Goal: Information Seeking & Learning: Learn about a topic

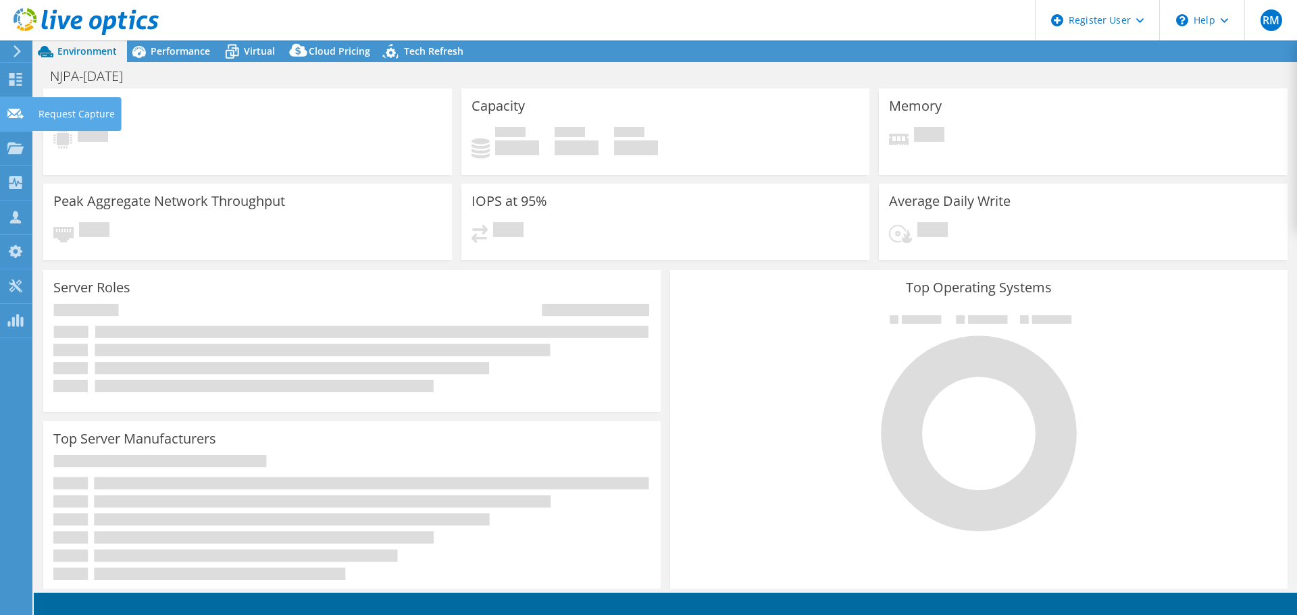
select select "USD"
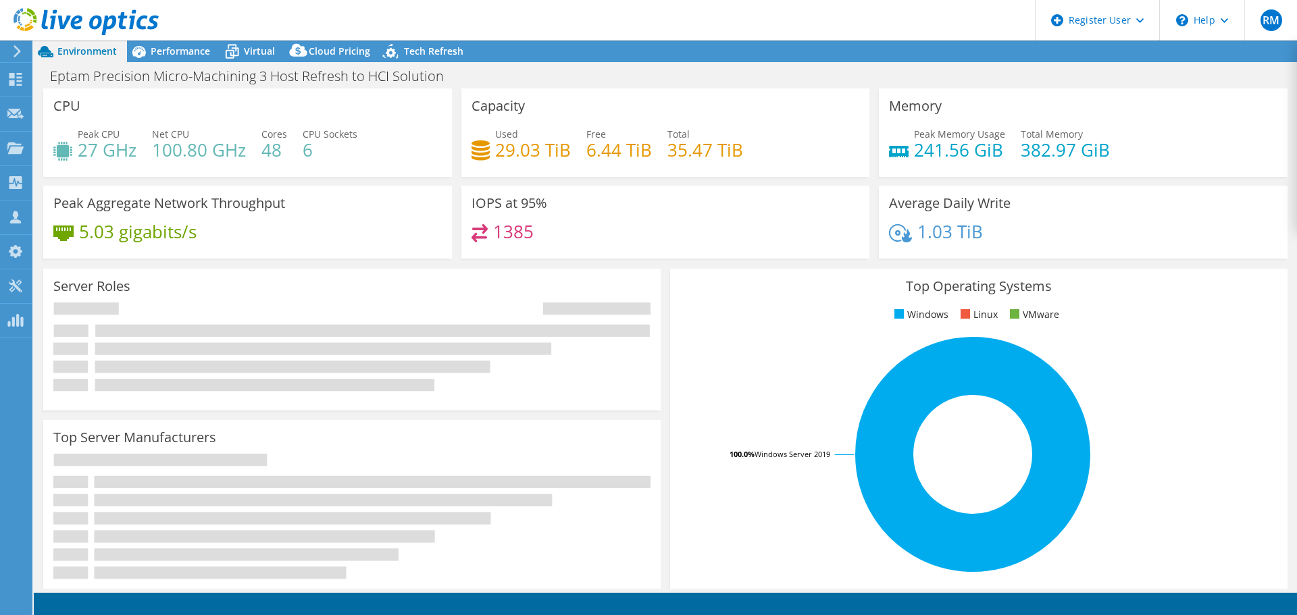
select select "USD"
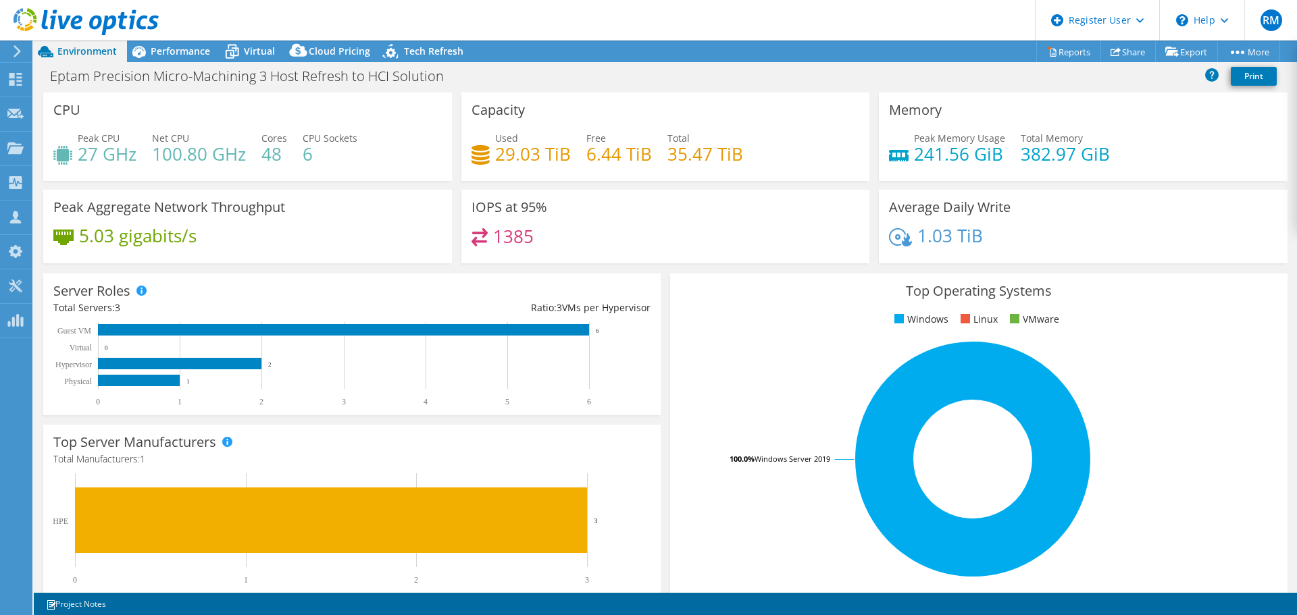
drag, startPoint x: 630, startPoint y: 43, endPoint x: 622, endPoint y: 45, distance: 8.4
drag, startPoint x: 622, startPoint y: 45, endPoint x: 628, endPoint y: 26, distance: 19.9
drag, startPoint x: 628, startPoint y: 26, endPoint x: 615, endPoint y: 19, distance: 14.5
click at [615, 19] on header "RM Dell User Ryann Mannan Ryann.Mannan@dell.com Dell My Profile Log Out \n Help…" at bounding box center [648, 20] width 1297 height 41
click at [637, 76] on div "Eptam Precision Micro-Machining 3 Host Refresh to HCI Solution Print" at bounding box center [665, 75] width 1263 height 25
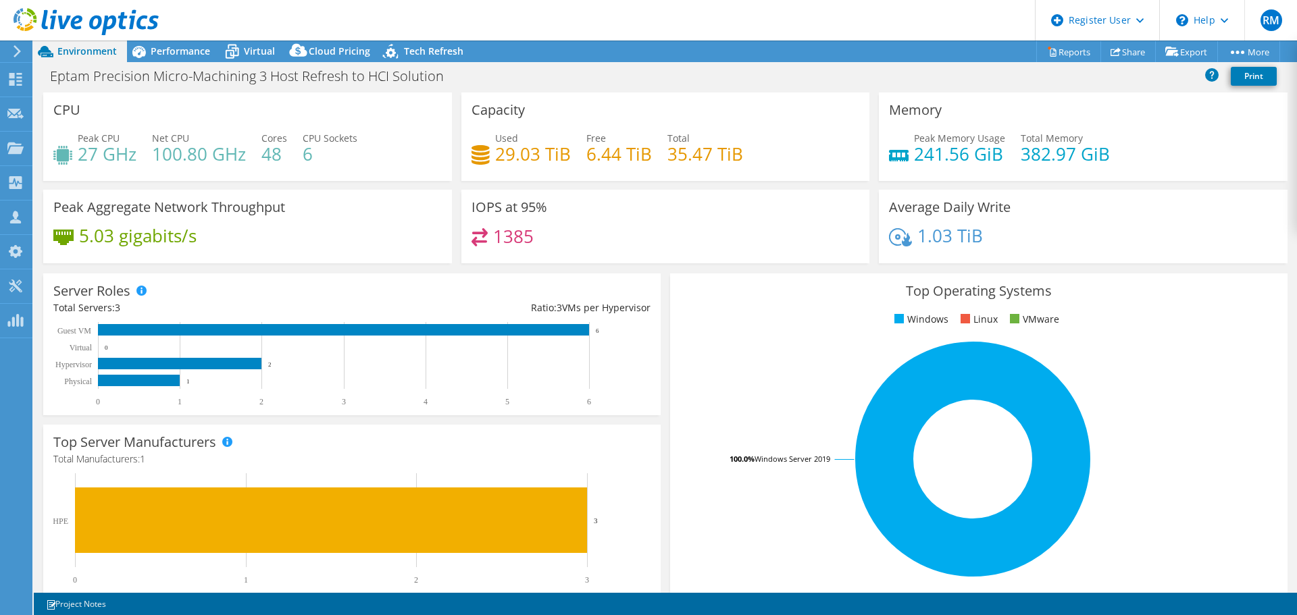
drag, startPoint x: 631, startPoint y: 72, endPoint x: 621, endPoint y: 43, distance: 30.1
drag, startPoint x: 621, startPoint y: 43, endPoint x: 617, endPoint y: 26, distance: 18.0
drag, startPoint x: 617, startPoint y: 26, endPoint x: 576, endPoint y: 28, distance: 41.3
click at [576, 28] on header "RM Dell User Ryann Mannan Ryann.Mannan@dell.com Dell My Profile Log Out \n Help…" at bounding box center [648, 20] width 1297 height 41
click at [188, 51] on span "Performance" at bounding box center [180, 51] width 59 height 13
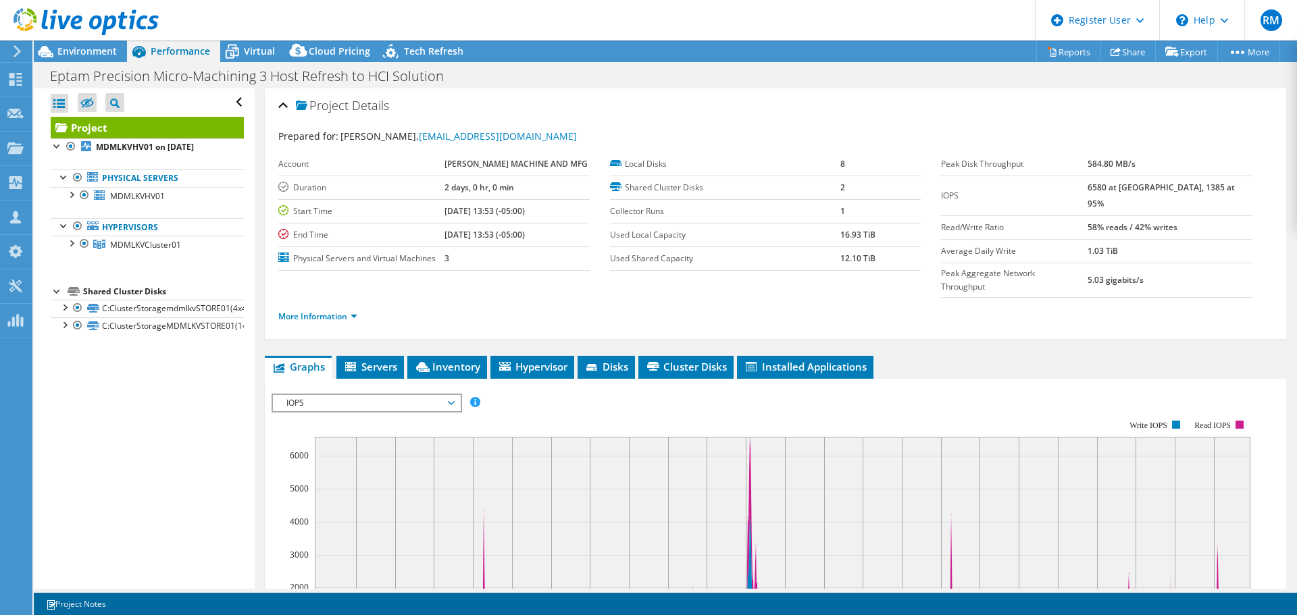
drag, startPoint x: 595, startPoint y: 5, endPoint x: 554, endPoint y: 20, distance: 43.8
click at [554, 20] on header "RM Dell User Ryann Mannan Ryann.Mannan@dell.com Dell My Profile Log Out \n Help…" at bounding box center [648, 20] width 1297 height 41
drag, startPoint x: 554, startPoint y: 20, endPoint x: 520, endPoint y: 44, distance: 41.2
drag, startPoint x: 520, startPoint y: 44, endPoint x: 503, endPoint y: 38, distance: 17.7
click at [503, 38] on header "RM Dell User Ryann Mannan Ryann.Mannan@dell.com Dell My Profile Log Out \n Help…" at bounding box center [648, 20] width 1297 height 41
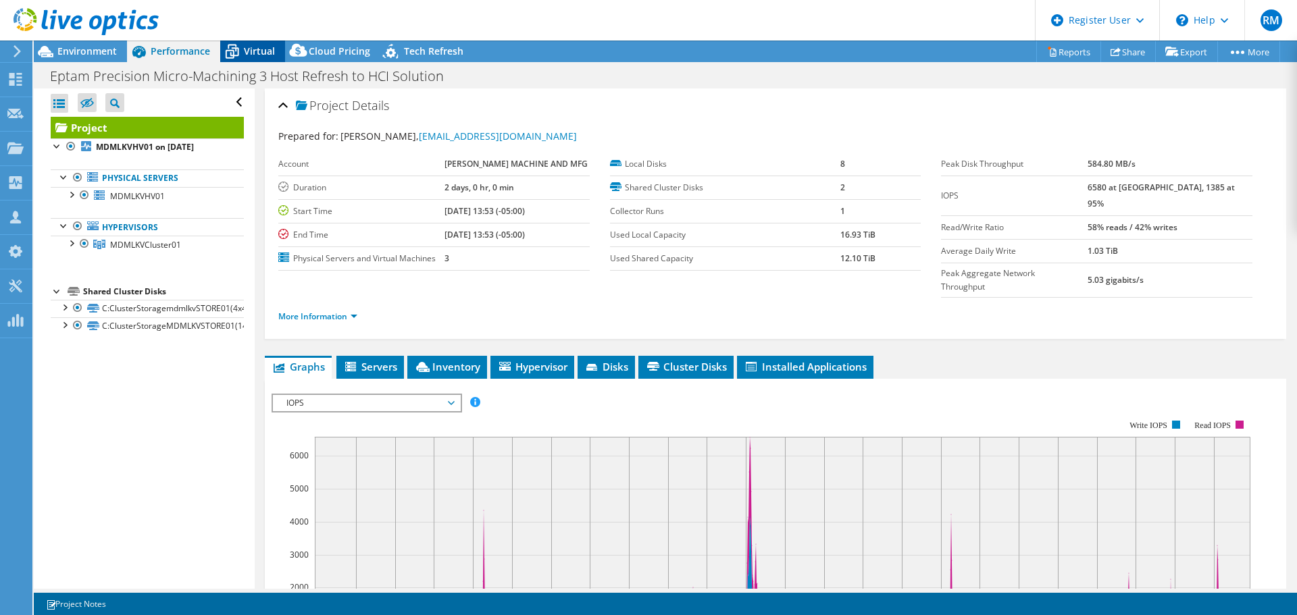
click at [271, 51] on span "Virtual" at bounding box center [259, 51] width 31 height 13
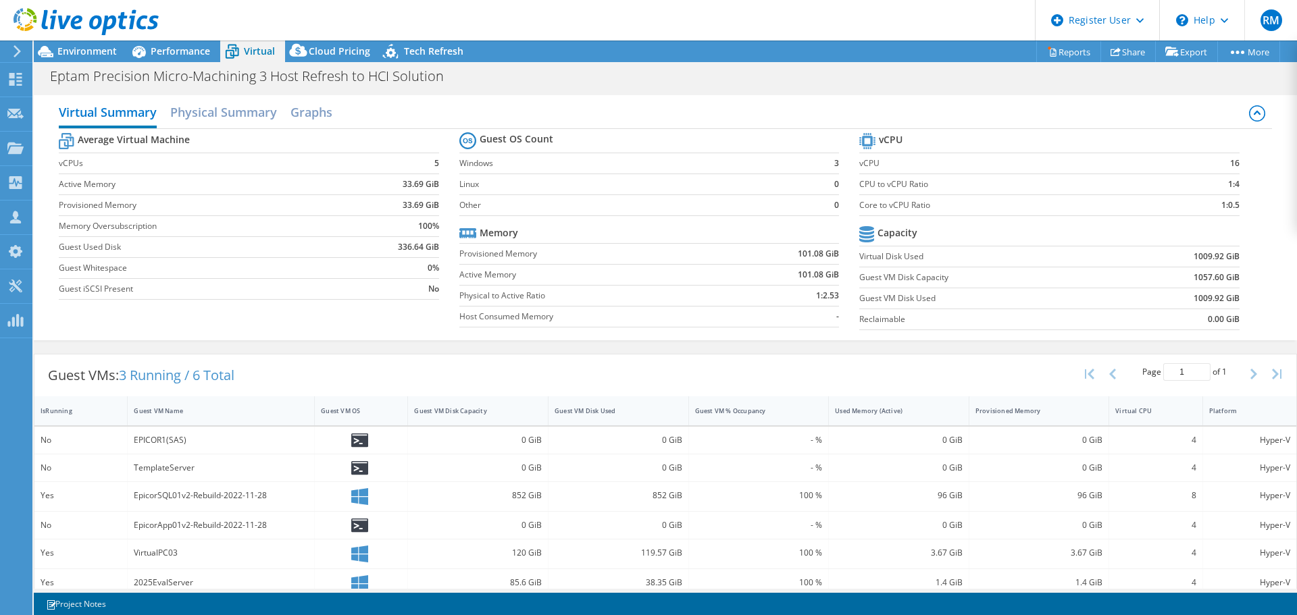
scroll to position [17, 0]
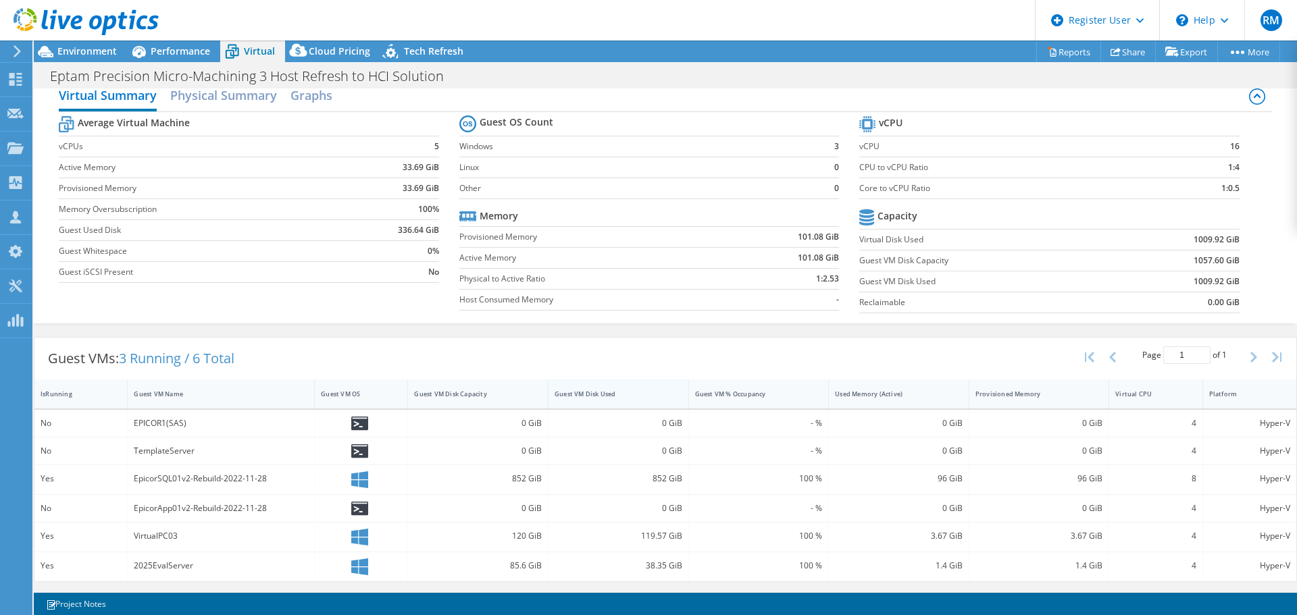
click at [566, 390] on div "Guest VM Disk Used" at bounding box center [609, 394] width 111 height 9
click at [495, 342] on div "Guest VMs: 3 Running / 6 Total Page 1 of 1 5 rows 10 rows 20 rows 25 rows 50 ro…" at bounding box center [664, 359] width 1261 height 42
click at [104, 56] on span "Environment" at bounding box center [86, 51] width 59 height 13
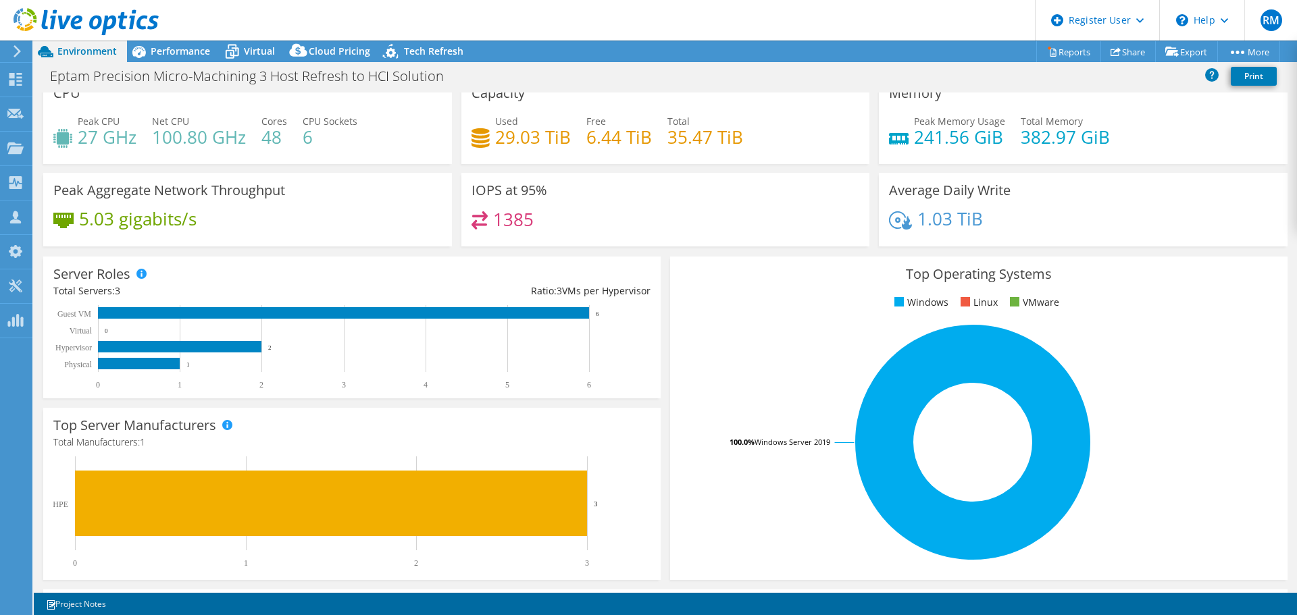
click at [277, 16] on header "RM Dell User Ryann Mannan Ryann.Mannan@dell.com Dell My Profile Log Out \n Help…" at bounding box center [648, 20] width 1297 height 41
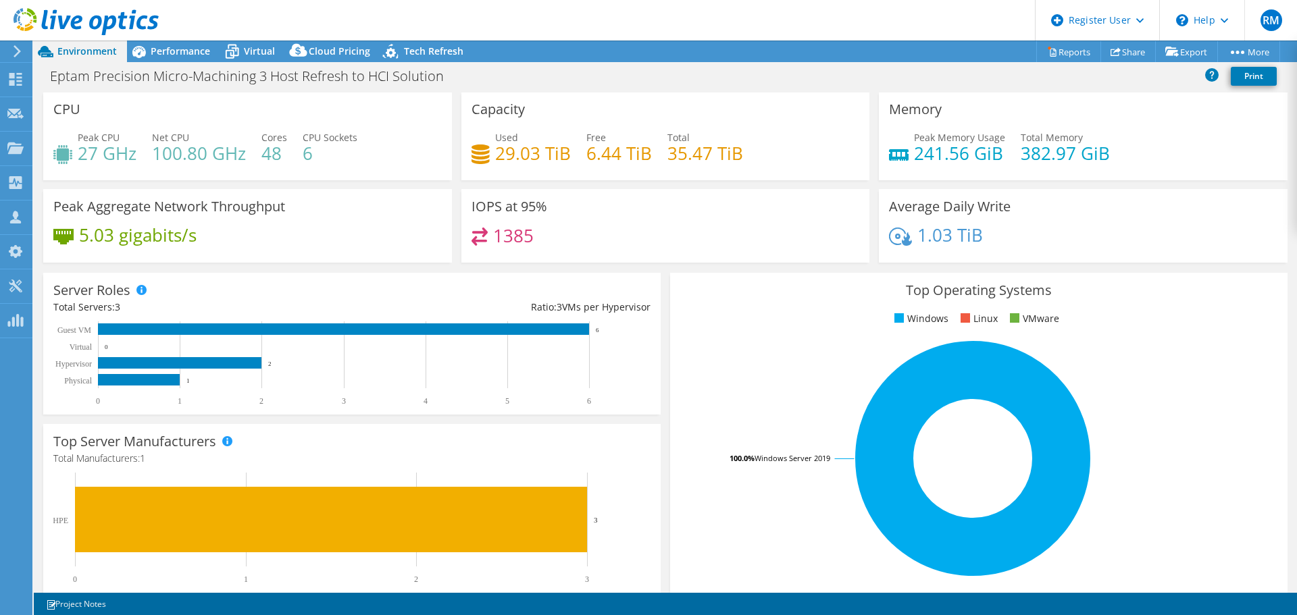
scroll to position [0, 0]
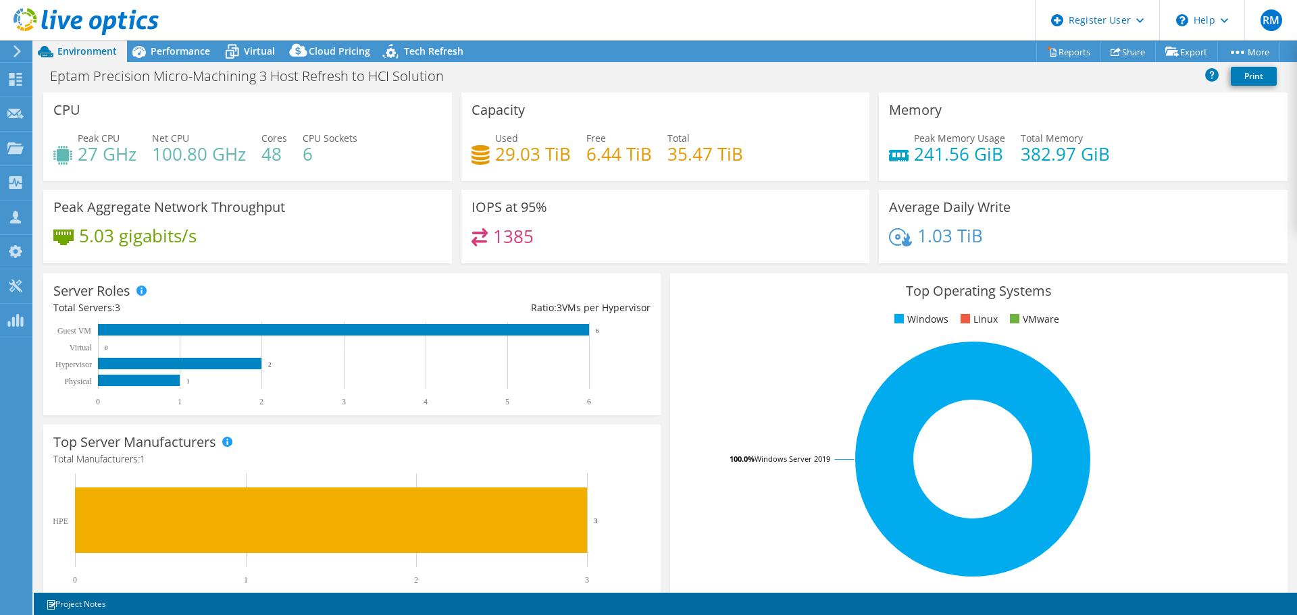
click at [518, 32] on header "RM Dell User Ryann Mannan Ryann.Mannan@dell.com Dell My Profile Log Out \n Help…" at bounding box center [648, 20] width 1297 height 41
click at [177, 49] on span "Performance" at bounding box center [180, 51] width 59 height 13
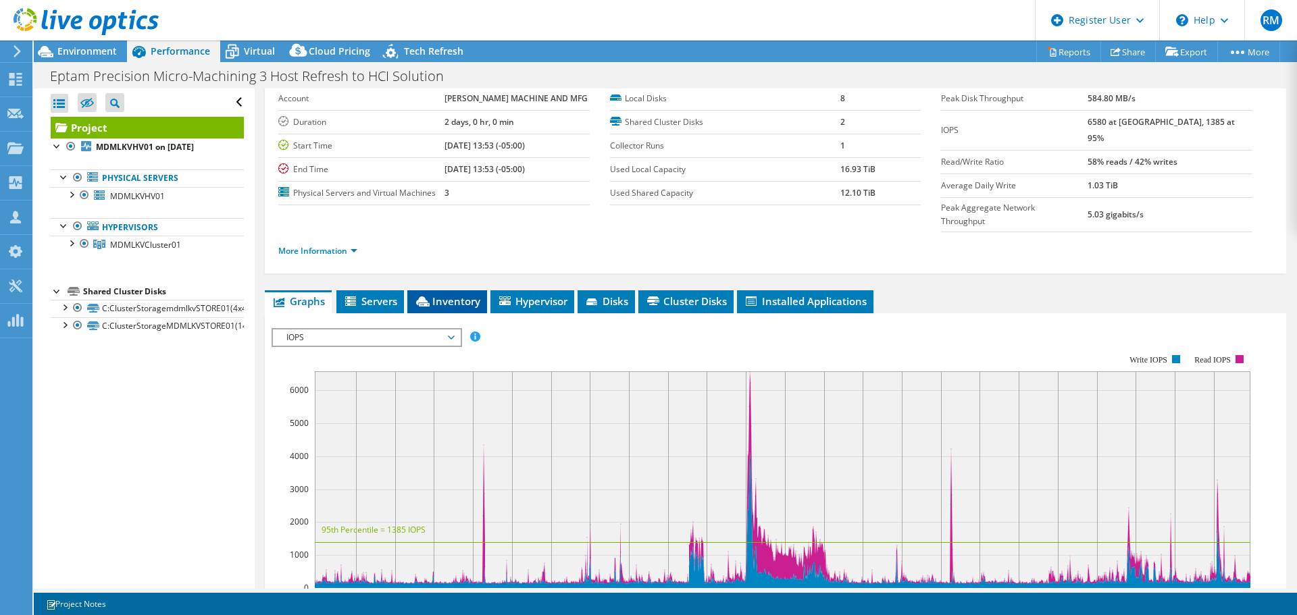
click at [473, 294] on span "Inventory" at bounding box center [447, 301] width 66 height 14
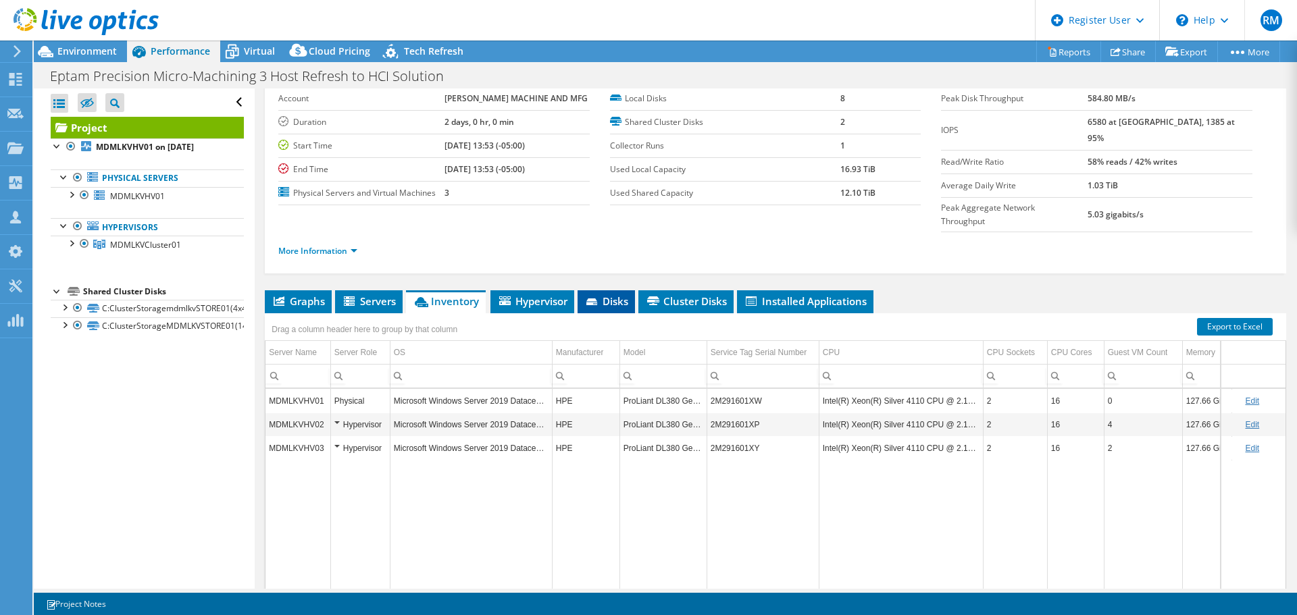
click at [596, 294] on span "Disks" at bounding box center [606, 301] width 44 height 14
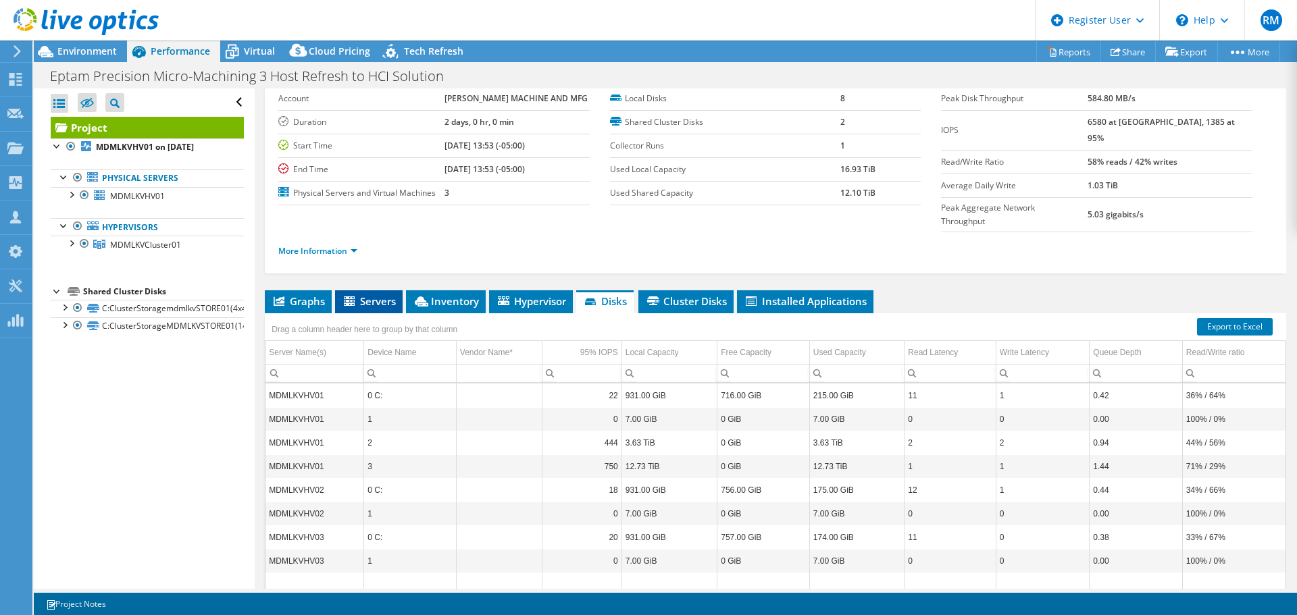
click at [389, 294] on span "Servers" at bounding box center [369, 301] width 54 height 14
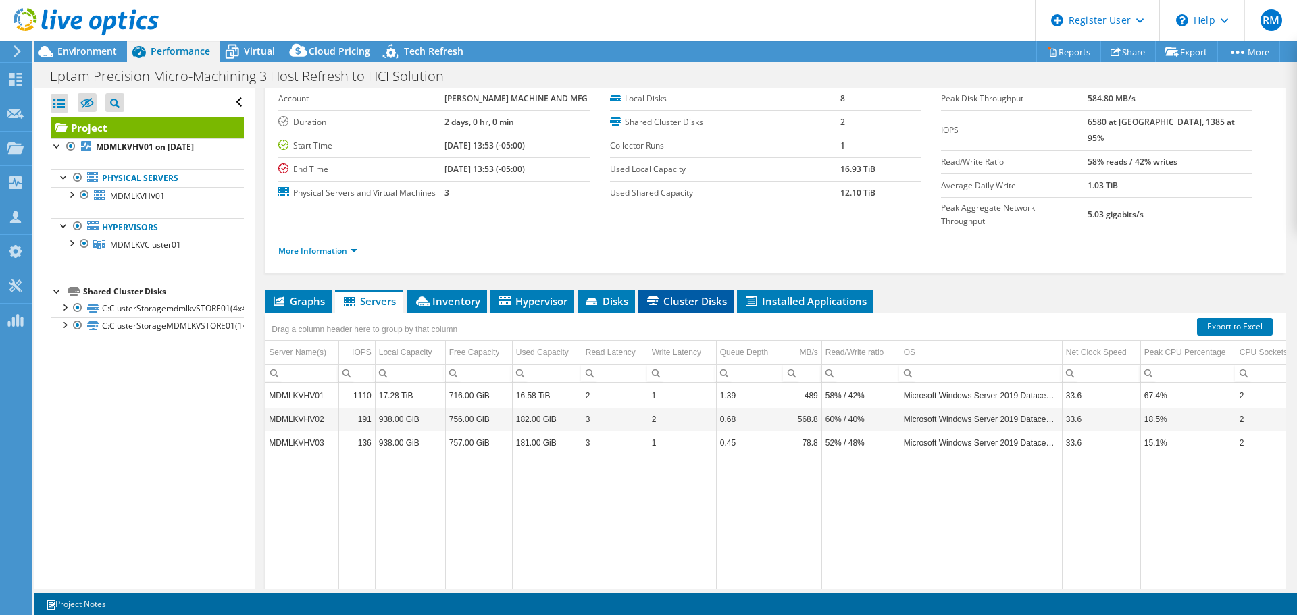
click at [658, 296] on icon at bounding box center [653, 300] width 12 height 9
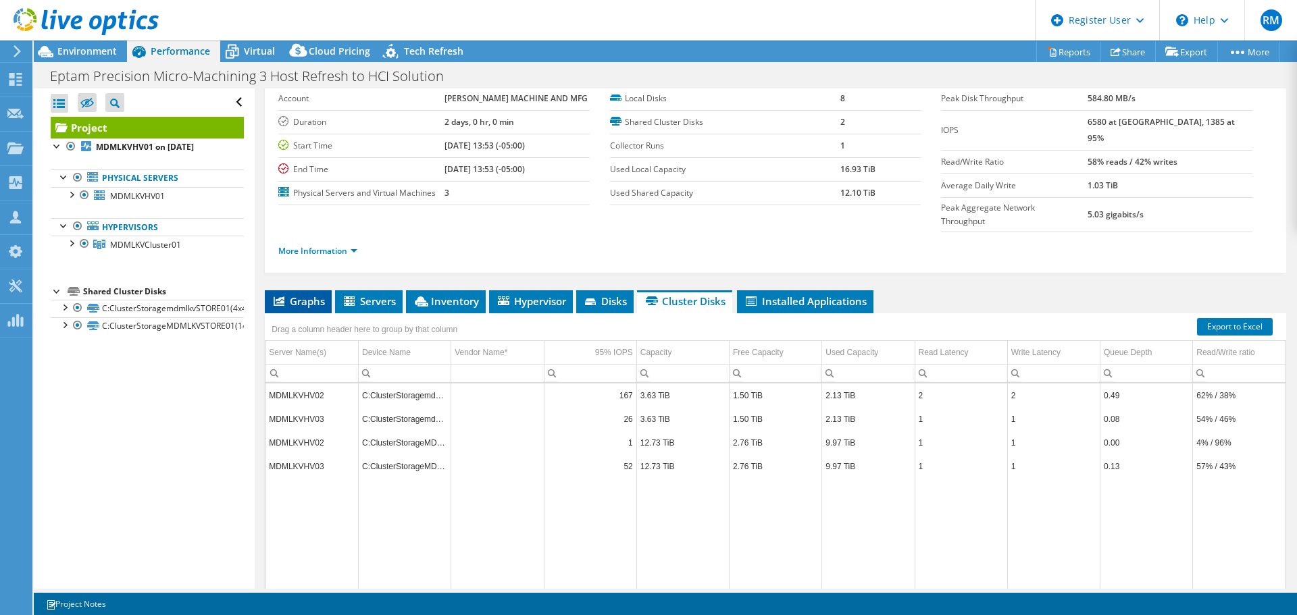
click at [316, 294] on span "Graphs" at bounding box center [297, 301] width 53 height 14
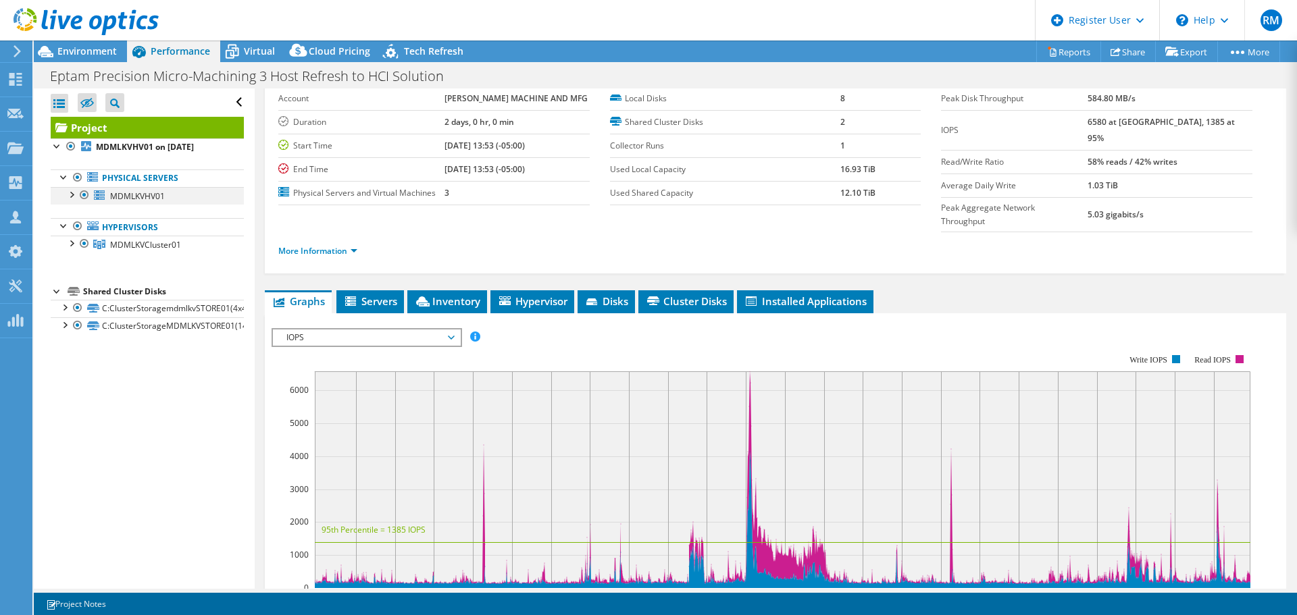
click at [74, 199] on div at bounding box center [71, 194] width 14 height 14
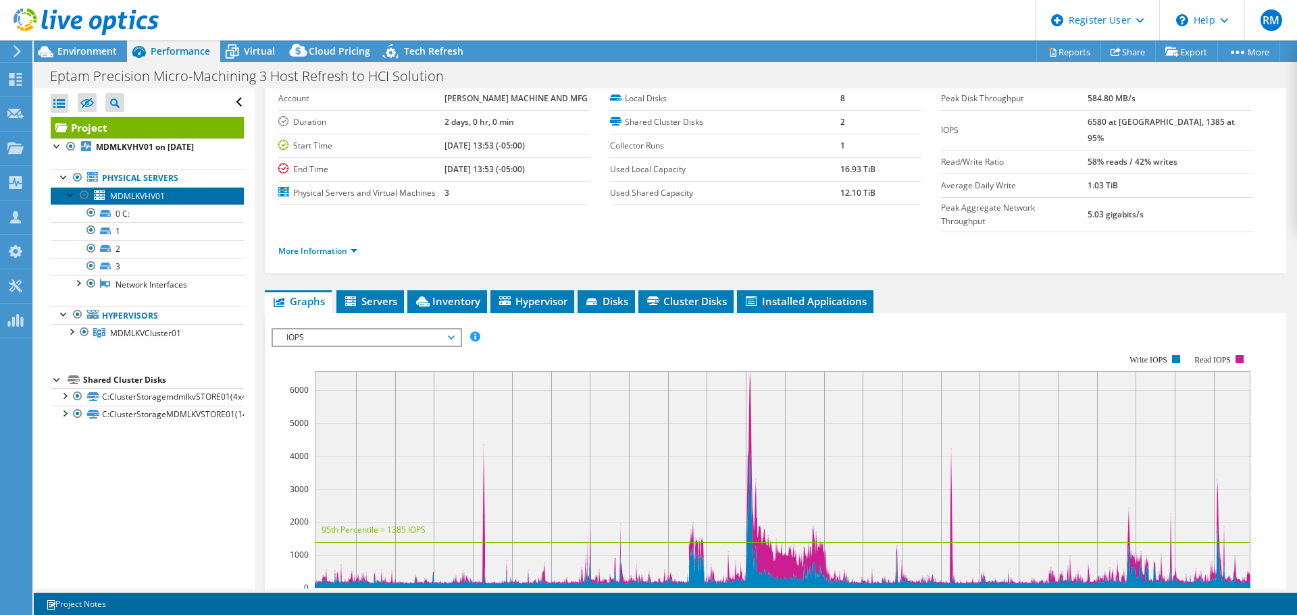
click at [162, 202] on link "MDMLKVHV01" at bounding box center [147, 196] width 193 height 18
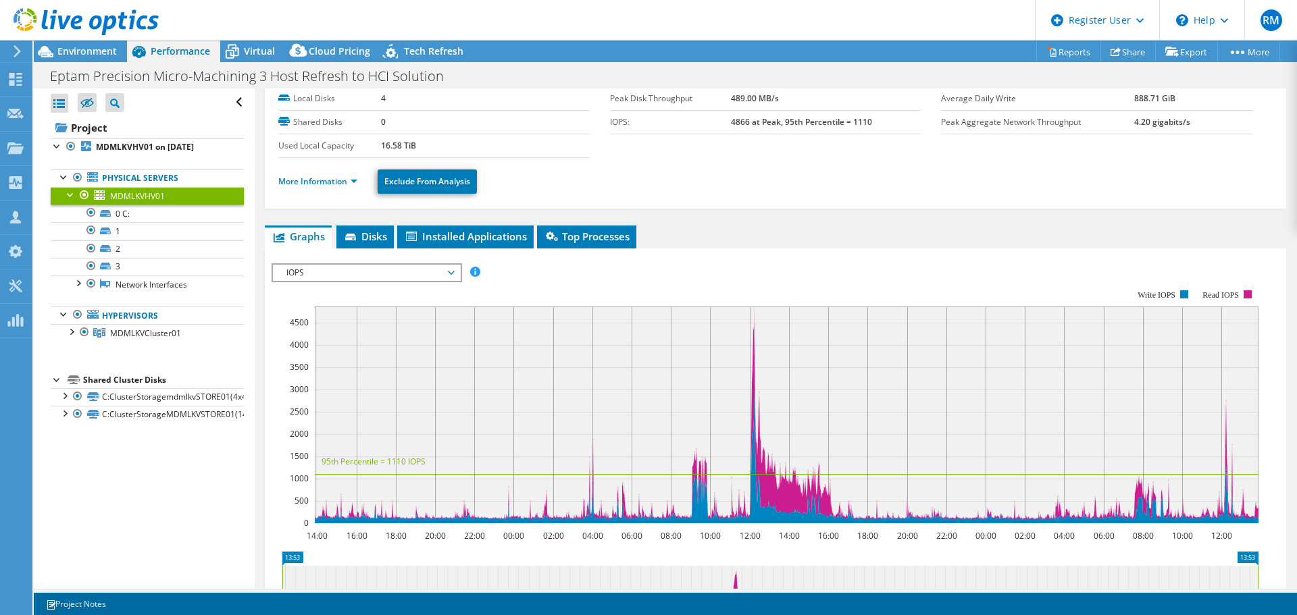
click at [317, 189] on ul "More Information Exclude From Analysis" at bounding box center [775, 180] width 994 height 28
click at [336, 171] on ul "More Information Exclude From Analysis" at bounding box center [775, 180] width 994 height 28
click at [345, 186] on link "More Information" at bounding box center [317, 181] width 79 height 11
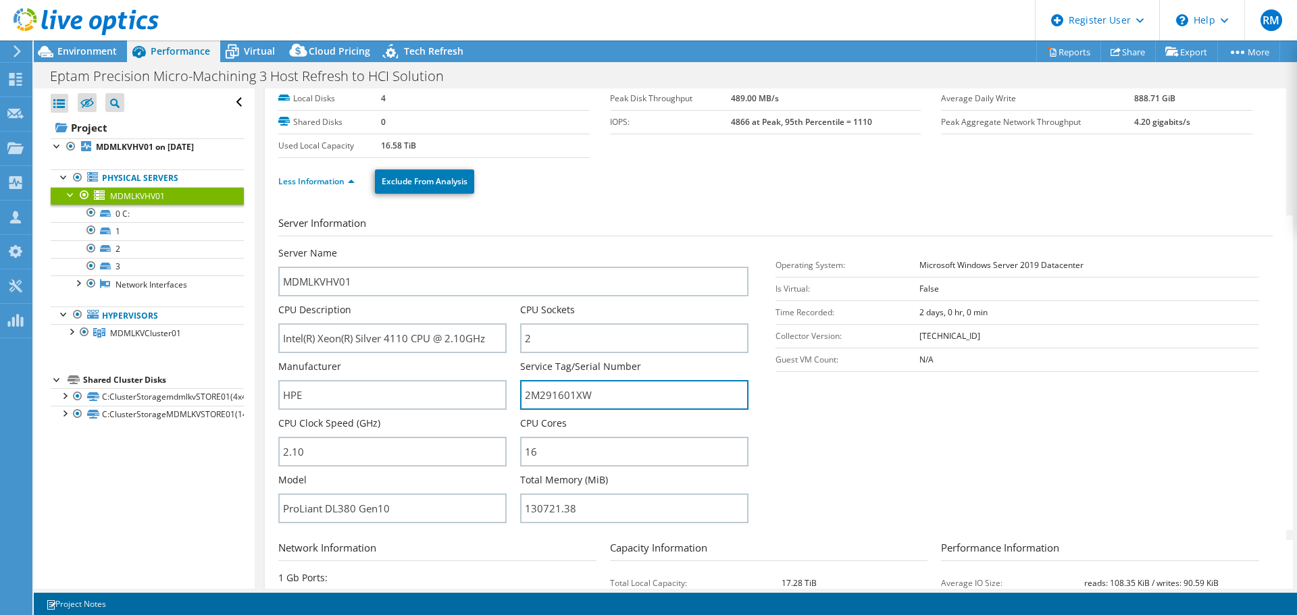
drag, startPoint x: 601, startPoint y: 398, endPoint x: 512, endPoint y: 394, distance: 89.2
click at [512, 246] on div "Server Name MDMLKVHV01 CPU Description Intel(R) Xeon(R) Silver 4110 CPU @ 2.10G…" at bounding box center [519, 246] width 483 height 0
click at [307, 186] on link "Less Information" at bounding box center [316, 181] width 76 height 11
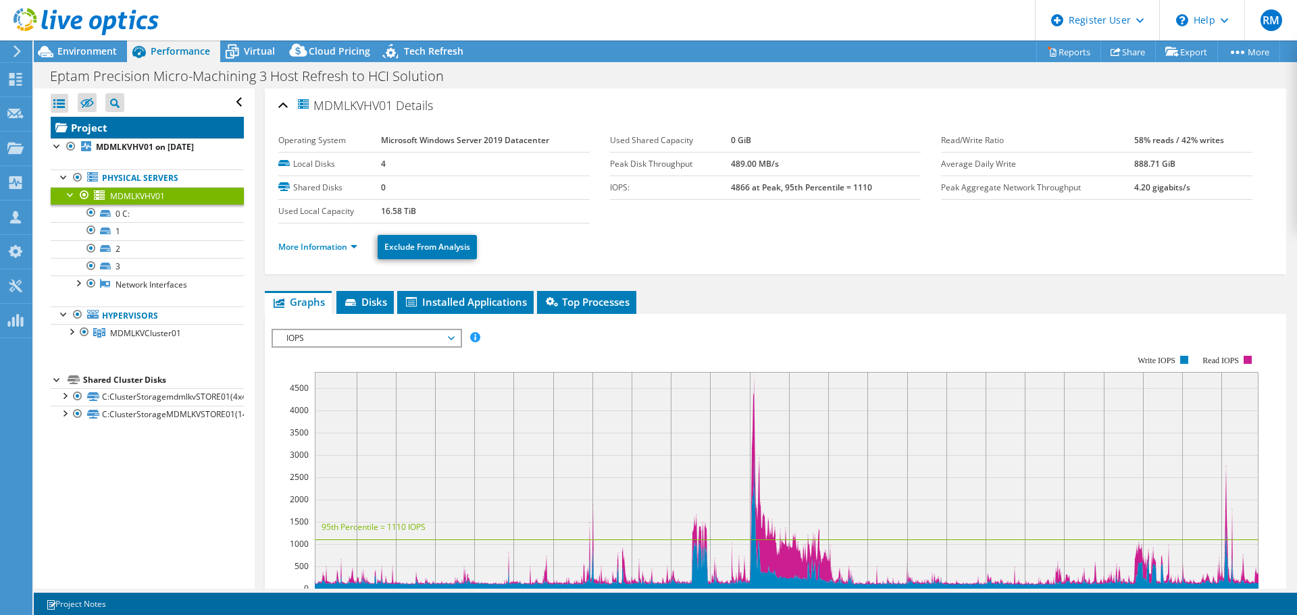
click at [144, 118] on link "Project" at bounding box center [147, 128] width 193 height 22
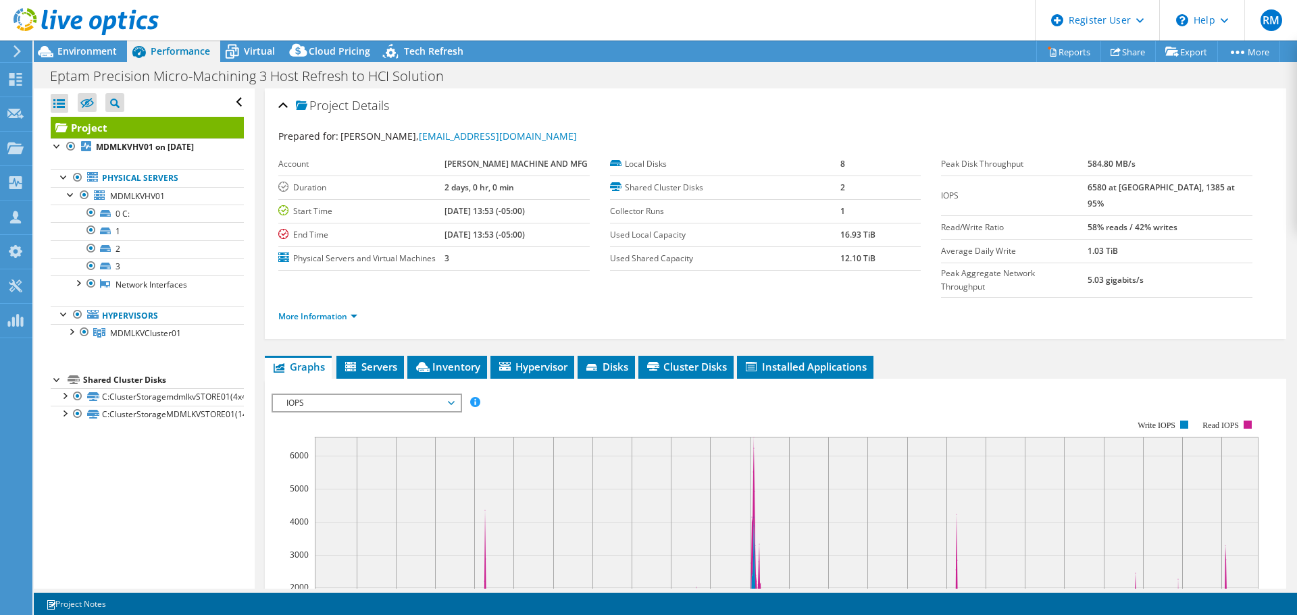
drag, startPoint x: 362, startPoint y: 18, endPoint x: 319, endPoint y: 20, distance: 43.3
click at [319, 20] on header "RM Dell User Ryann Mannan Ryann.Mannan@dell.com Dell My Profile Log Out \n Help…" at bounding box center [648, 20] width 1297 height 41
click at [456, 360] on span "Inventory" at bounding box center [447, 367] width 66 height 14
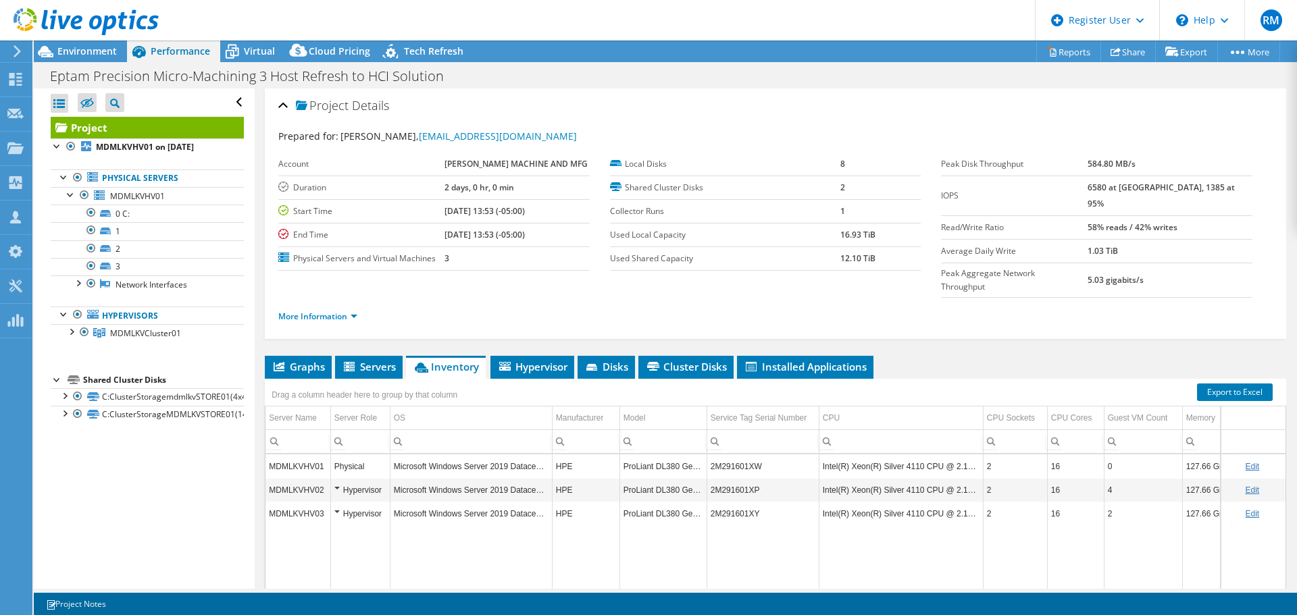
scroll to position [101, 0]
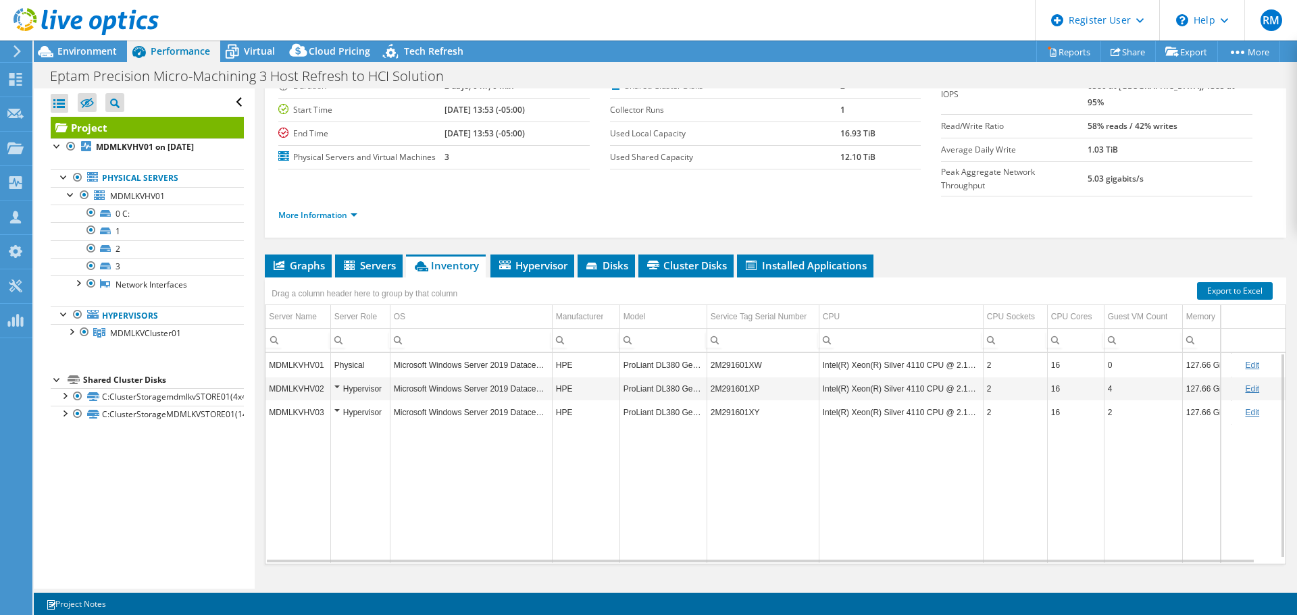
drag, startPoint x: 828, startPoint y: 527, endPoint x: 855, endPoint y: 534, distance: 28.0
click at [855, 534] on div "MDMLKVHV01 Physical Microsoft Windows Server 2019 Datacenter HPE ProLiant DL380…" at bounding box center [775, 458] width 1020 height 211
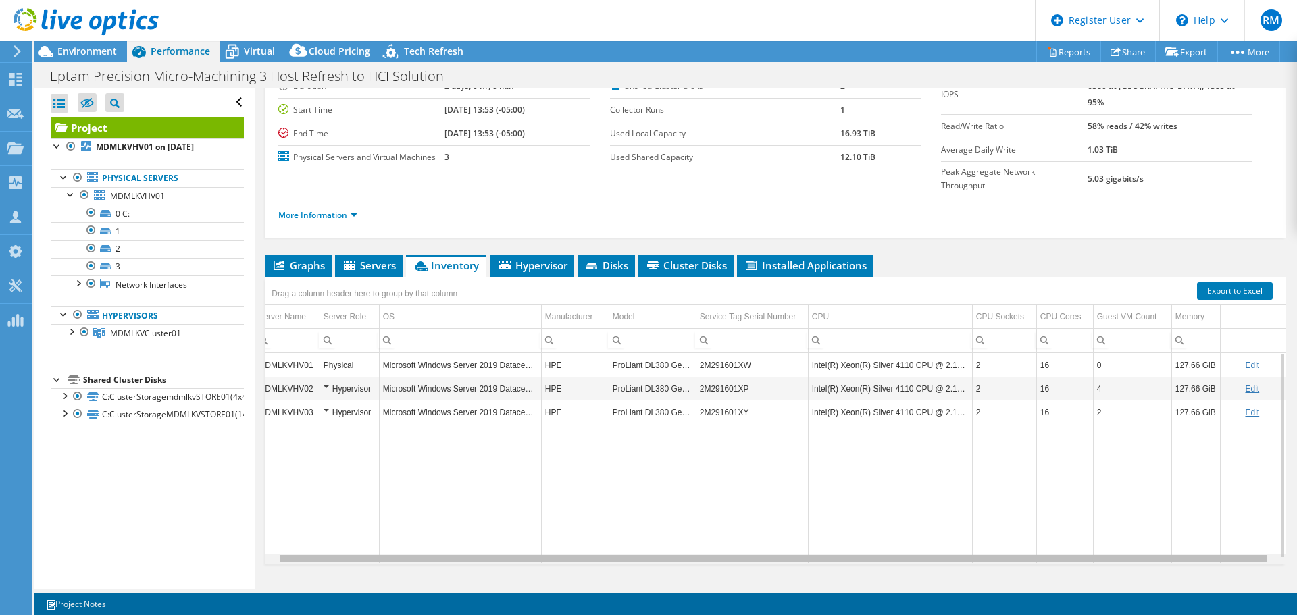
scroll to position [0, 21]
drag, startPoint x: 848, startPoint y: 531, endPoint x: 953, endPoint y: 551, distance: 107.3
click at [953, 551] on body "RM Dell User Ryann Mannan Ryann.Mannan@dell.com Dell My Profile Log Out \n Help…" at bounding box center [648, 307] width 1297 height 615
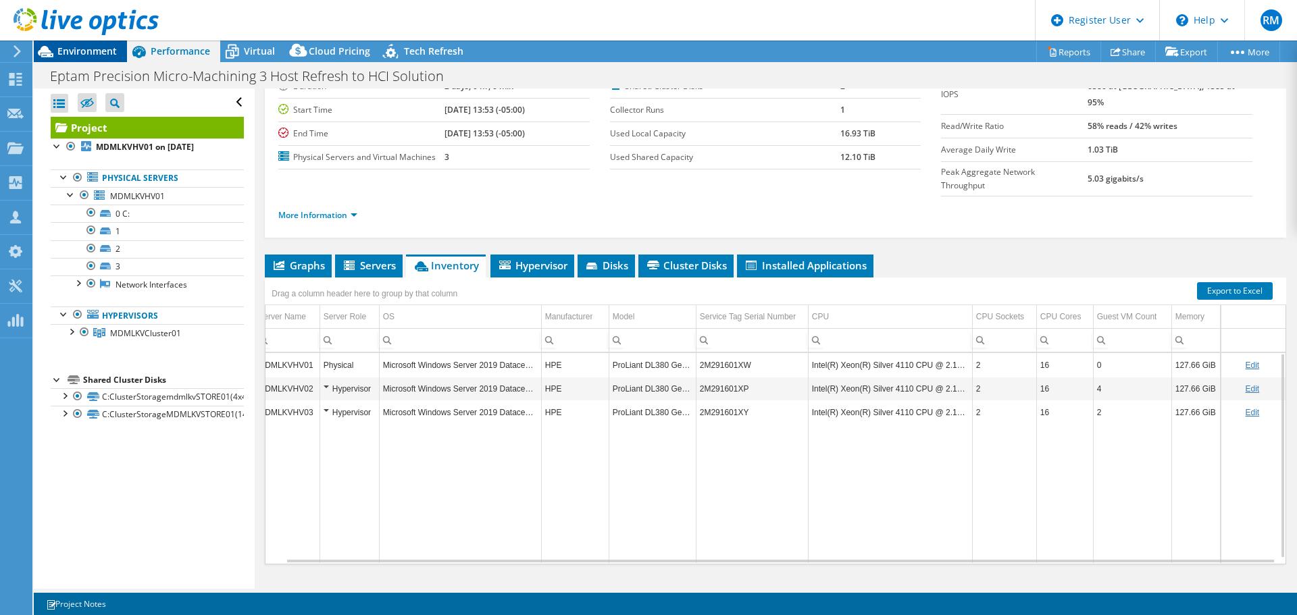
click at [101, 47] on span "Environment" at bounding box center [86, 51] width 59 height 13
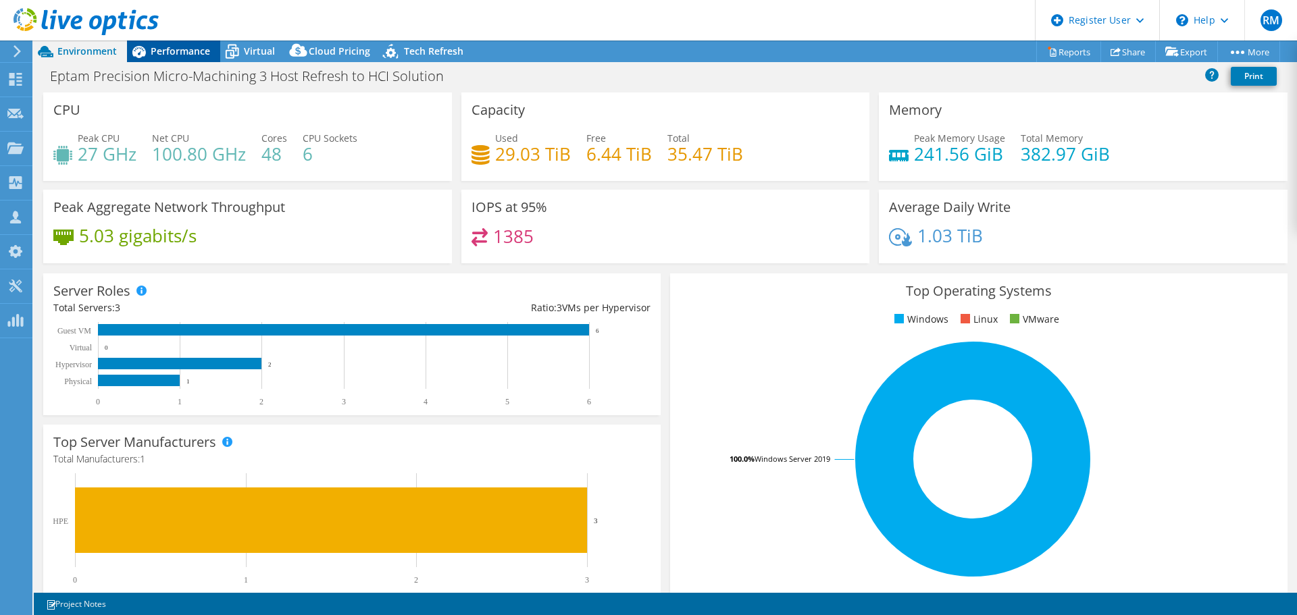
click at [189, 53] on span "Performance" at bounding box center [180, 51] width 59 height 13
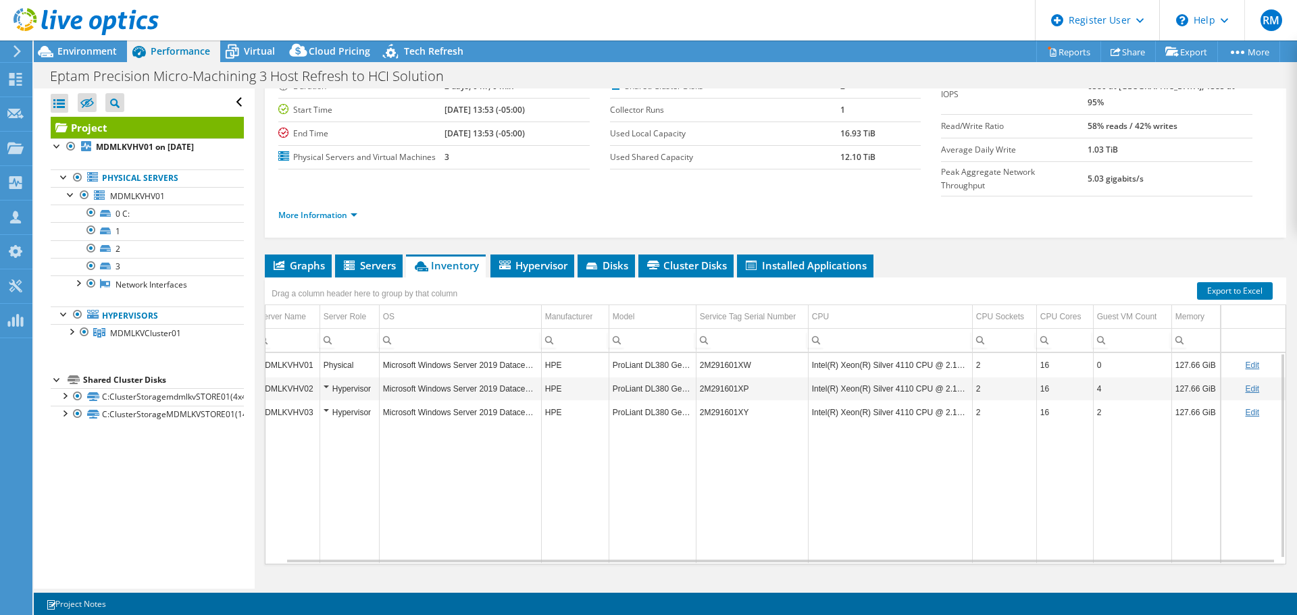
drag, startPoint x: 410, startPoint y: 9, endPoint x: 367, endPoint y: 15, distance: 43.0
click at [367, 15] on header "RM Dell User Ryann Mannan Ryann.Mannan@dell.com Dell My Profile Log Out \n Help…" at bounding box center [648, 20] width 1297 height 41
click at [68, 196] on div at bounding box center [71, 194] width 14 height 14
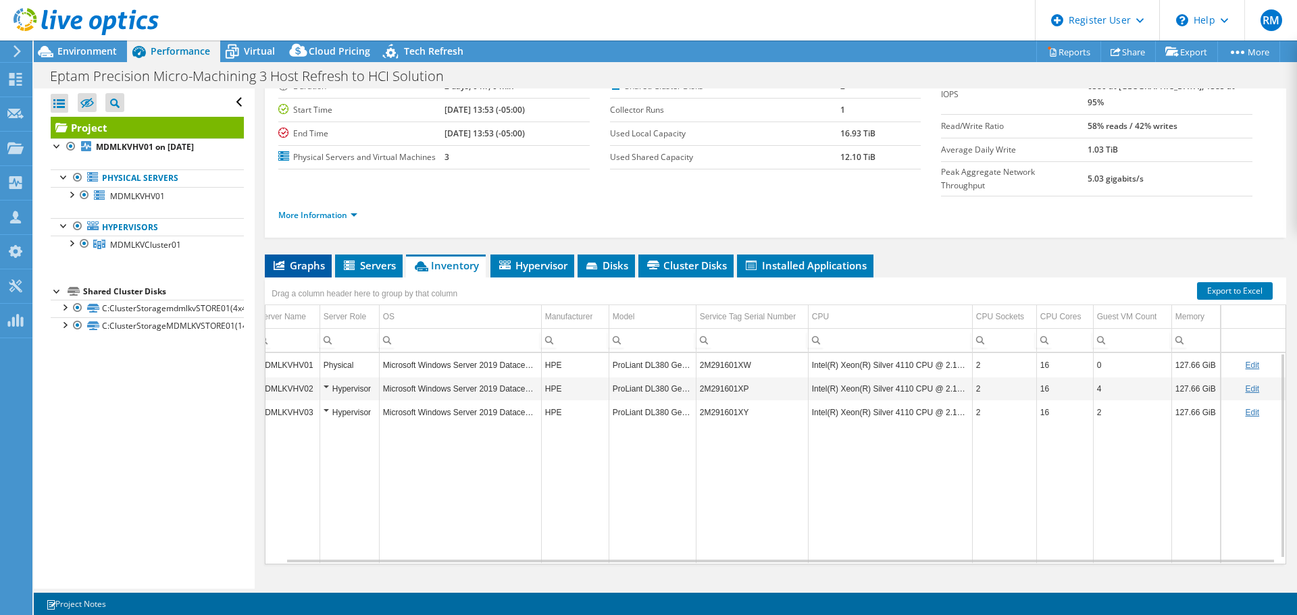
click at [317, 259] on span "Graphs" at bounding box center [297, 266] width 53 height 14
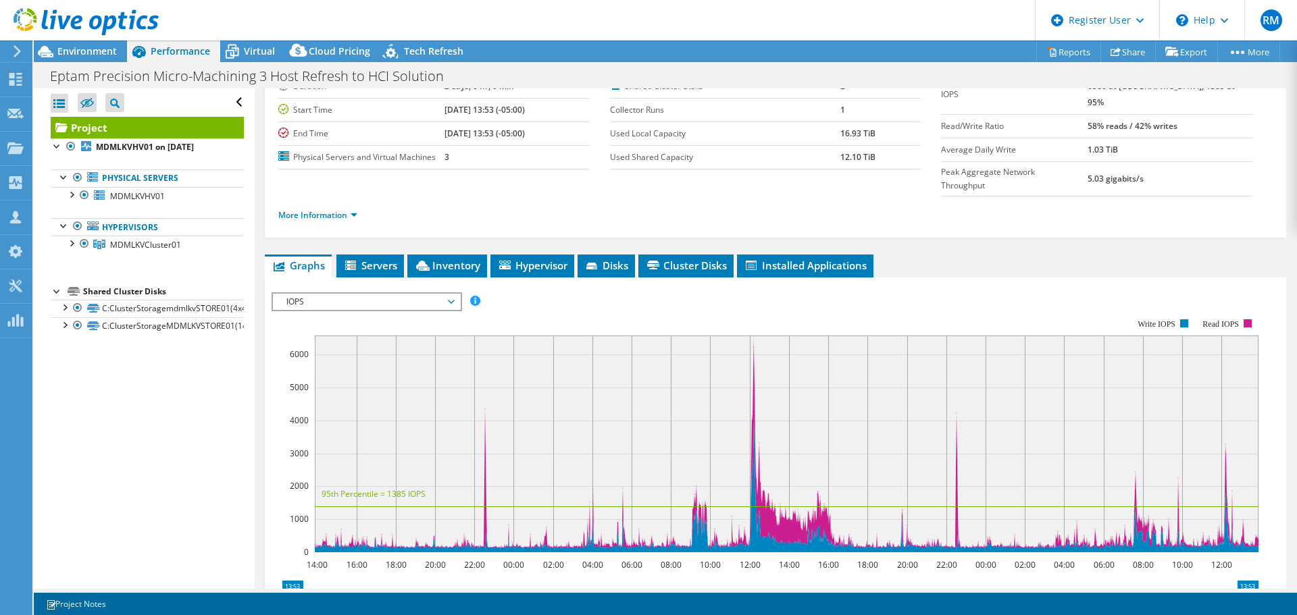
click at [483, 199] on div "More Information" at bounding box center [775, 216] width 994 height 38
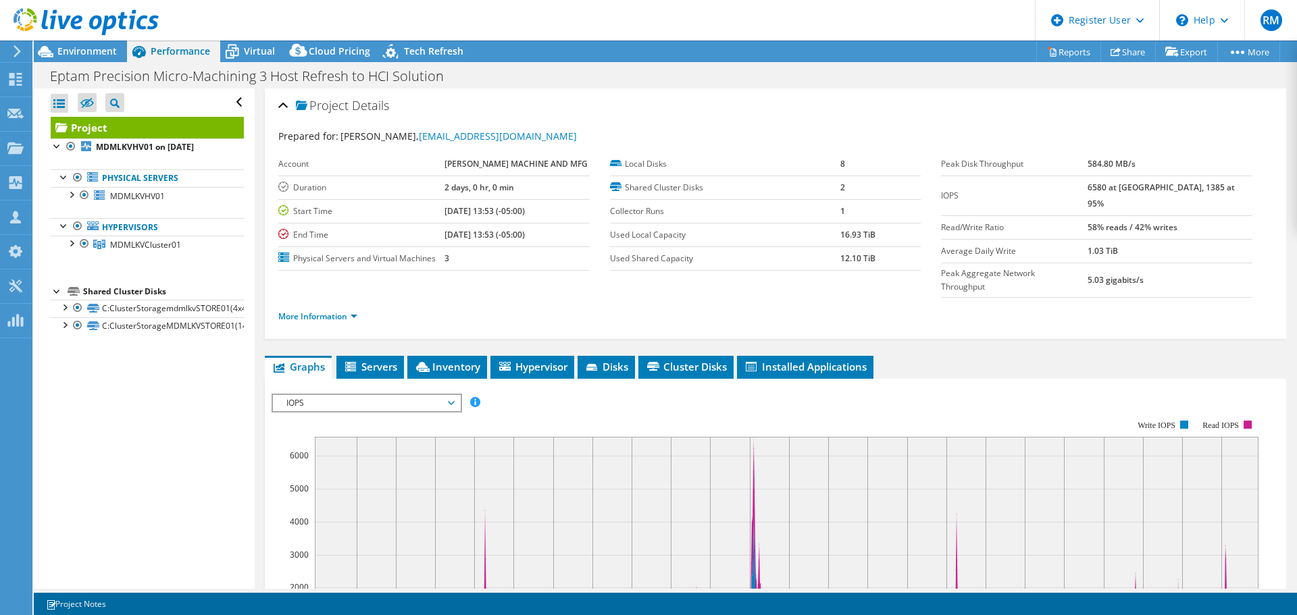
drag, startPoint x: 560, startPoint y: 46, endPoint x: 519, endPoint y: 23, distance: 47.2
drag, startPoint x: 519, startPoint y: 23, endPoint x: 458, endPoint y: 28, distance: 61.6
click at [458, 28] on header "RM Dell User Ryann Mannan Ryann.Mannan@dell.com Dell My Profile Log Out \n Help…" at bounding box center [648, 20] width 1297 height 41
click at [255, 55] on span "Virtual" at bounding box center [259, 51] width 31 height 13
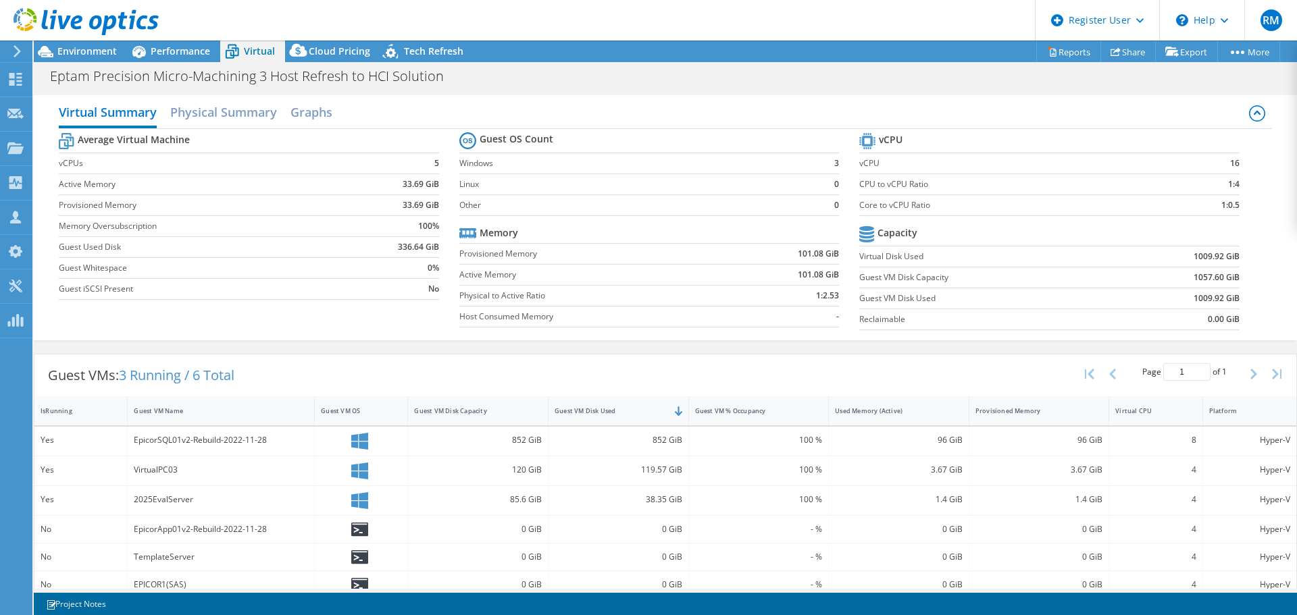
click at [504, 330] on section "Guest OS Count Windows 3 Linux 0 Other 0 Memory Provisioned Memory 101.08 GiB A…" at bounding box center [659, 231] width 400 height 205
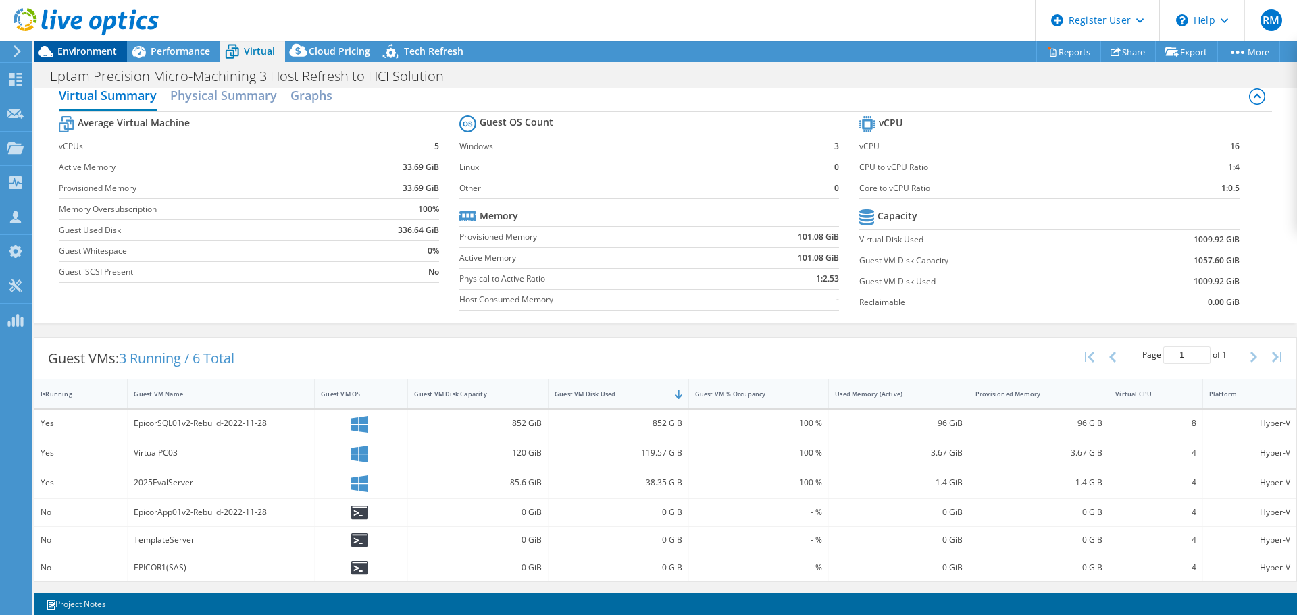
click at [91, 51] on span "Environment" at bounding box center [86, 51] width 59 height 13
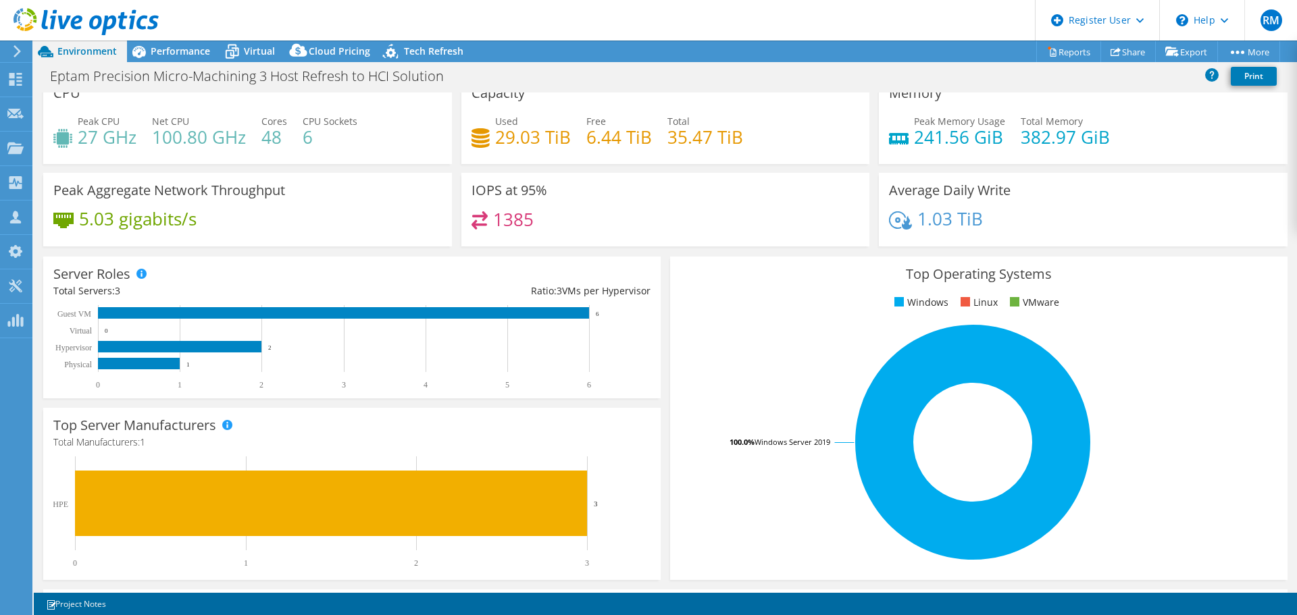
scroll to position [0, 0]
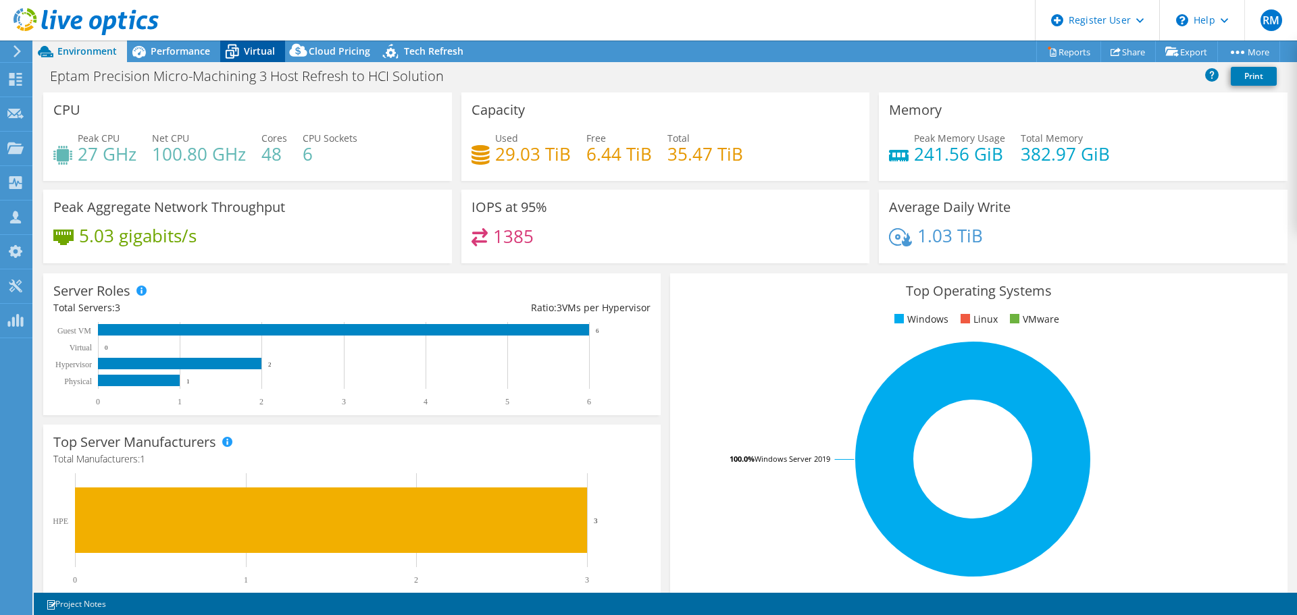
click at [242, 47] on icon at bounding box center [232, 52] width 24 height 24
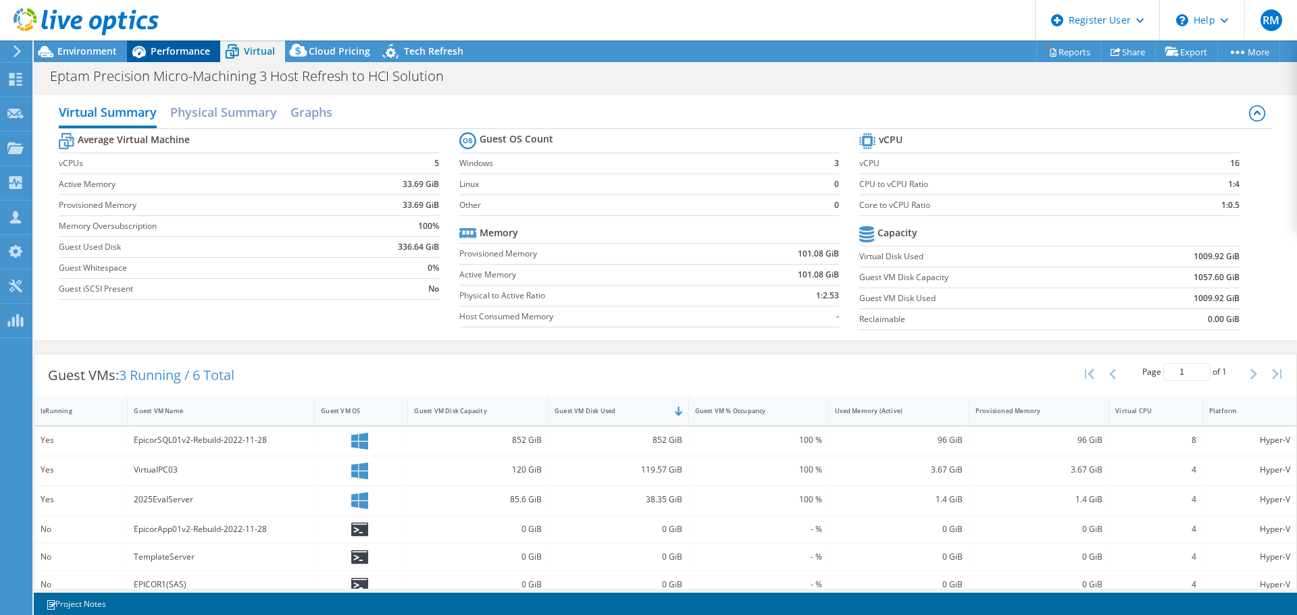
click at [196, 47] on span "Performance" at bounding box center [180, 51] width 59 height 13
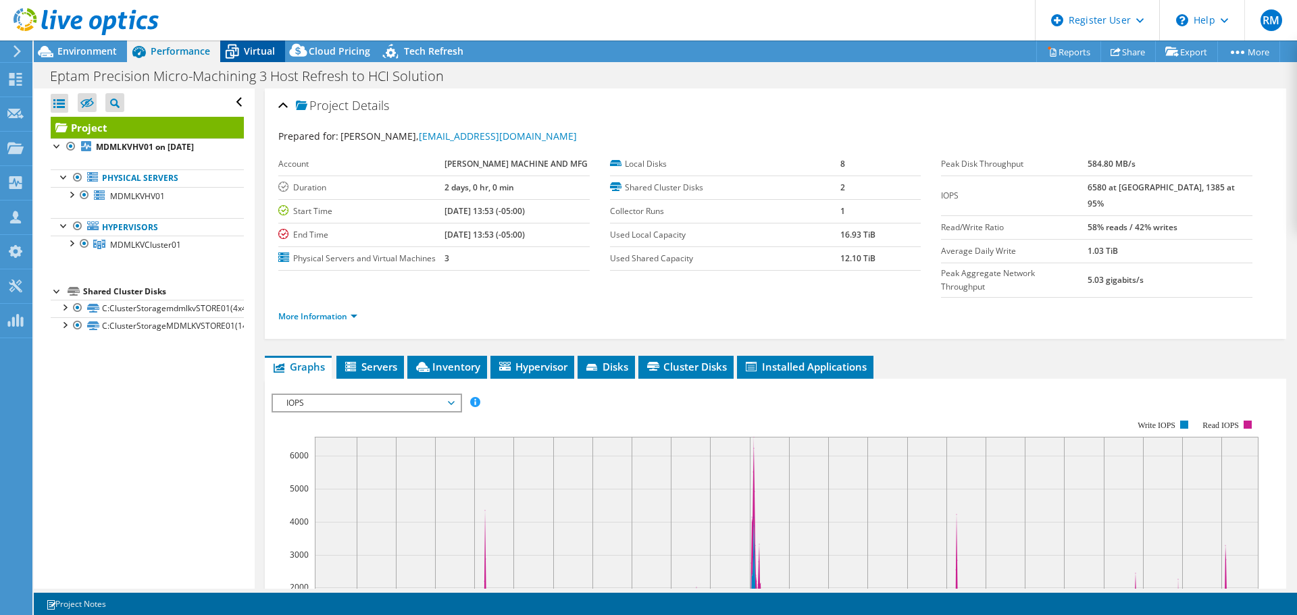
click at [273, 47] on span "Virtual" at bounding box center [259, 51] width 31 height 13
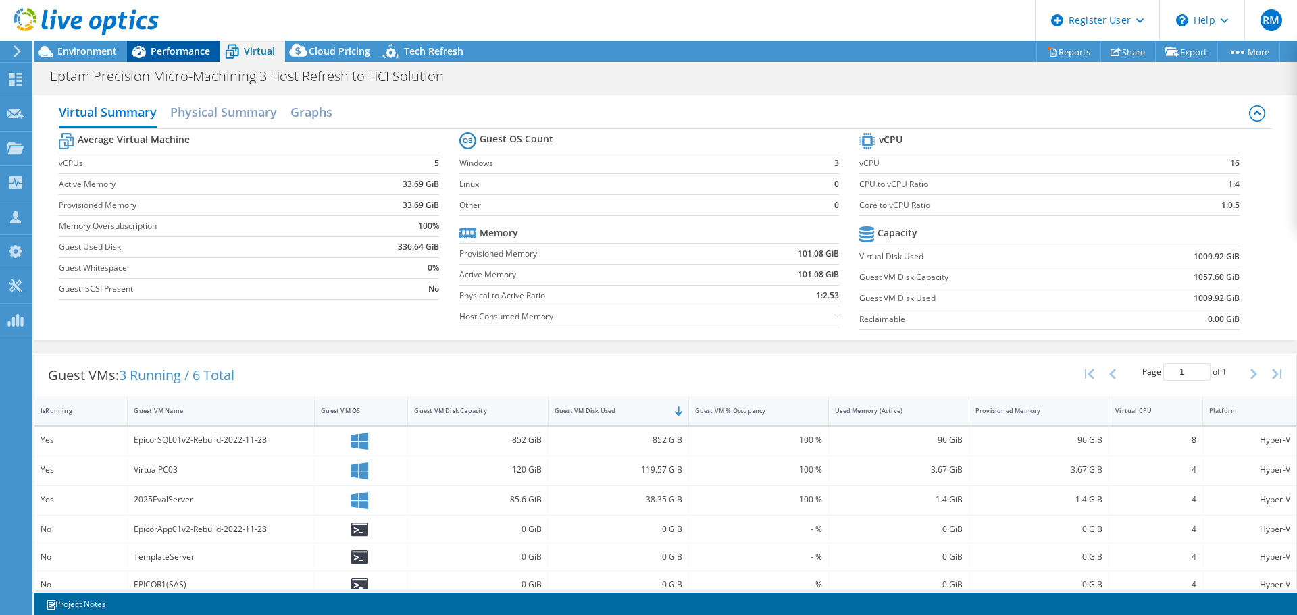
click at [190, 47] on span "Performance" at bounding box center [180, 51] width 59 height 13
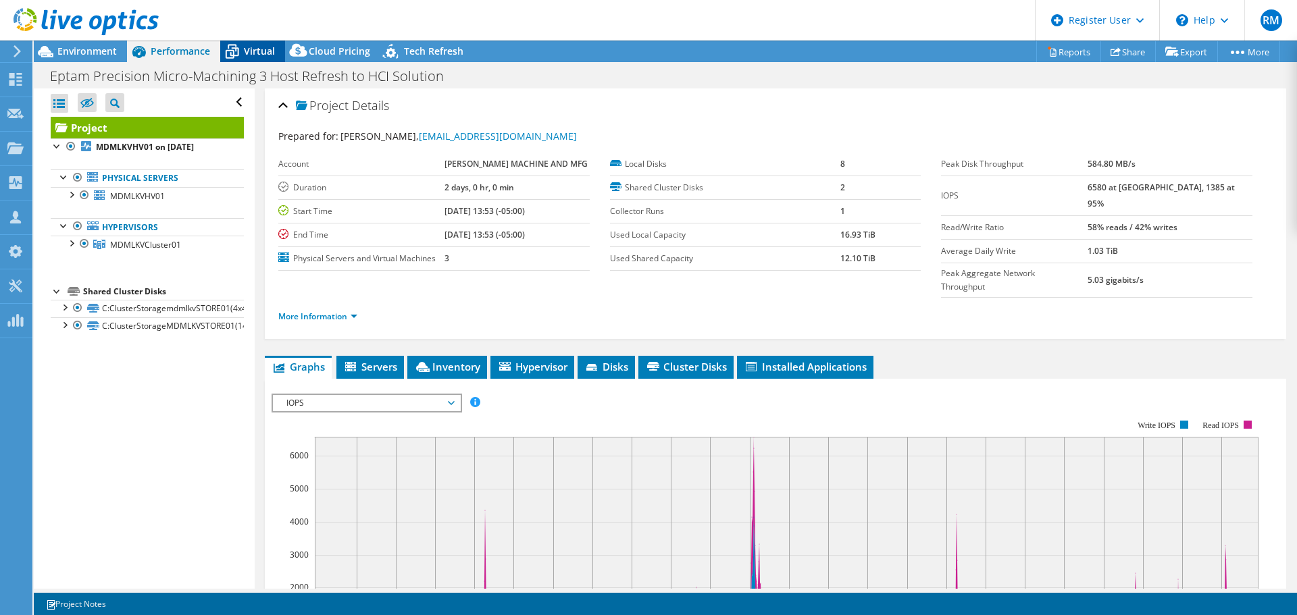
click at [269, 53] on span "Virtual" at bounding box center [259, 51] width 31 height 13
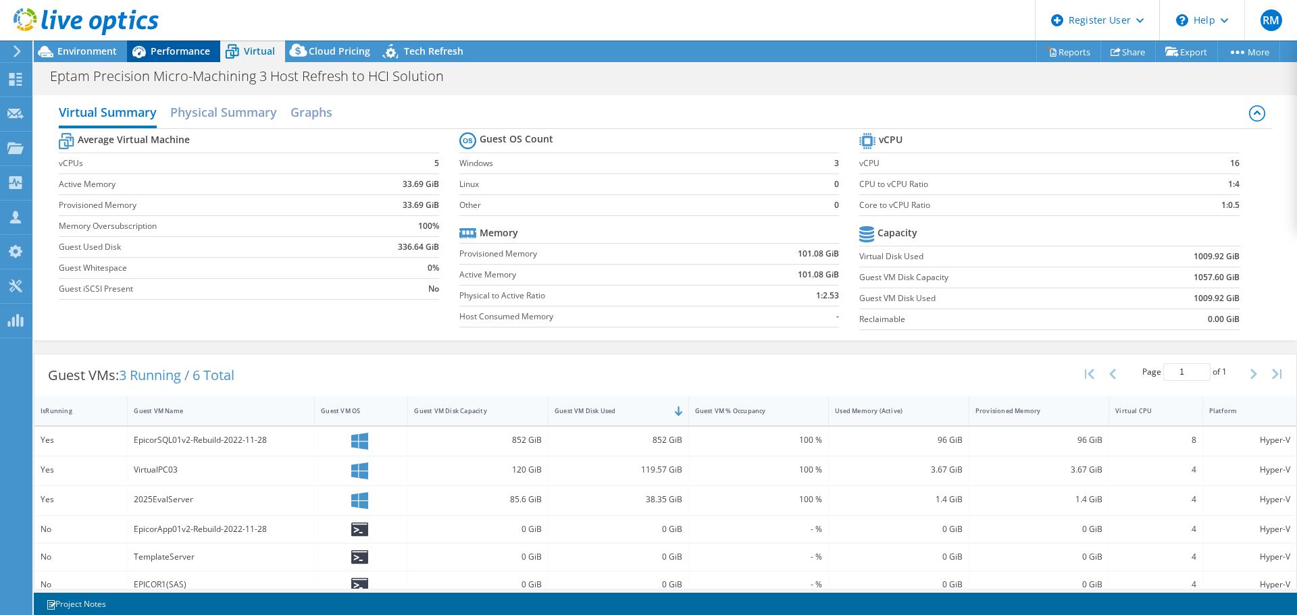
click at [136, 46] on icon at bounding box center [139, 52] width 24 height 24
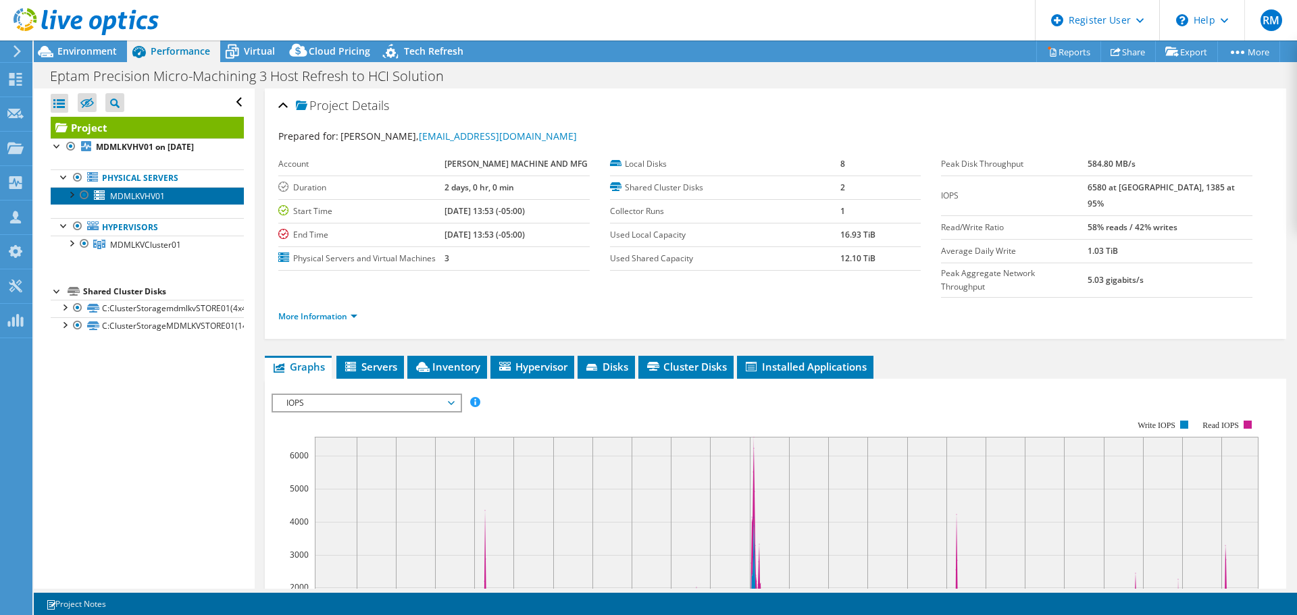
click at [182, 191] on link "MDMLKVHV01" at bounding box center [147, 196] width 193 height 18
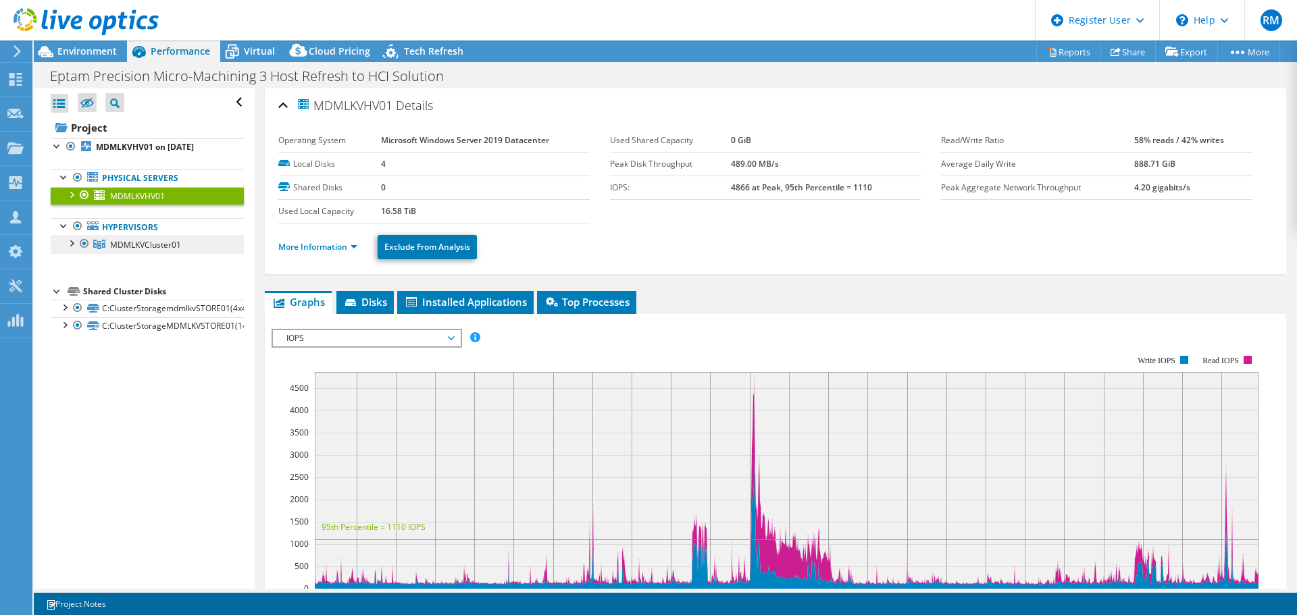
click at [202, 247] on link "MDMLKVCluster01" at bounding box center [147, 245] width 193 height 18
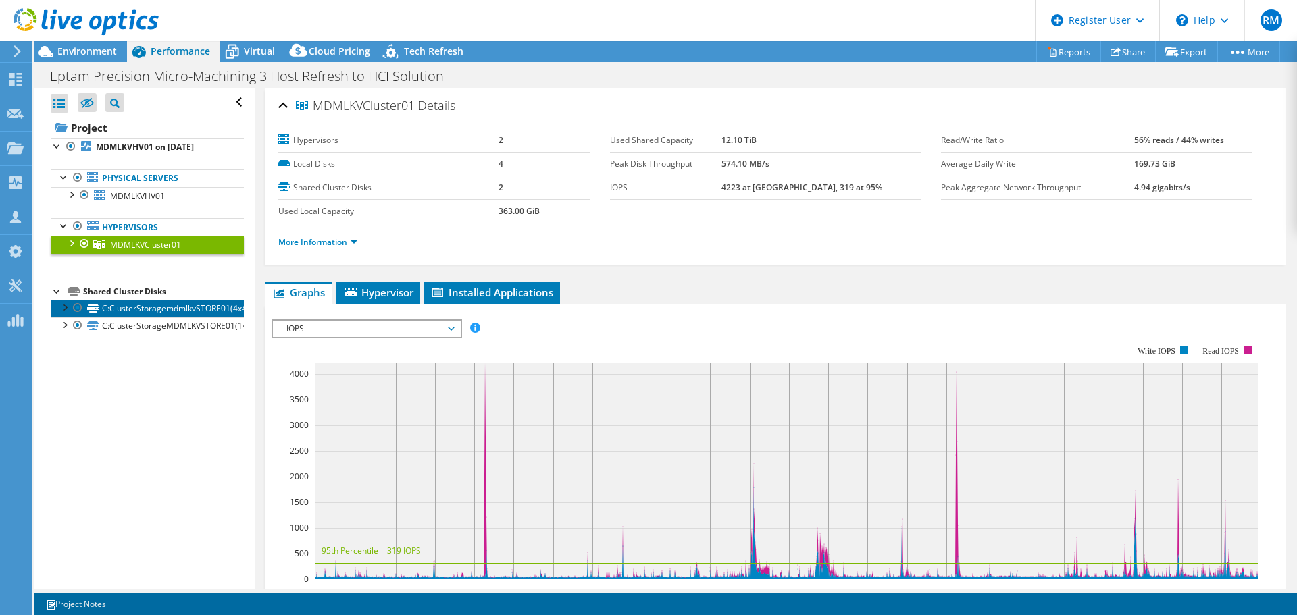
click at [169, 311] on link "C:ClusterStoragemdmlkvSTORE01(4x400GBand4x1.6TB)" at bounding box center [147, 309] width 193 height 18
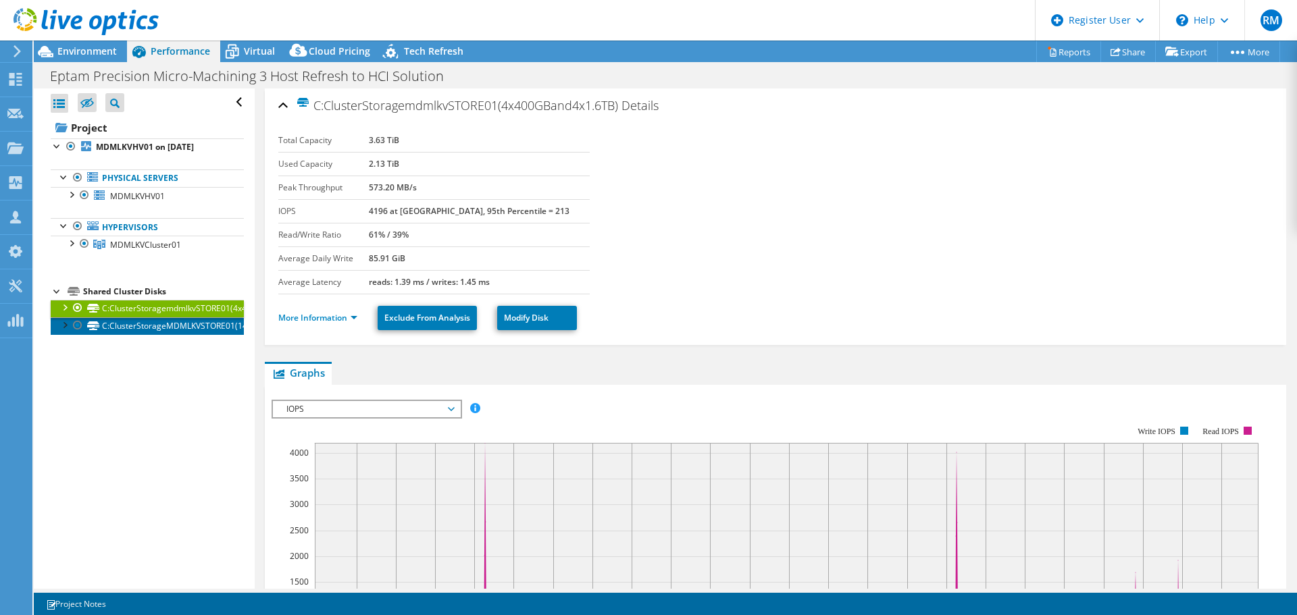
click at [186, 328] on link "C:ClusterStorageMDMLKVSTORE01(14x1.2TBHDD)" at bounding box center [147, 326] width 193 height 18
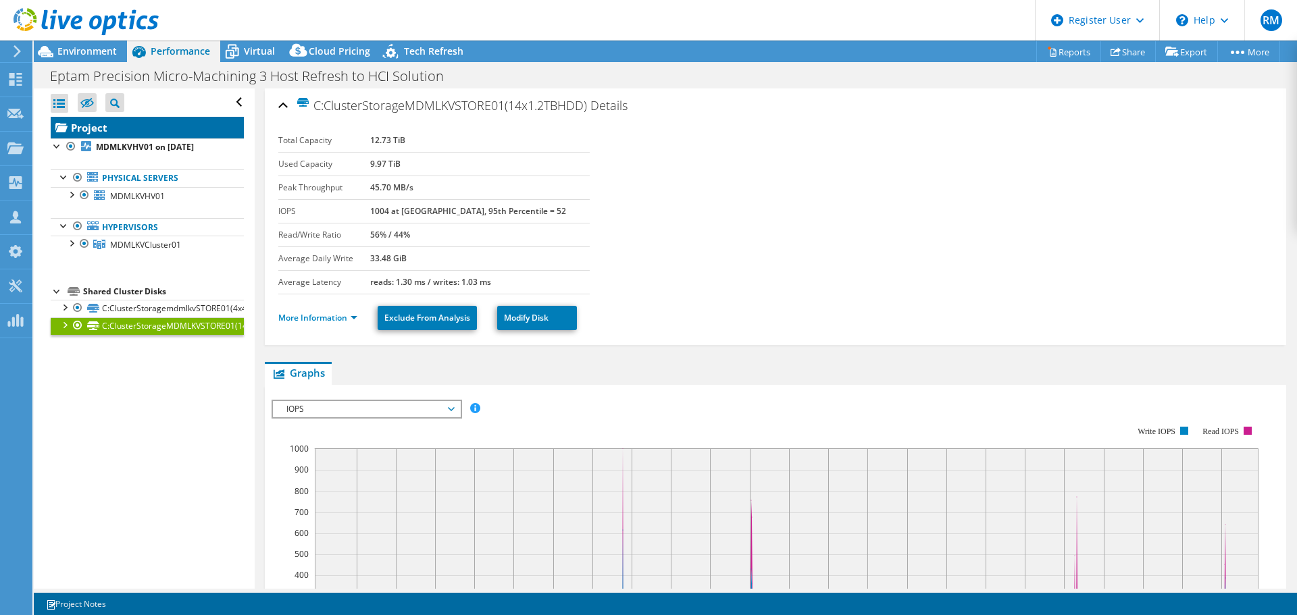
click at [142, 133] on link "Project" at bounding box center [147, 128] width 193 height 22
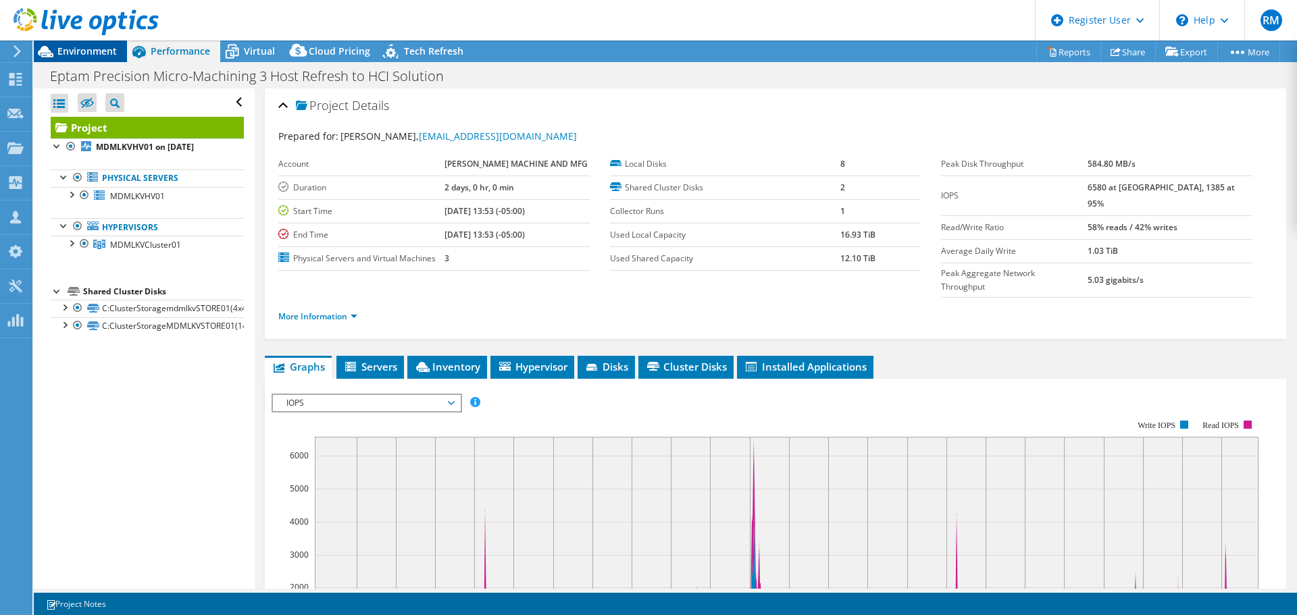
click at [109, 56] on span "Environment" at bounding box center [86, 51] width 59 height 13
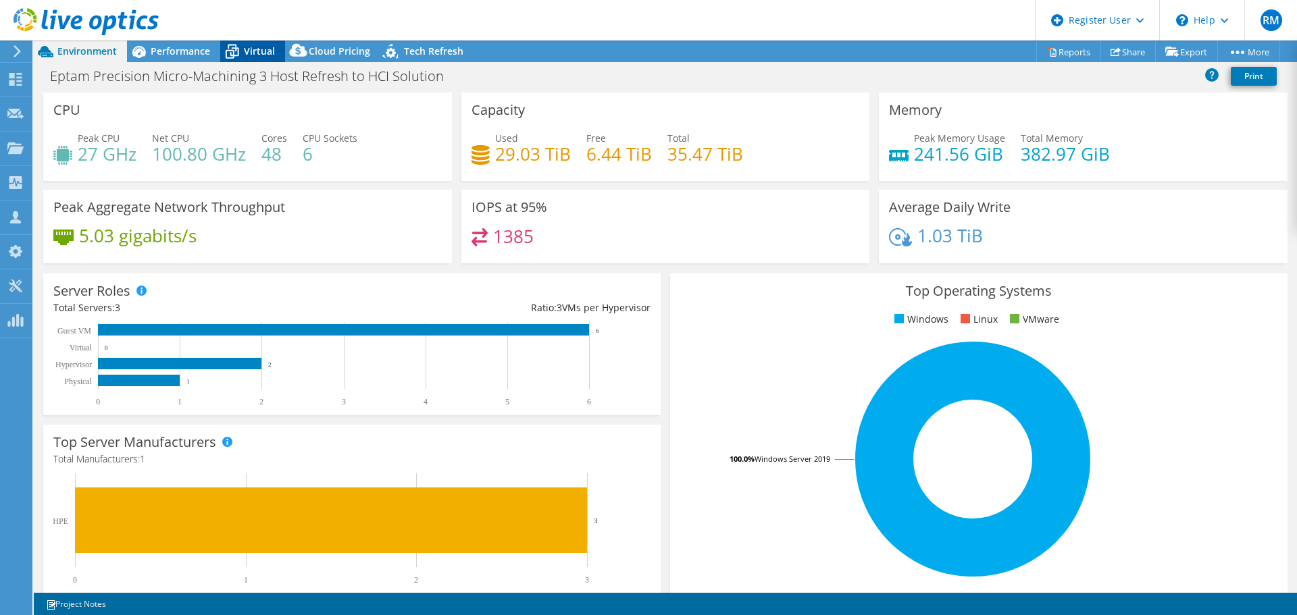
click at [240, 53] on icon at bounding box center [232, 52] width 24 height 24
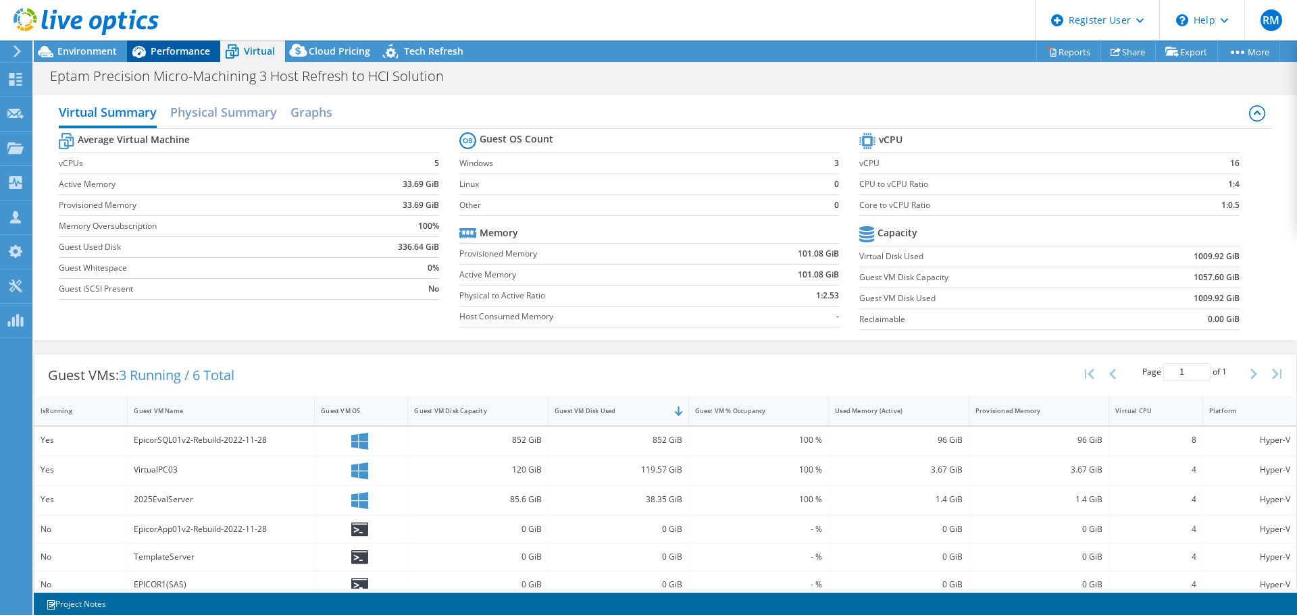
click at [184, 51] on span "Performance" at bounding box center [180, 51] width 59 height 13
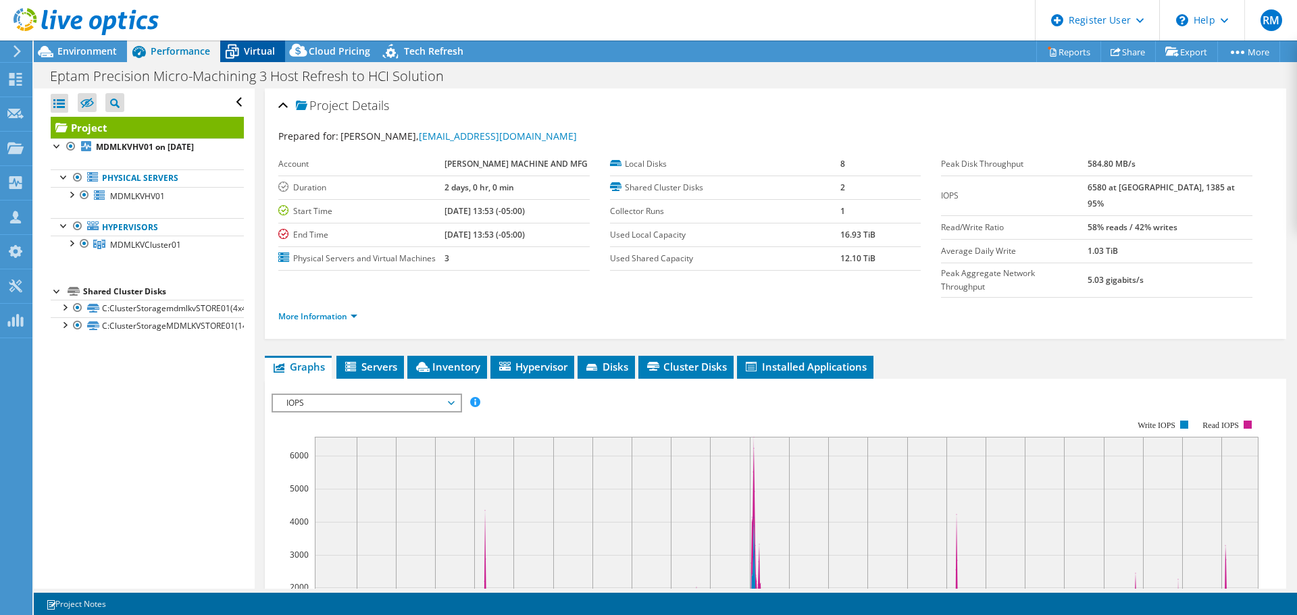
click at [272, 50] on span "Virtual" at bounding box center [259, 51] width 31 height 13
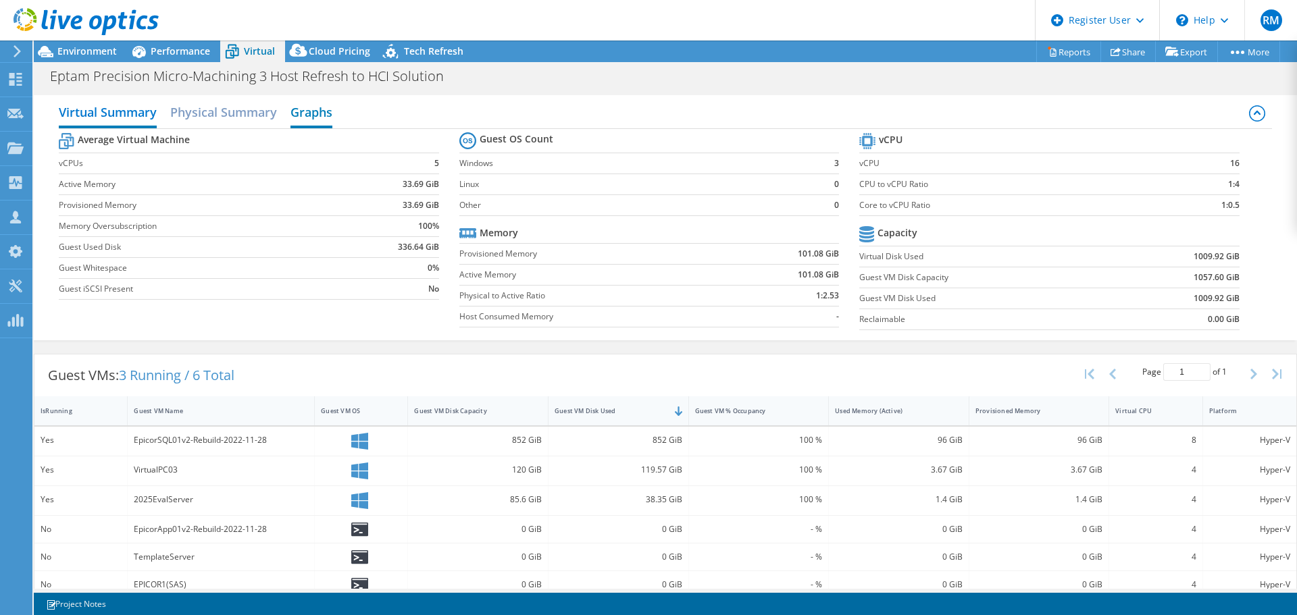
click at [300, 105] on h2 "Graphs" at bounding box center [311, 114] width 42 height 30
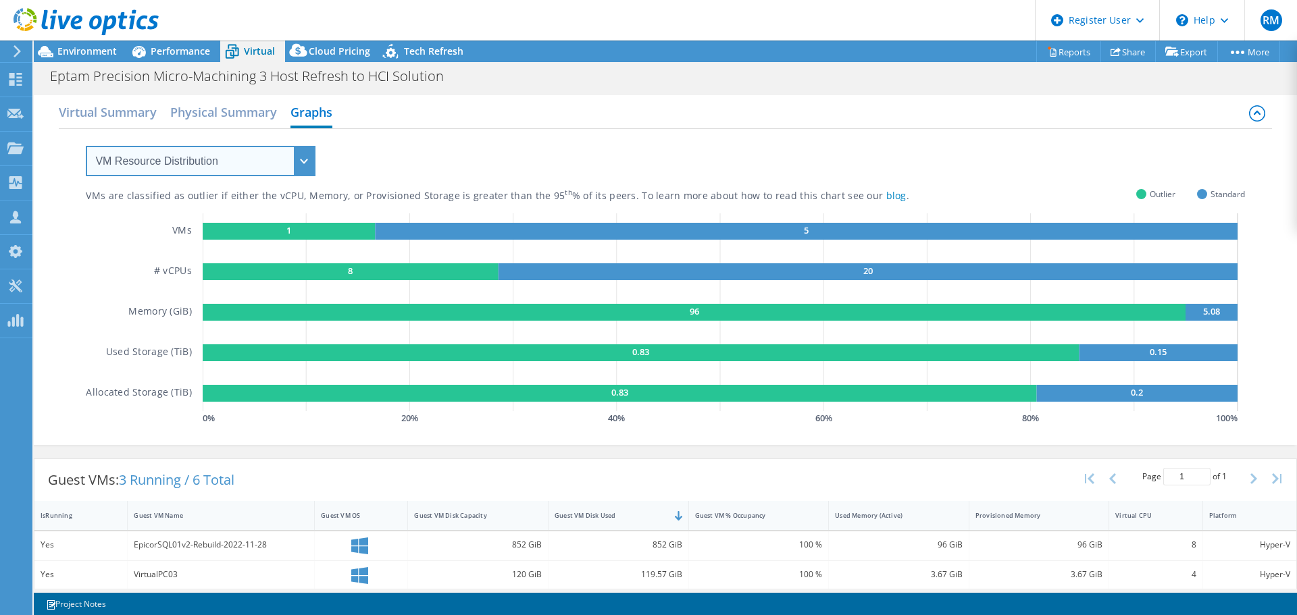
click at [295, 174] on select "VM Resource Distribution Provisioning Contrast Over Provisioning" at bounding box center [201, 161] width 230 height 30
select select "Over Provisioning"
click at [86, 146] on select "VM Resource Distribution Provisioning Contrast Over Provisioning" at bounding box center [201, 161] width 230 height 30
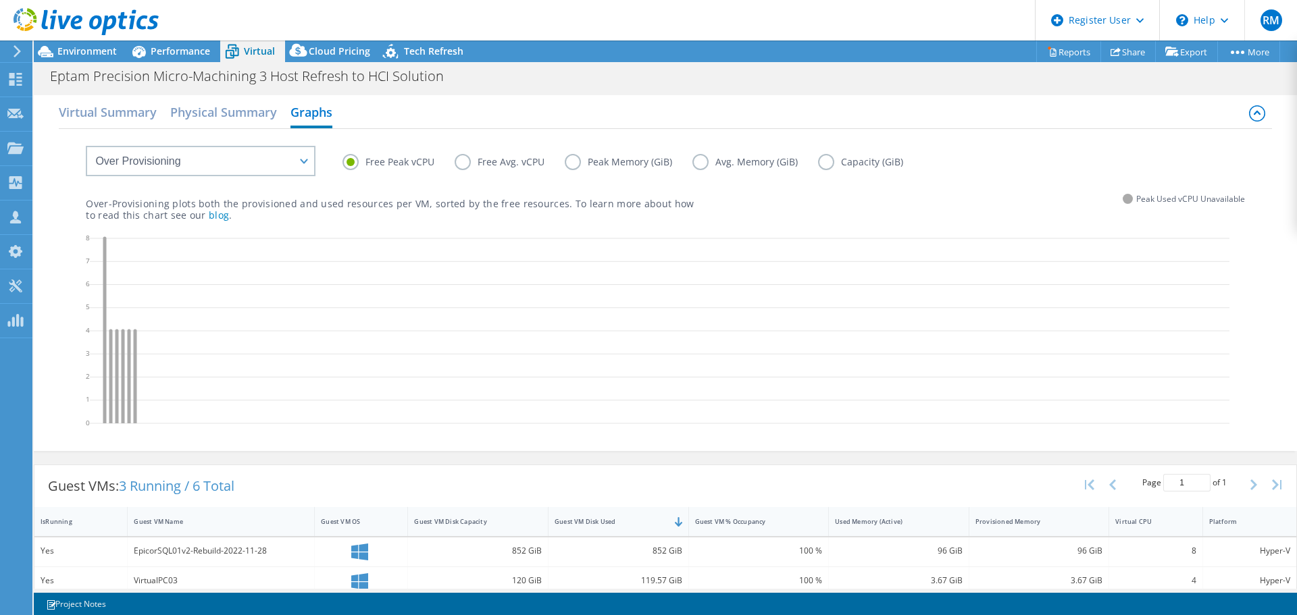
click at [808, 164] on label "Avg. Memory (GiB)" at bounding box center [755, 162] width 126 height 16
click at [0, 0] on input "Avg. Memory (GiB)" at bounding box center [0, 0] width 0 height 0
click at [818, 165] on label "Capacity (GiB)" at bounding box center [870, 162] width 105 height 16
click at [0, 0] on input "Capacity (GiB)" at bounding box center [0, 0] width 0 height 0
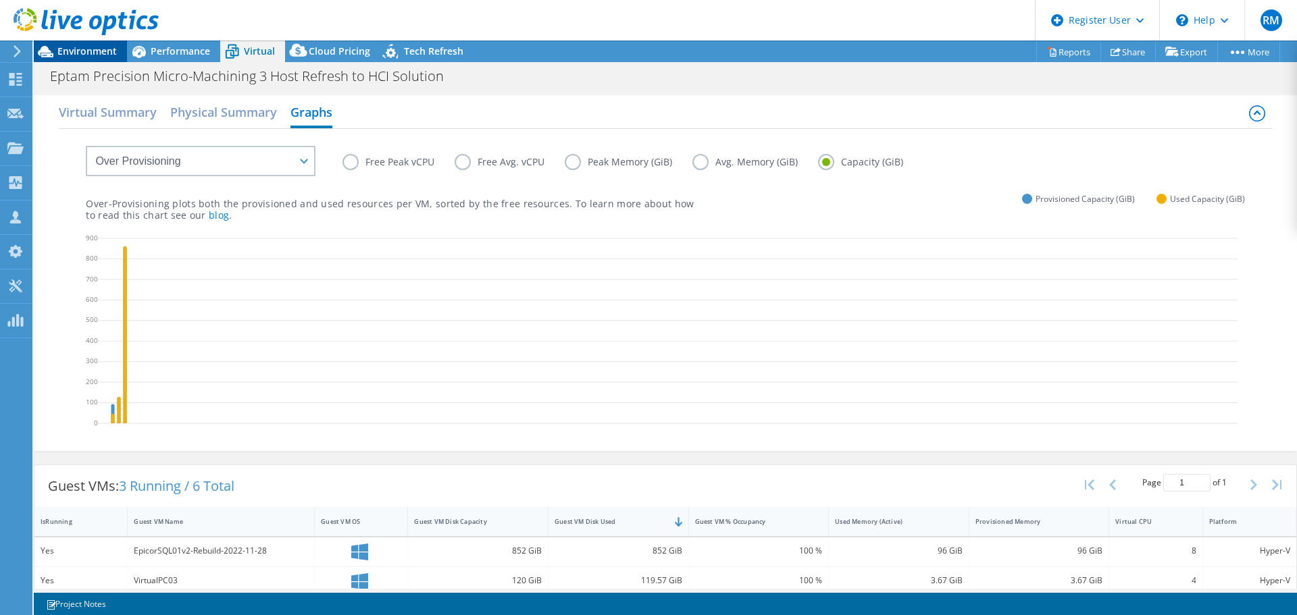
click at [91, 61] on div "Environment" at bounding box center [80, 52] width 93 height 22
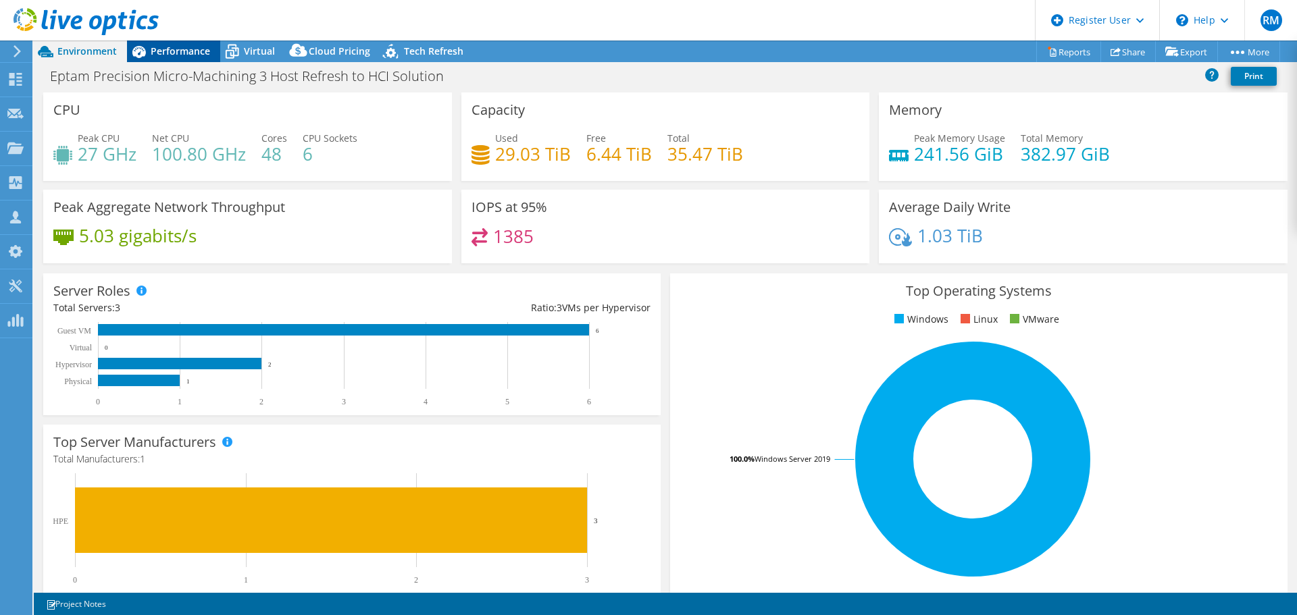
click at [178, 49] on span "Performance" at bounding box center [180, 51] width 59 height 13
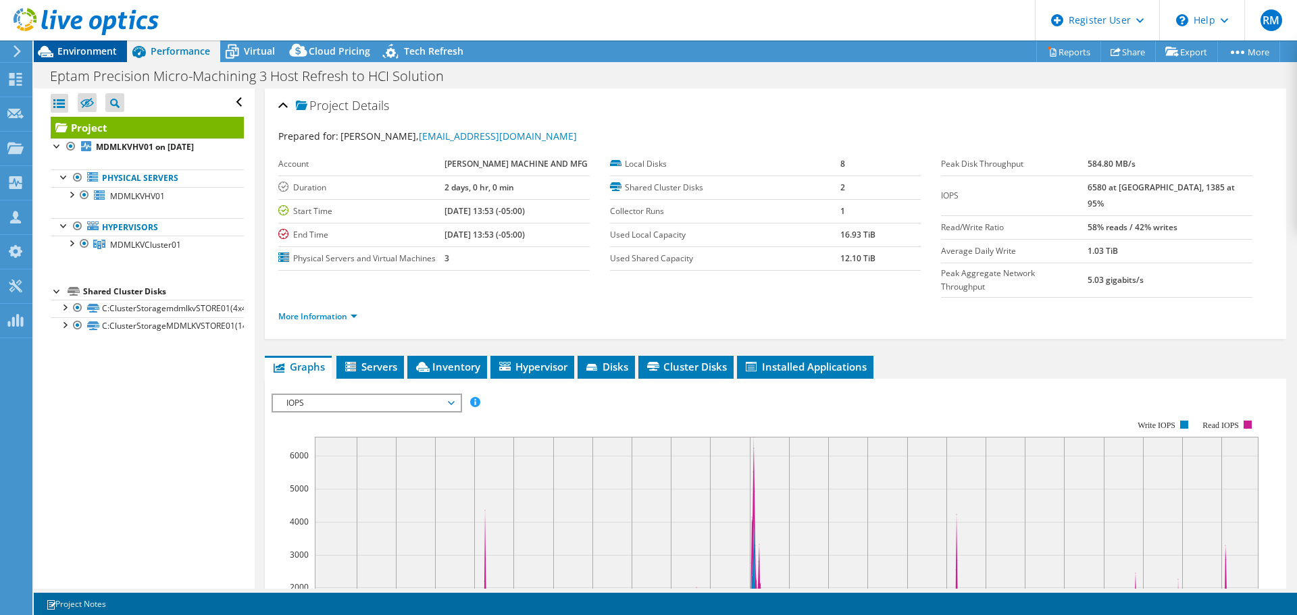
click at [112, 47] on span "Environment" at bounding box center [86, 51] width 59 height 13
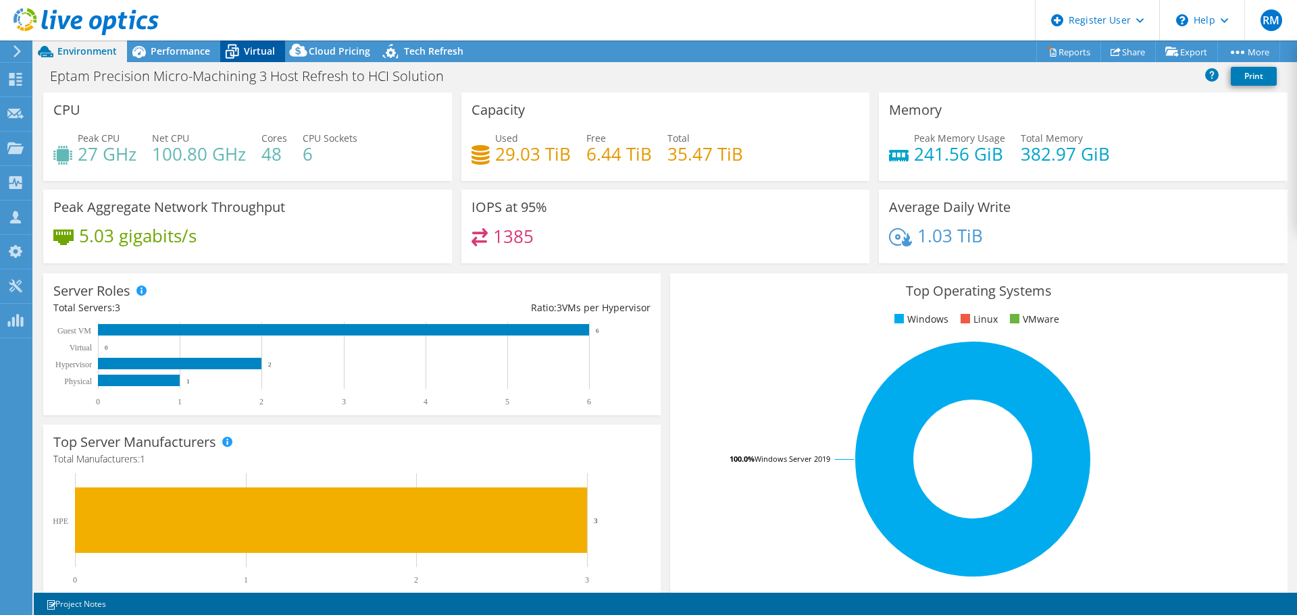
click at [269, 55] on span "Virtual" at bounding box center [259, 51] width 31 height 13
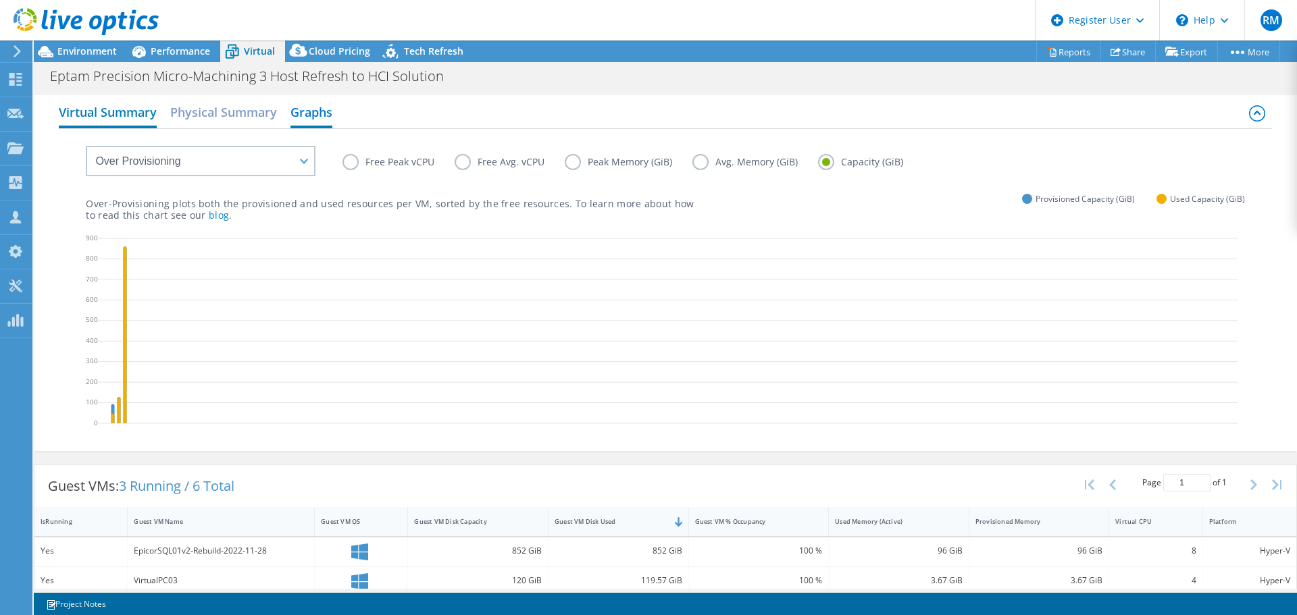
click at [156, 114] on h2 "Virtual Summary" at bounding box center [108, 114] width 98 height 30
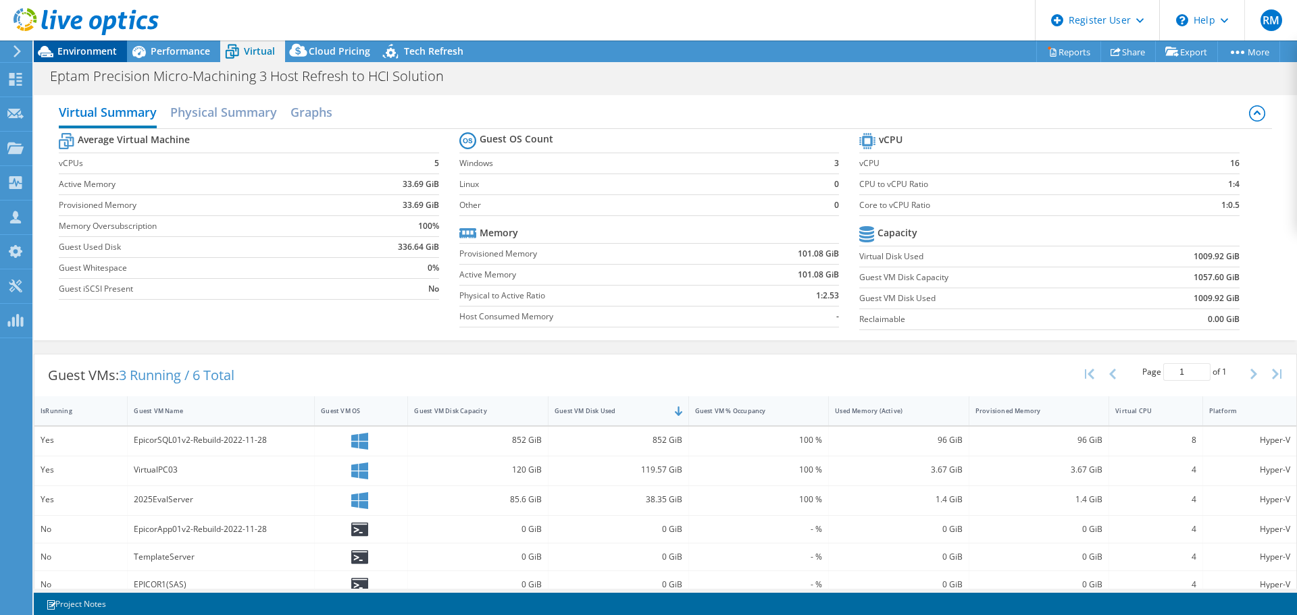
click at [102, 50] on span "Environment" at bounding box center [86, 51] width 59 height 13
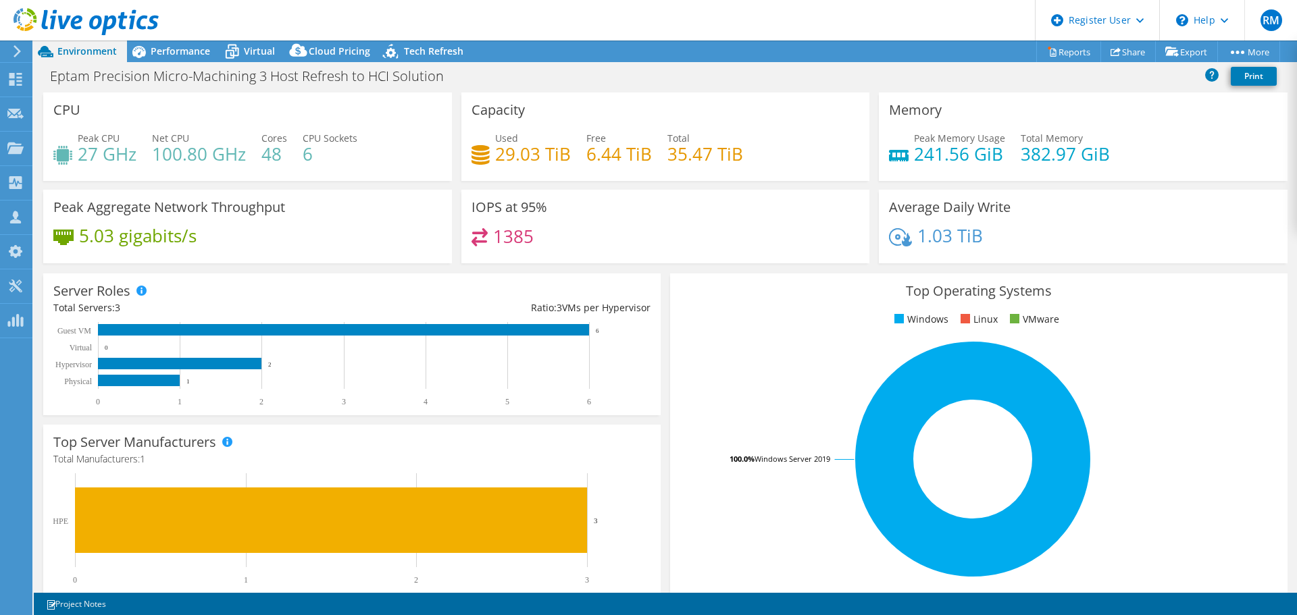
drag, startPoint x: 603, startPoint y: 29, endPoint x: 568, endPoint y: 37, distance: 36.0
click at [568, 37] on header "RM Dell User Ryann Mannan Ryann.Mannan@dell.com Dell My Profile Log Out \n Help…" at bounding box center [648, 20] width 1297 height 41
click at [205, 51] on span "Performance" at bounding box center [180, 51] width 59 height 13
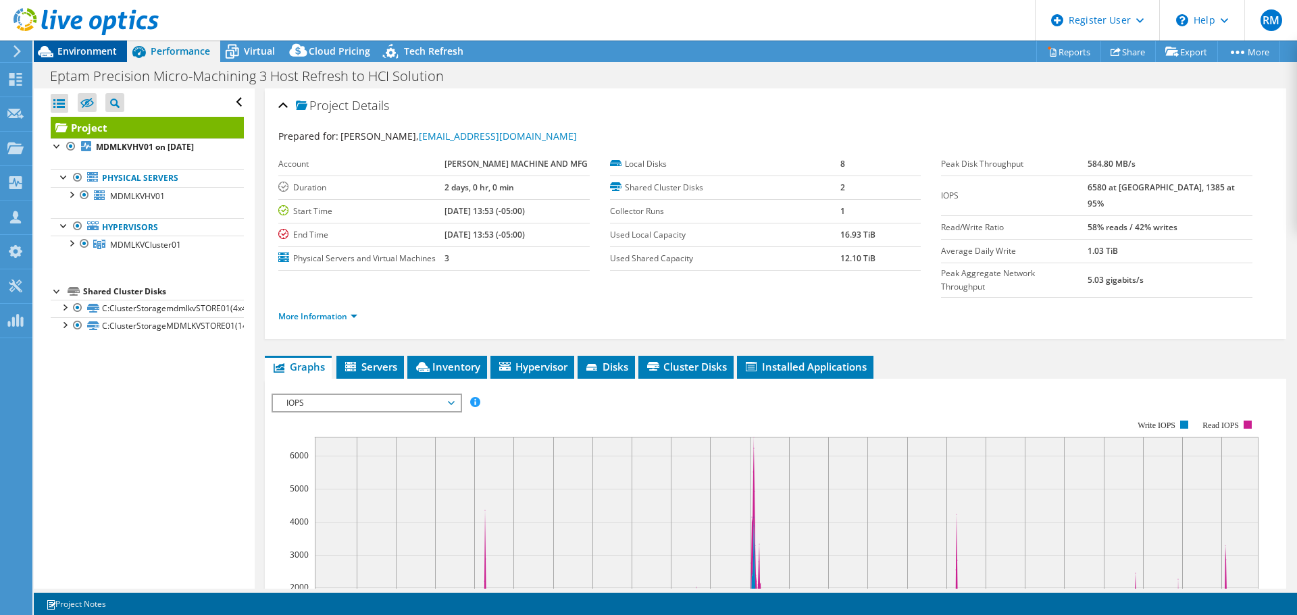
click at [100, 60] on div "Environment" at bounding box center [80, 52] width 93 height 22
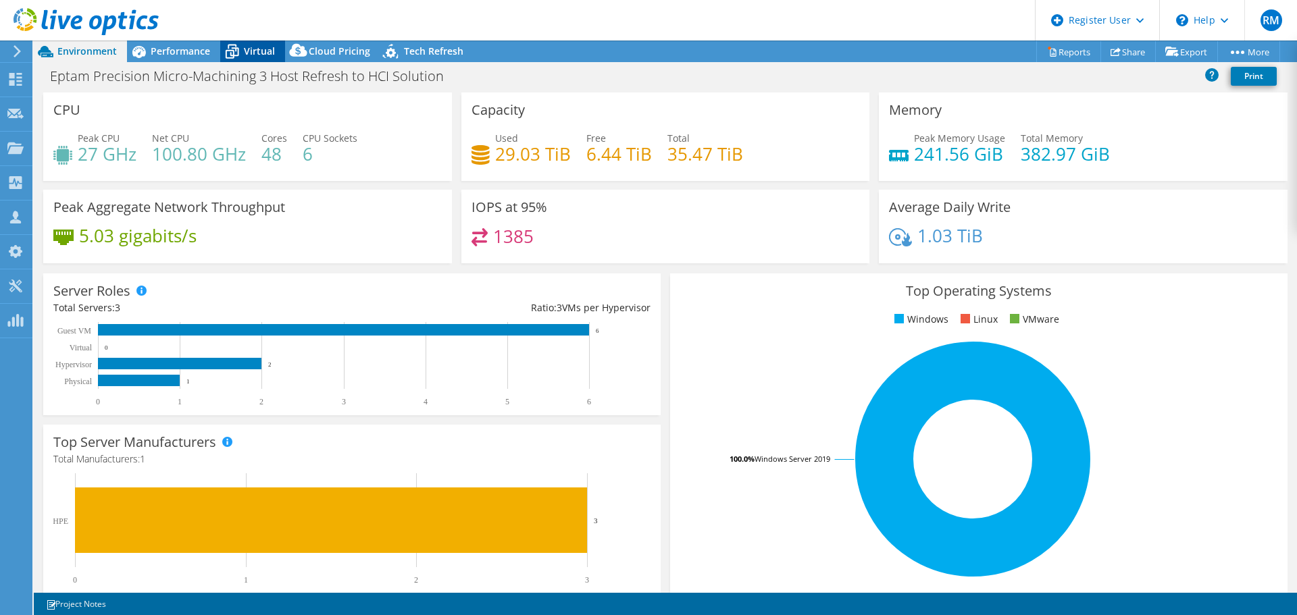
click at [265, 44] on div "Virtual" at bounding box center [252, 52] width 65 height 22
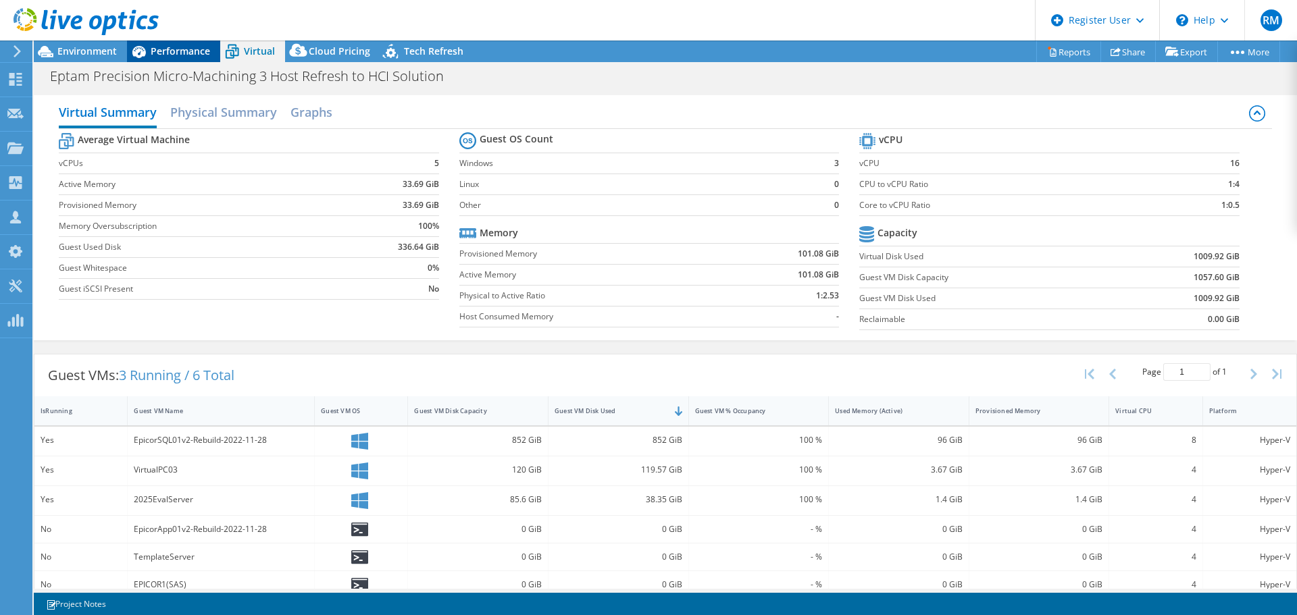
click at [149, 49] on icon at bounding box center [139, 52] width 24 height 24
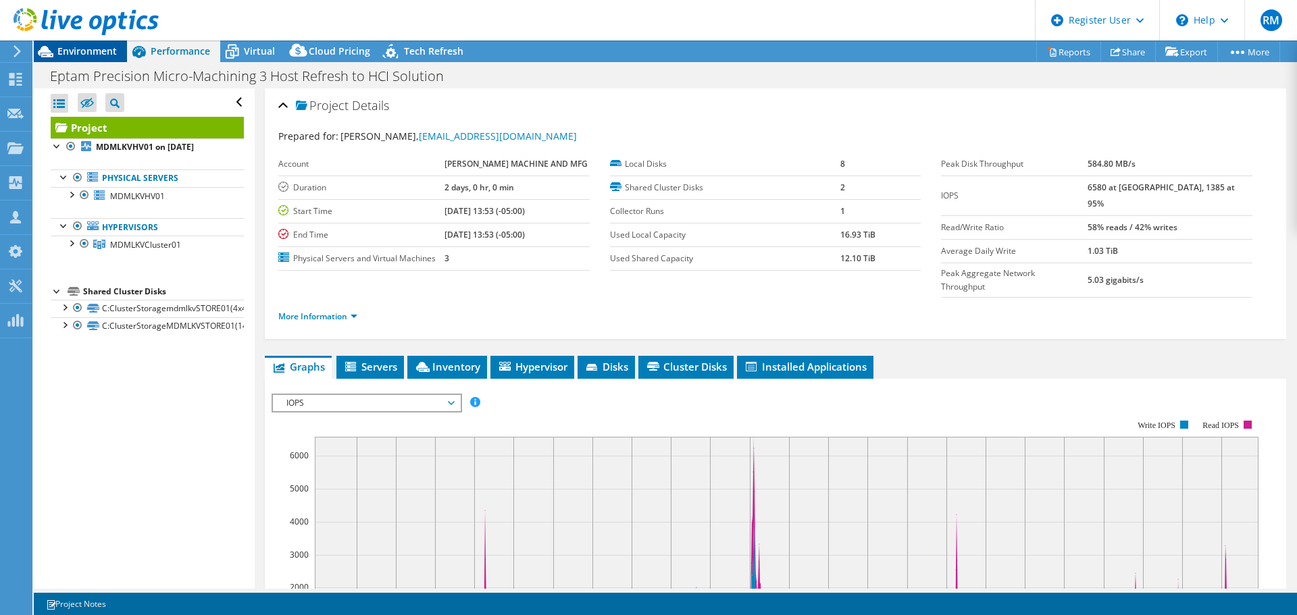
click at [80, 49] on span "Environment" at bounding box center [86, 51] width 59 height 13
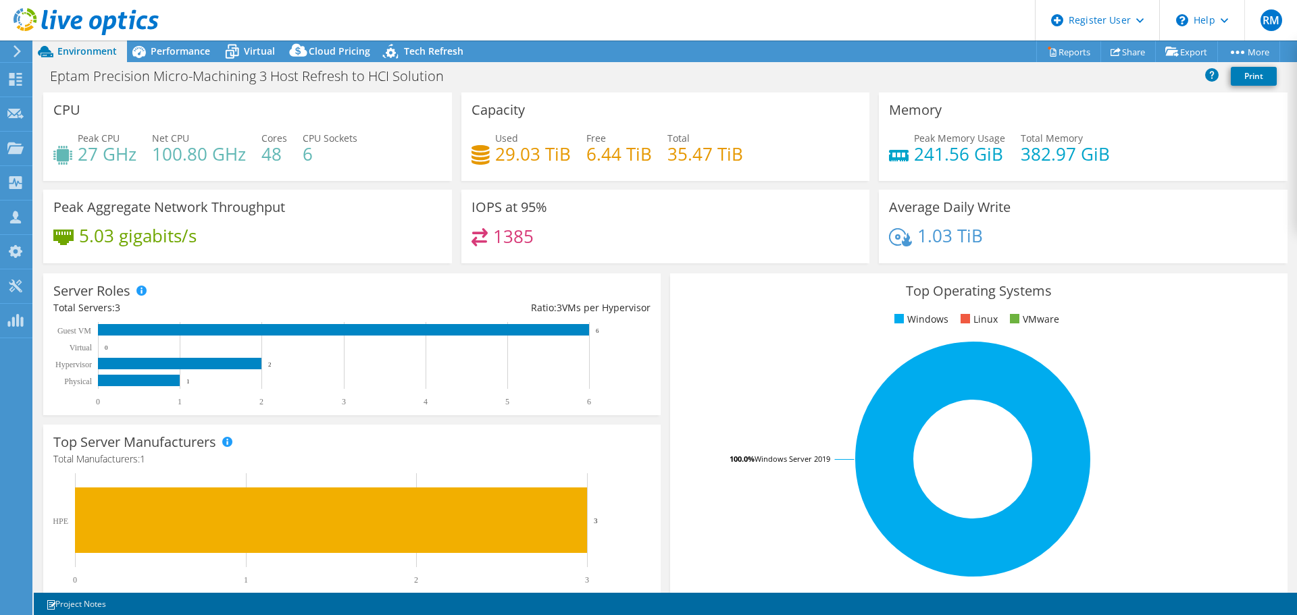
drag, startPoint x: 567, startPoint y: 30, endPoint x: 551, endPoint y: 26, distance: 16.7
click at [551, 26] on header "RM Dell User Ryann Mannan Ryann.Mannan@dell.com Dell My Profile Log Out \n Help…" at bounding box center [648, 20] width 1297 height 41
click at [178, 53] on span "Performance" at bounding box center [180, 51] width 59 height 13
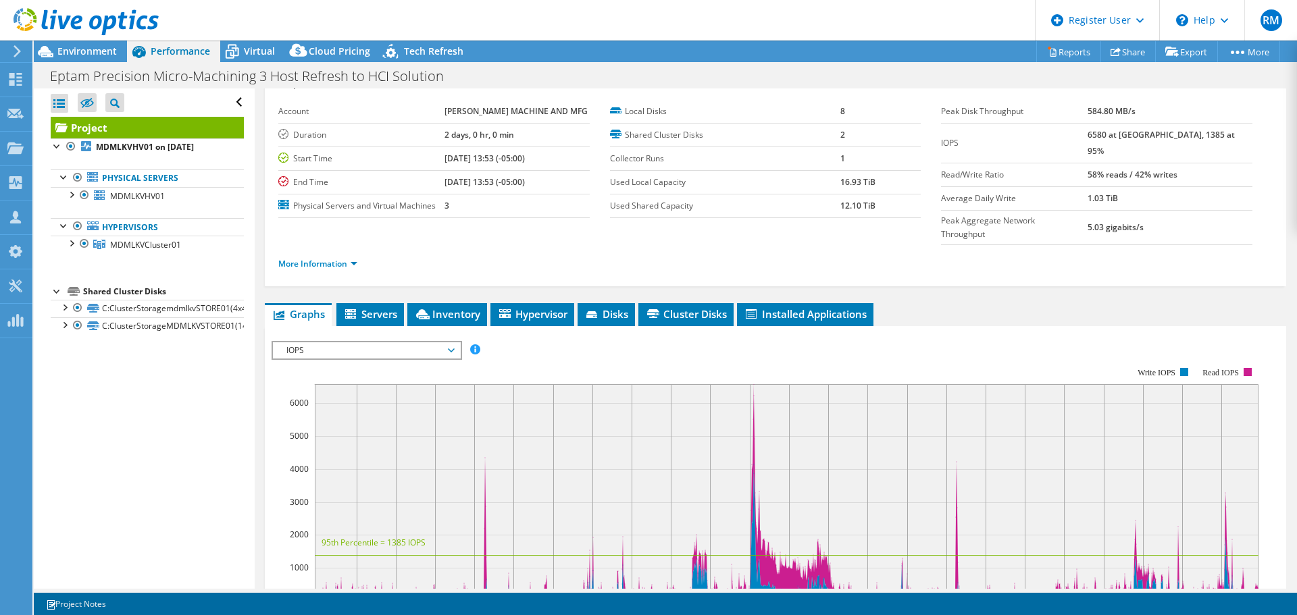
scroll to position [16, 0]
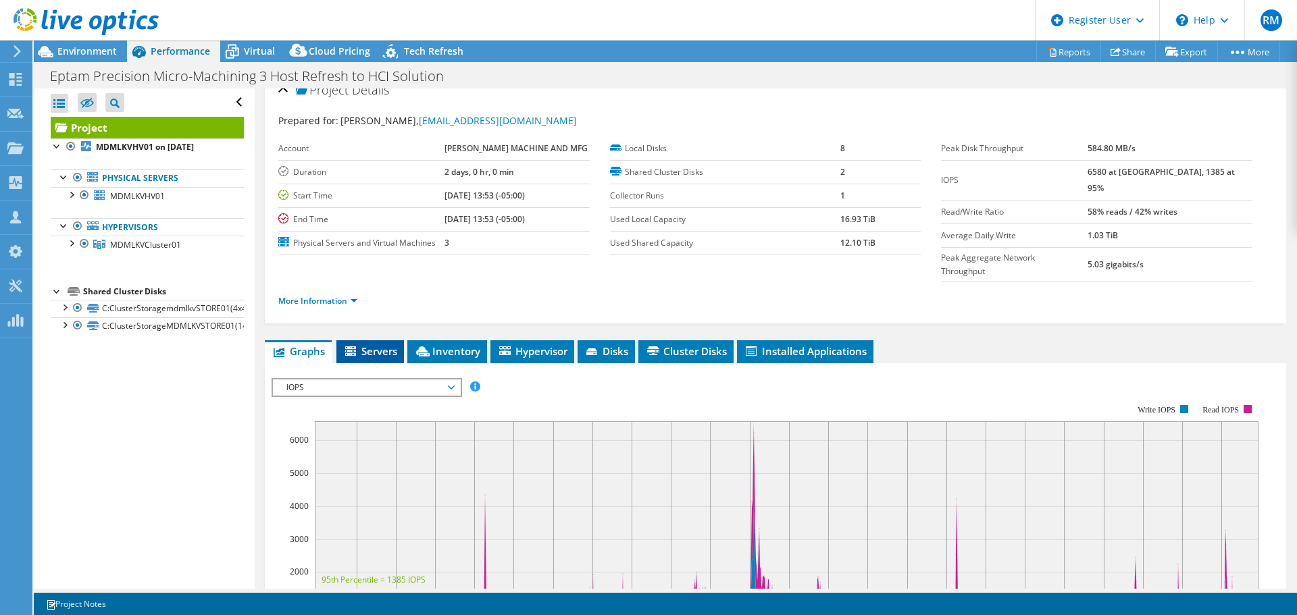
click at [380, 344] on span "Servers" at bounding box center [370, 351] width 54 height 14
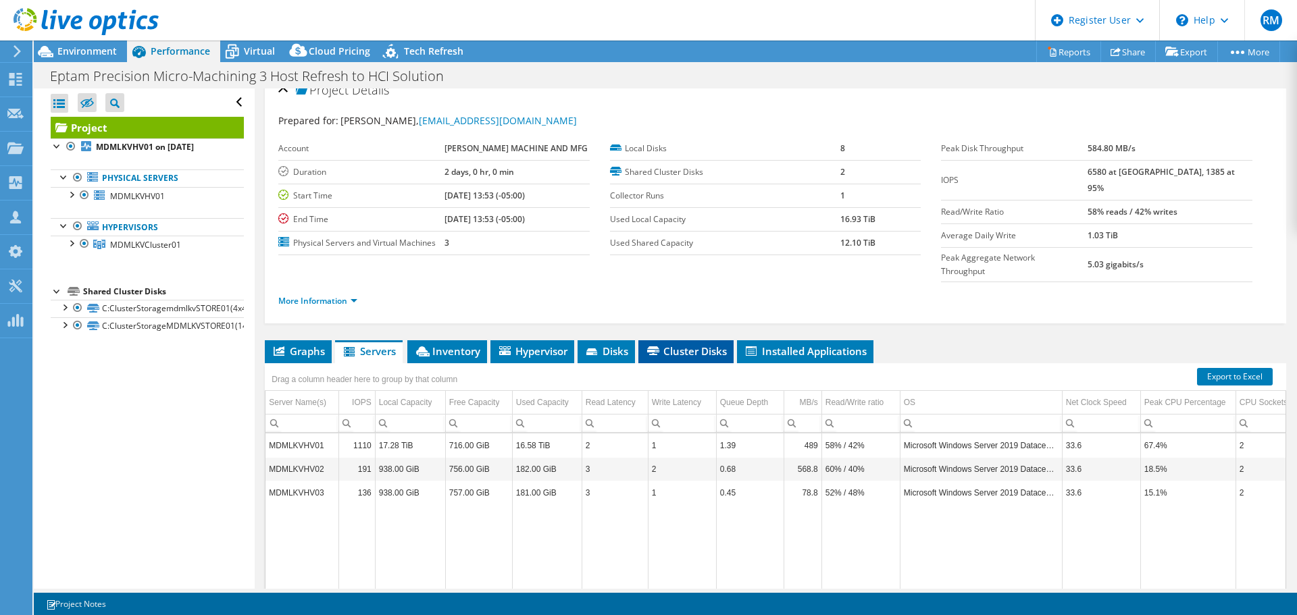
click at [696, 344] on span "Cluster Disks" at bounding box center [686, 351] width 82 height 14
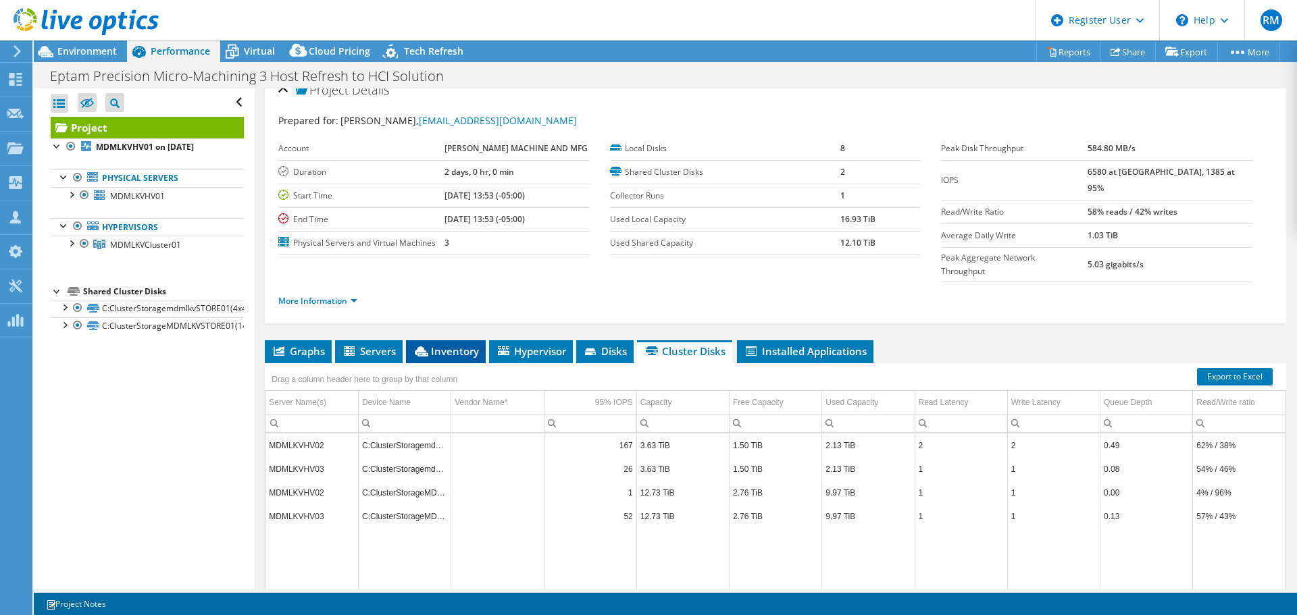
click at [469, 344] on span "Inventory" at bounding box center [446, 351] width 66 height 14
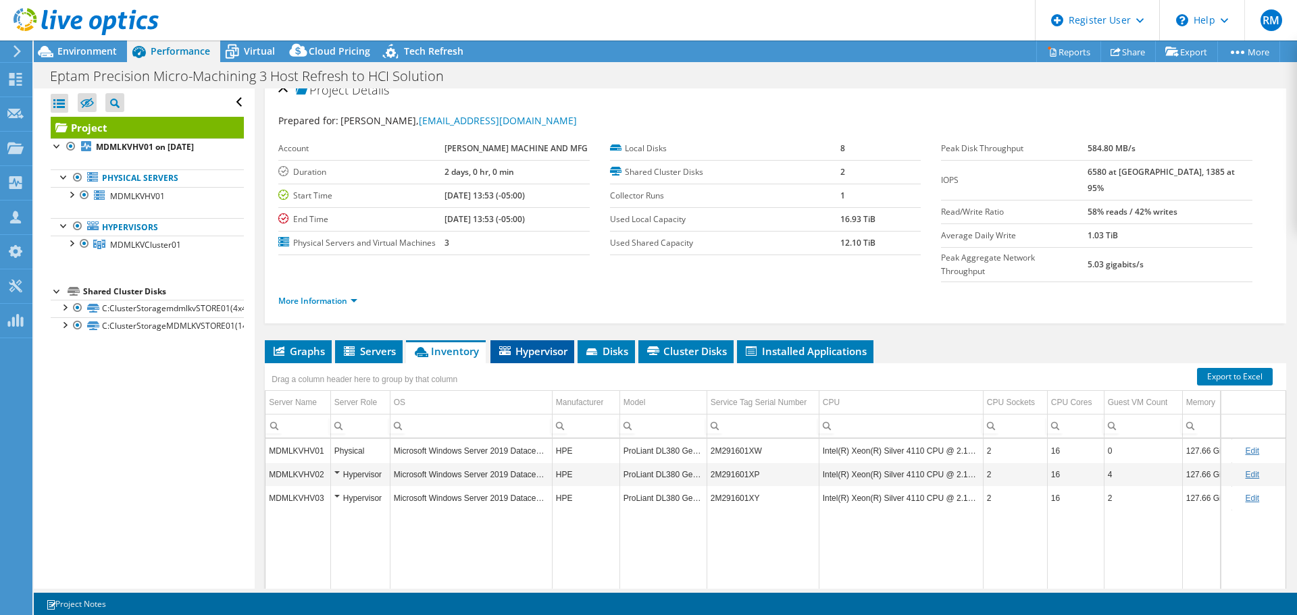
click at [542, 344] on span "Hypervisor" at bounding box center [532, 351] width 70 height 14
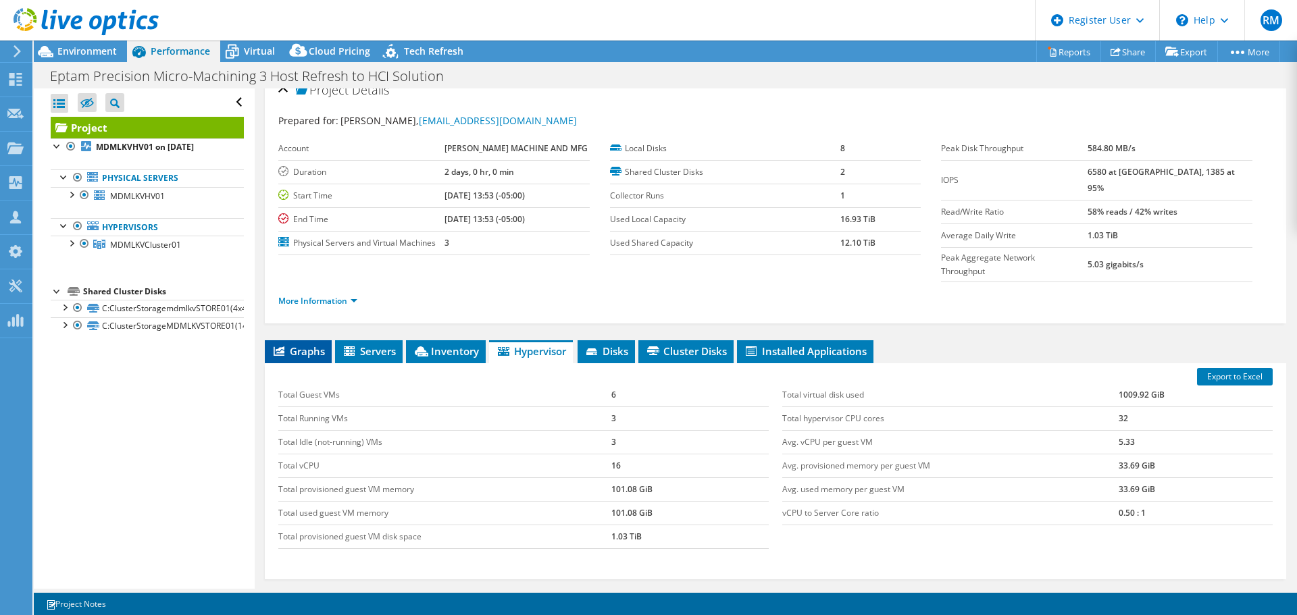
click at [311, 340] on li "Graphs" at bounding box center [298, 351] width 67 height 23
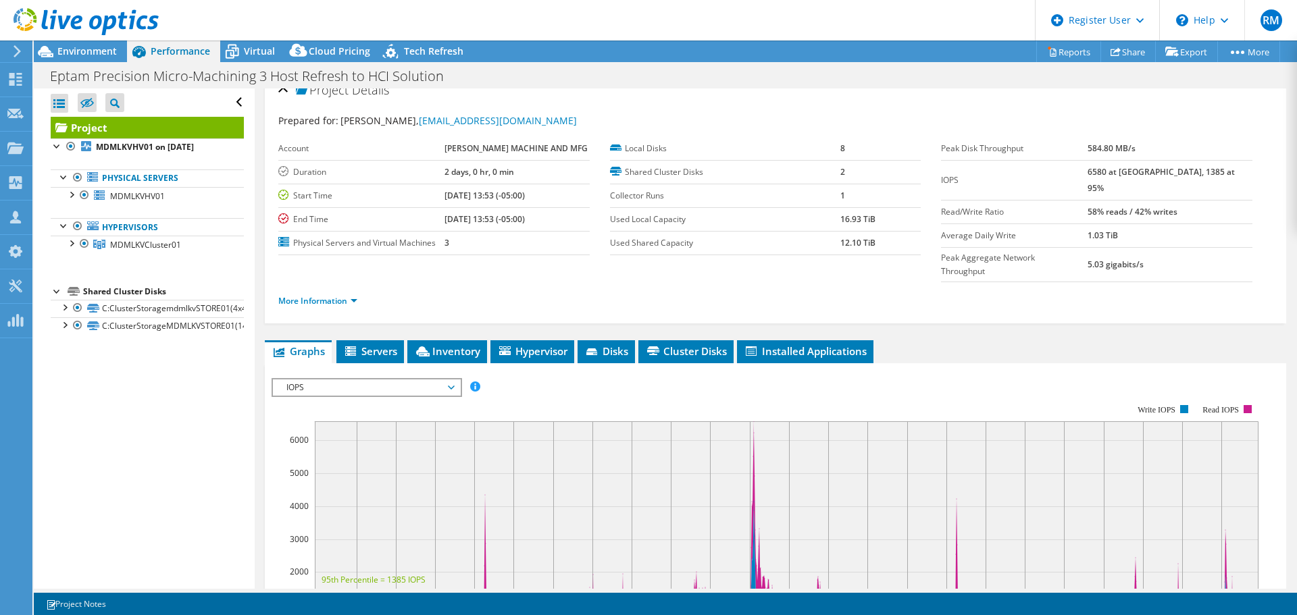
drag, startPoint x: 529, startPoint y: 15, endPoint x: 495, endPoint y: 20, distance: 34.8
click at [495, 20] on header "RM Dell User Ryann Mannan Ryann.Mannan@dell.com Dell My Profile Log Out \n Help…" at bounding box center [648, 20] width 1297 height 41
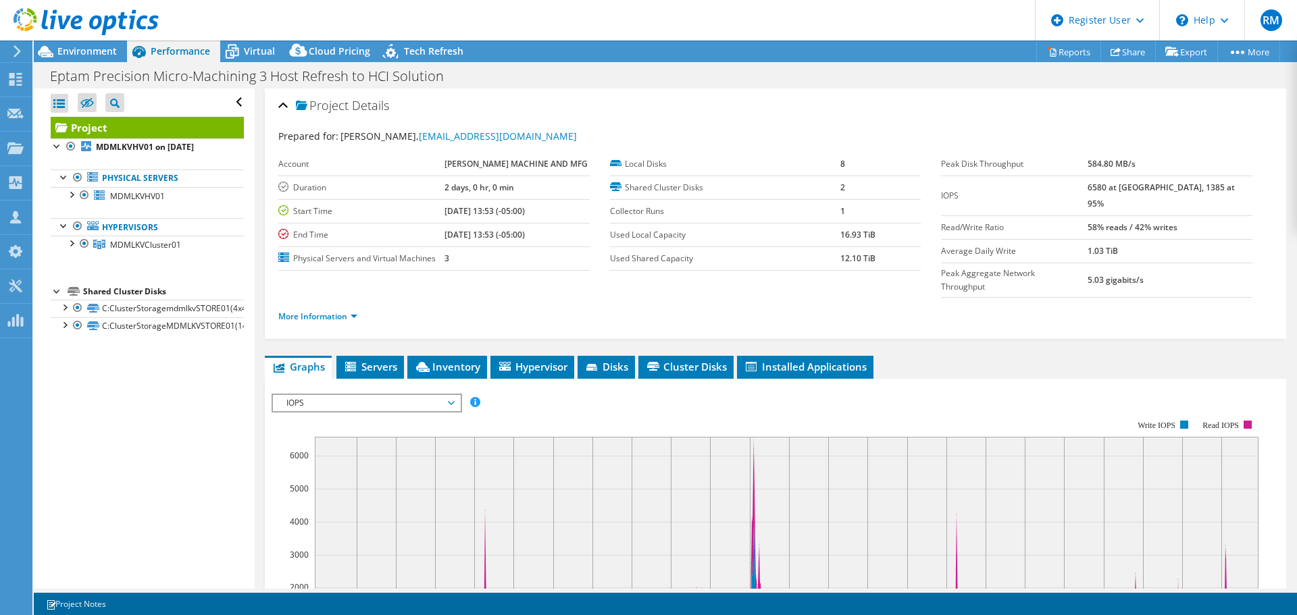
click at [619, 138] on div "Prepared for: BEN FINSTAD, bfinstad@eptam.com" at bounding box center [775, 137] width 994 height 16
click at [244, 51] on span "Virtual" at bounding box center [259, 51] width 31 height 13
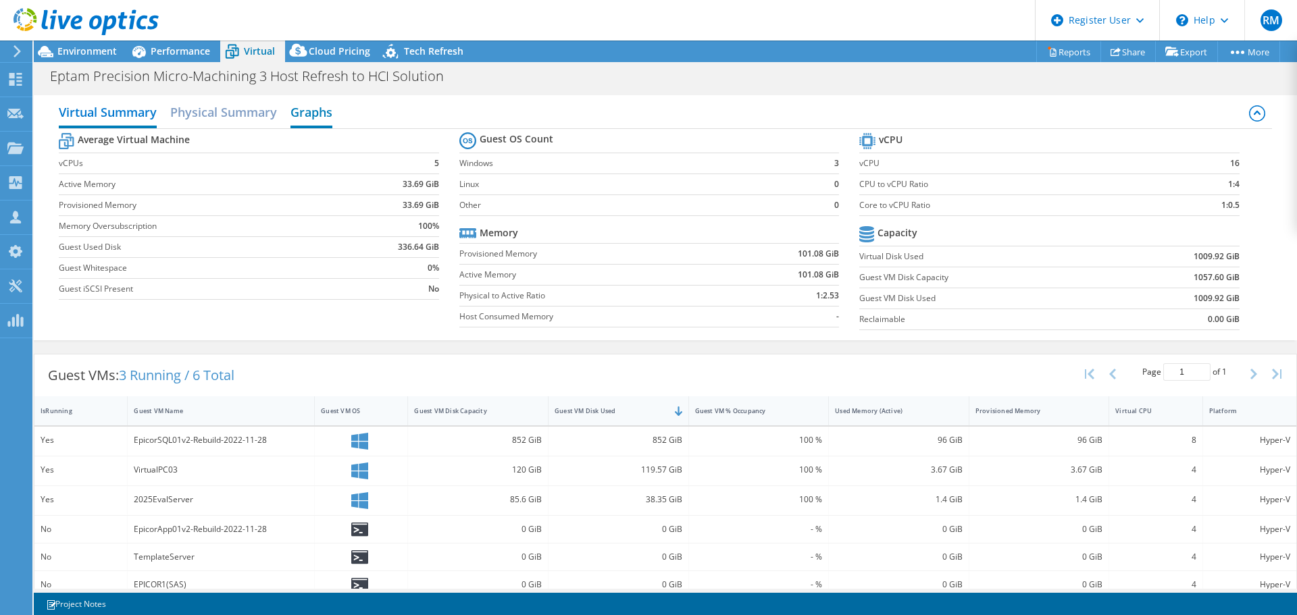
click at [293, 110] on h2 "Graphs" at bounding box center [311, 114] width 42 height 30
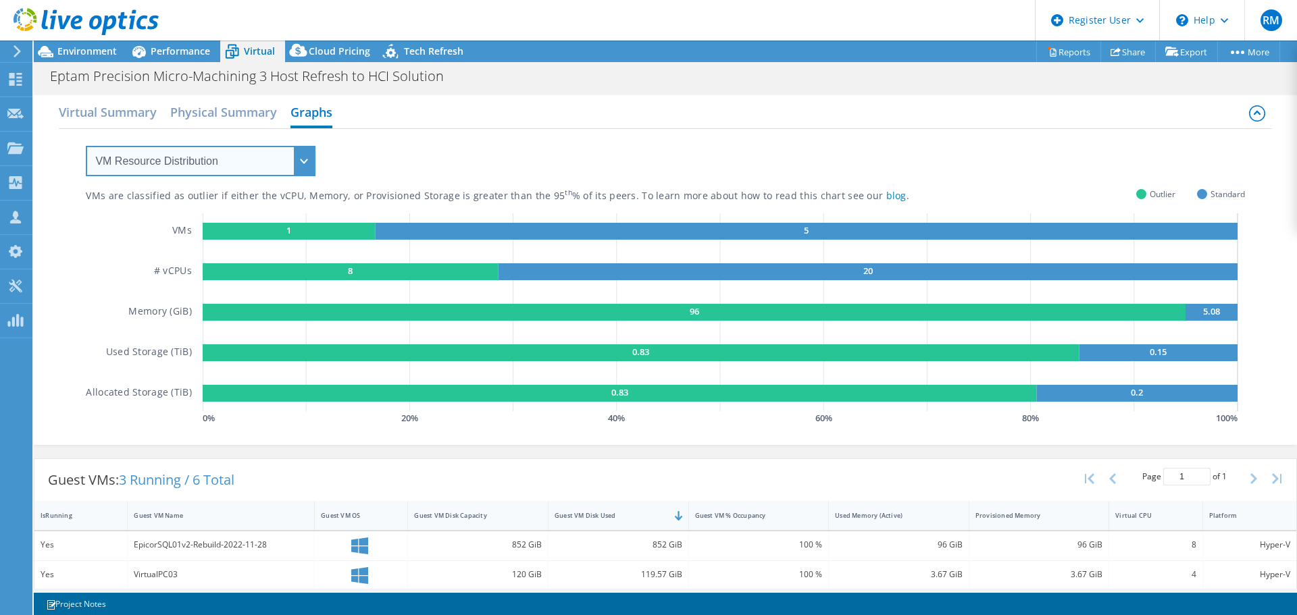
click at [292, 153] on select "VM Resource Distribution Provisioning Contrast Over Provisioning" at bounding box center [201, 161] width 230 height 30
select select "Over Provisioning"
click at [86, 146] on select "VM Resource Distribution Provisioning Contrast Over Provisioning" at bounding box center [201, 161] width 230 height 30
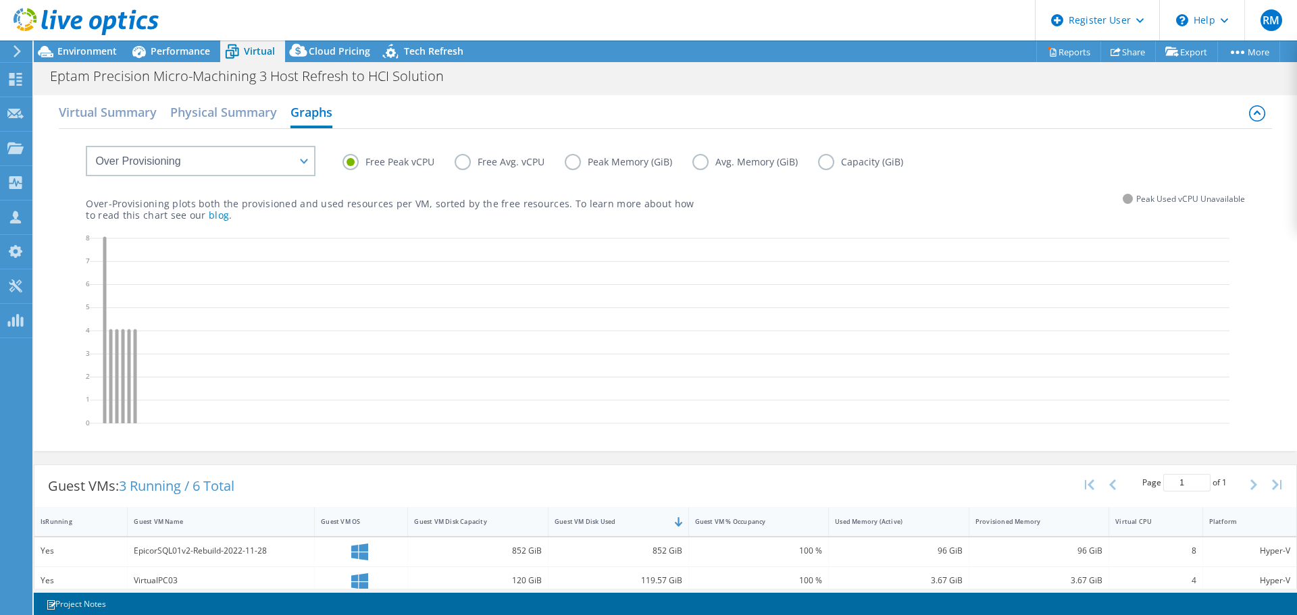
click at [827, 165] on label "Capacity (GiB)" at bounding box center [870, 162] width 105 height 16
click at [0, 0] on input "Capacity (GiB)" at bounding box center [0, 0] width 0 height 0
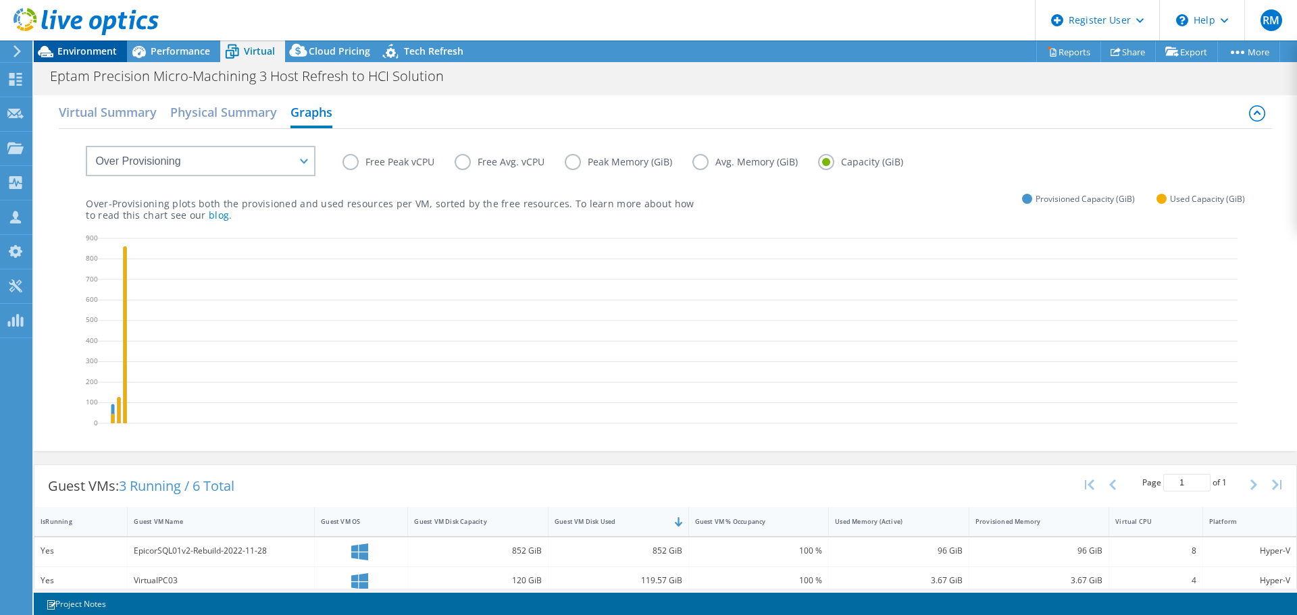
click at [89, 52] on span "Environment" at bounding box center [86, 51] width 59 height 13
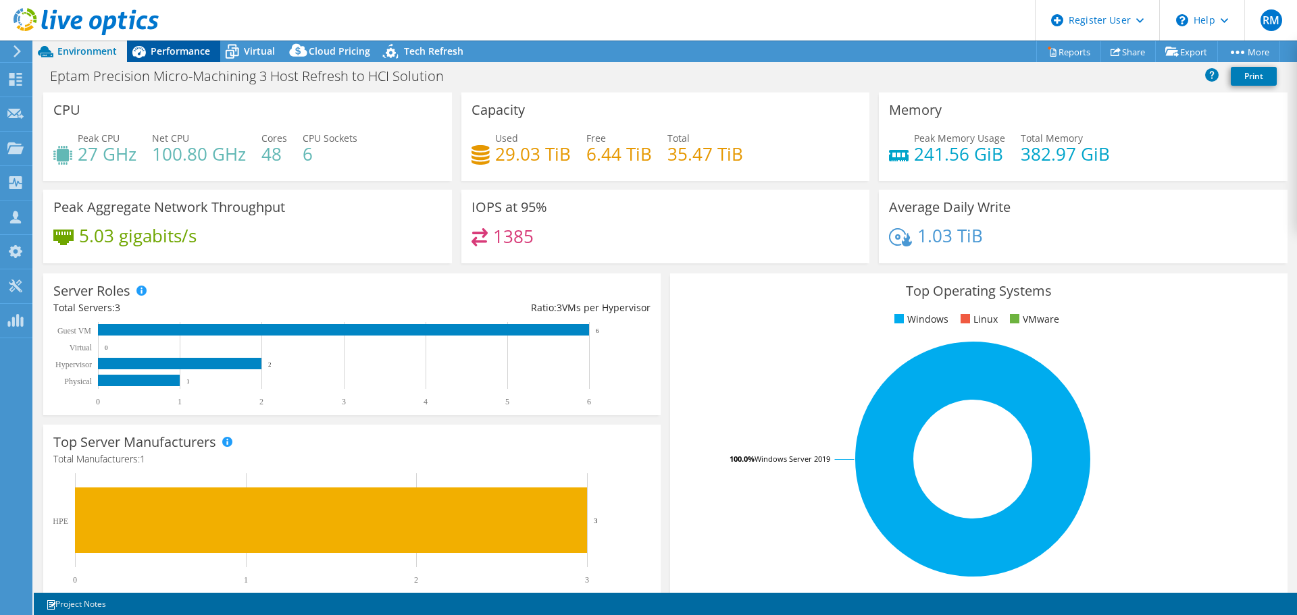
click at [155, 49] on span "Performance" at bounding box center [180, 51] width 59 height 13
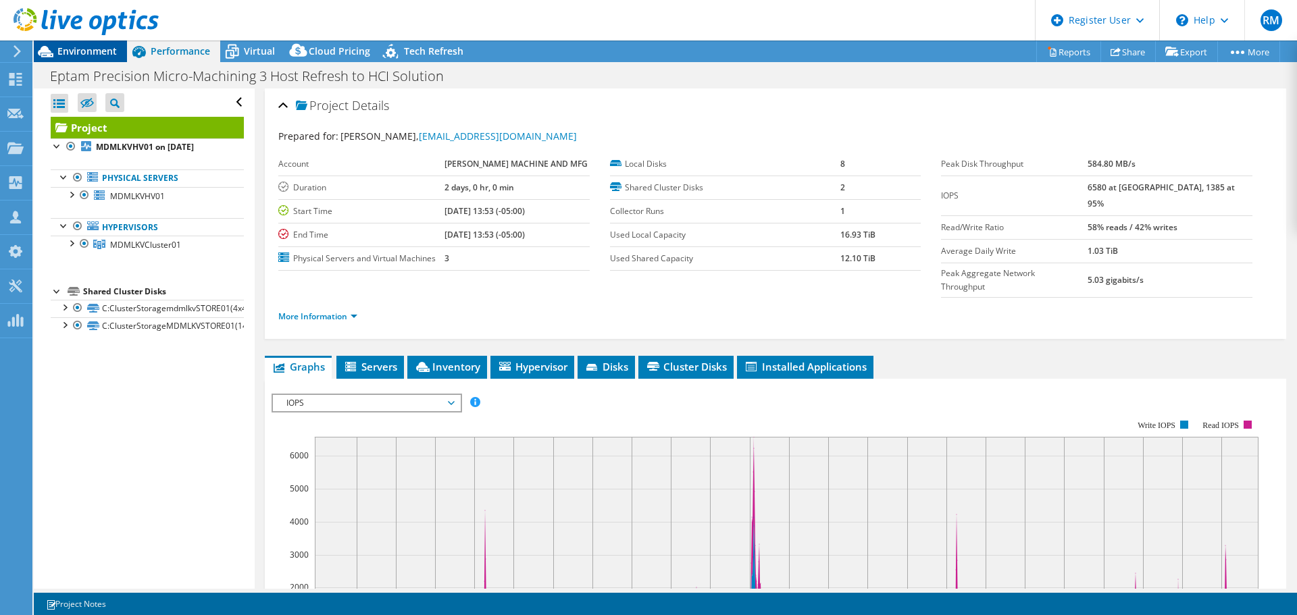
click at [109, 53] on span "Environment" at bounding box center [86, 51] width 59 height 13
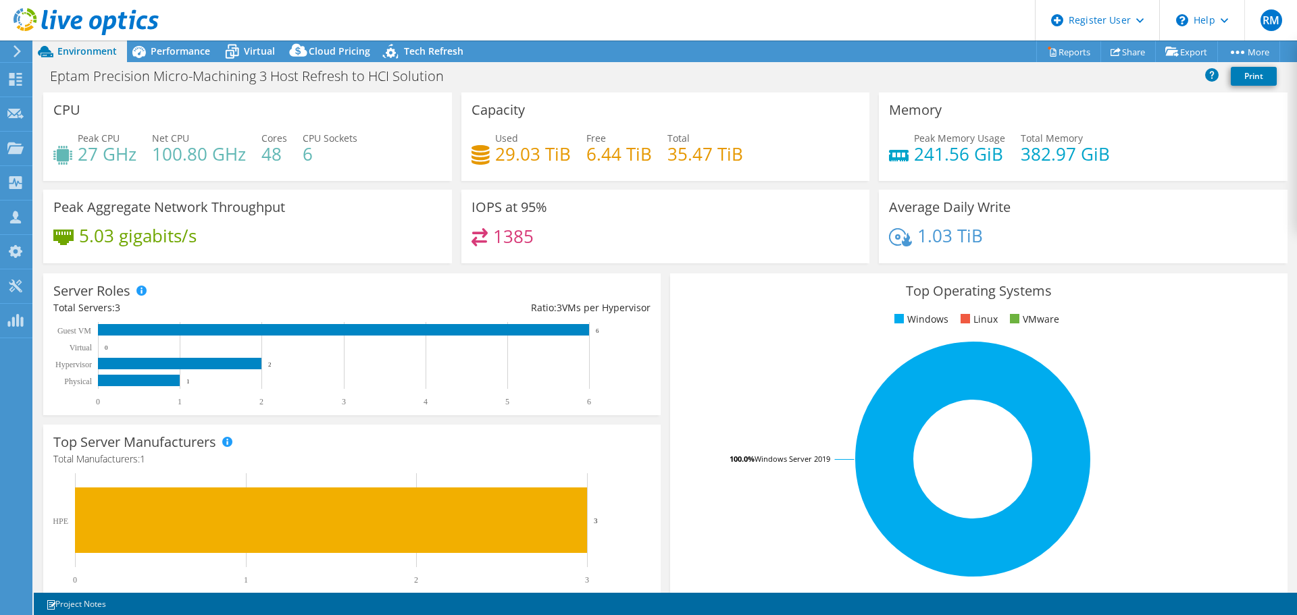
drag, startPoint x: 558, startPoint y: 22, endPoint x: 517, endPoint y: 28, distance: 41.6
click at [517, 28] on header "RM Dell User Ryann Mannan Ryann.Mannan@dell.com Dell My Profile Log Out \n Help…" at bounding box center [648, 20] width 1297 height 41
click at [251, 44] on div "Virtual" at bounding box center [252, 52] width 65 height 22
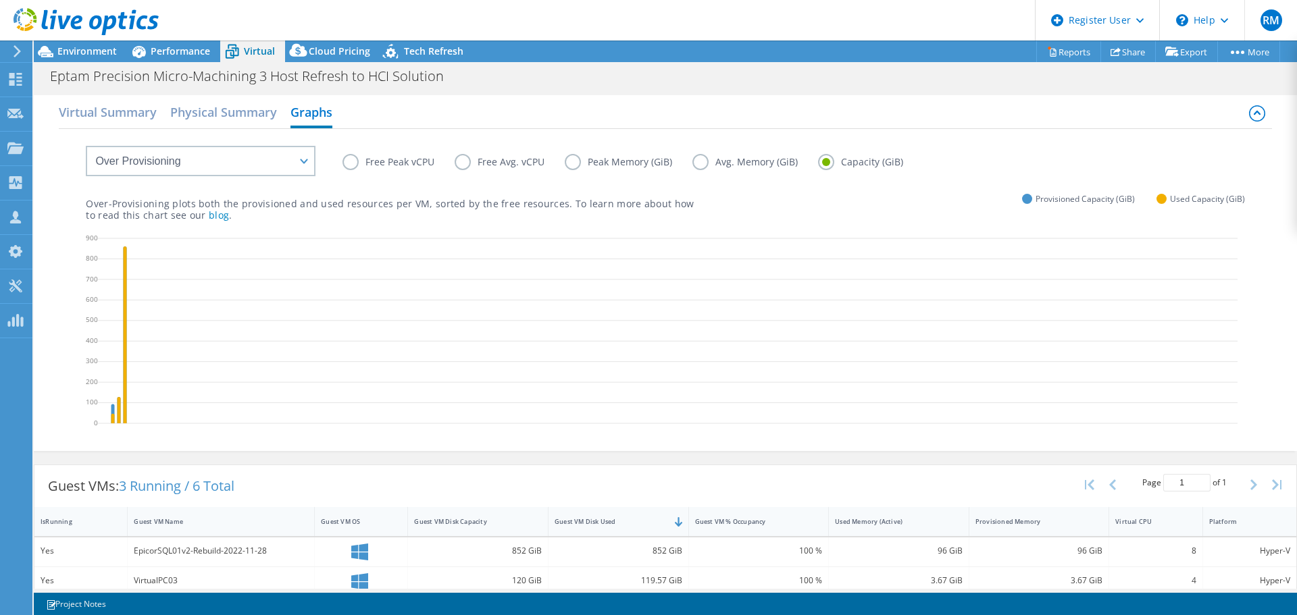
scroll to position [128, 0]
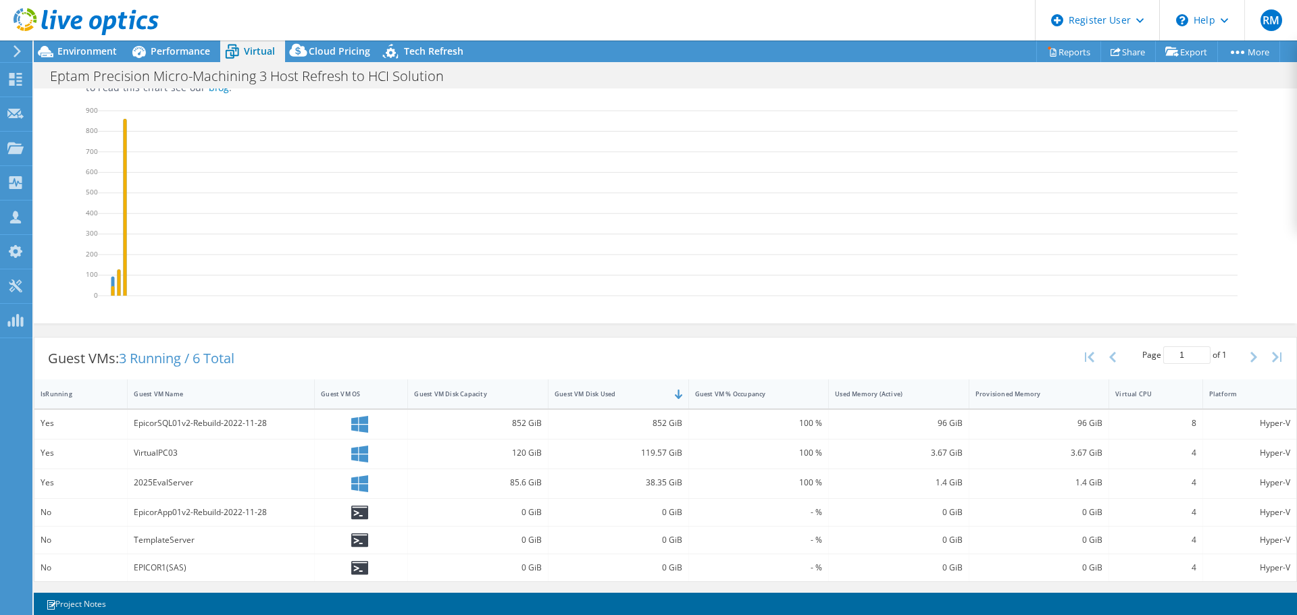
click at [408, 20] on header "RM Dell User Ryann Mannan Ryann.Mannan@dell.com Dell My Profile Log Out \n Help…" at bounding box center [648, 20] width 1297 height 41
click at [110, 51] on span "Environment" at bounding box center [86, 51] width 59 height 13
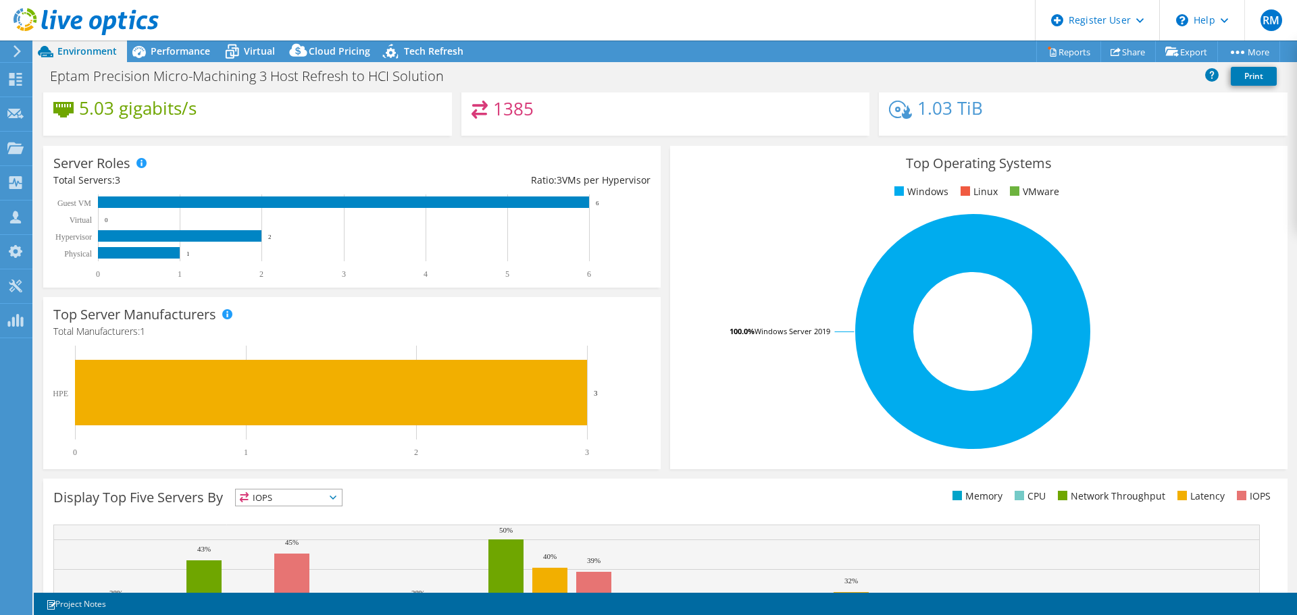
scroll to position [0, 0]
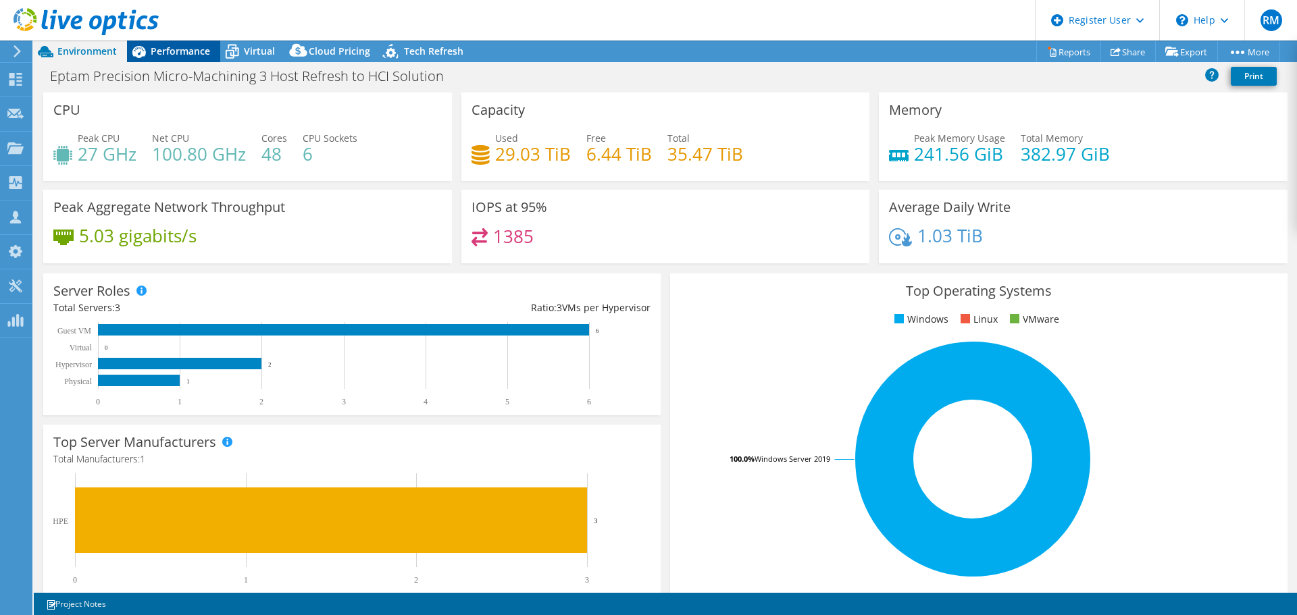
click at [199, 43] on div "Performance" at bounding box center [173, 52] width 93 height 22
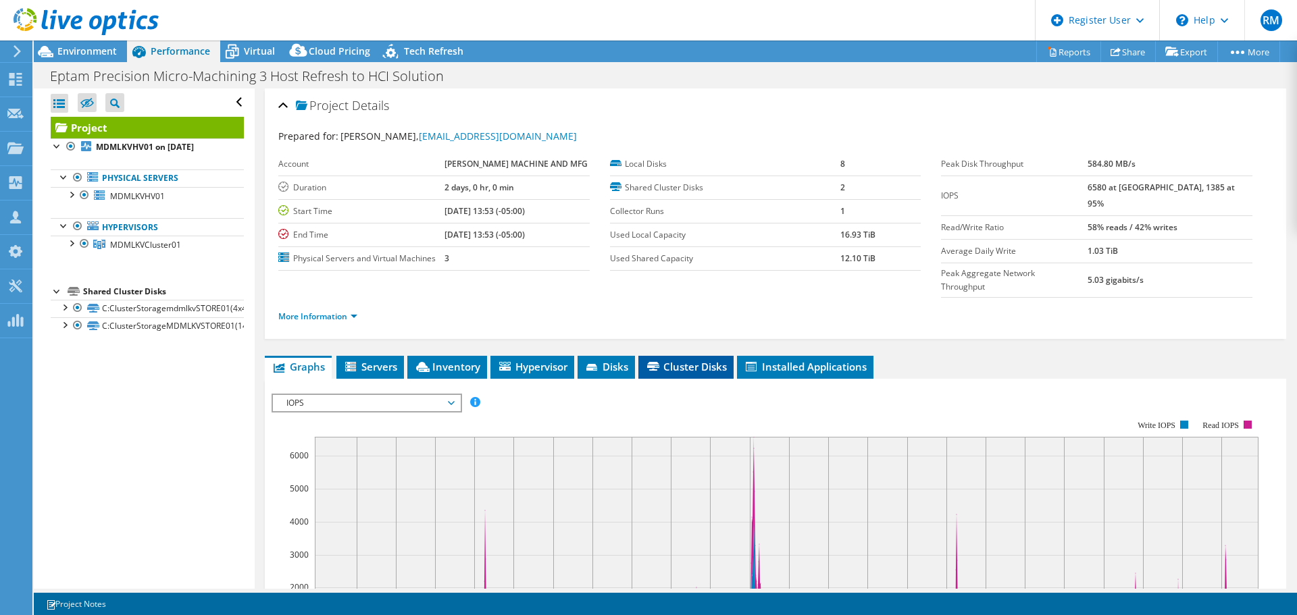
click at [709, 360] on span "Cluster Disks" at bounding box center [686, 367] width 82 height 14
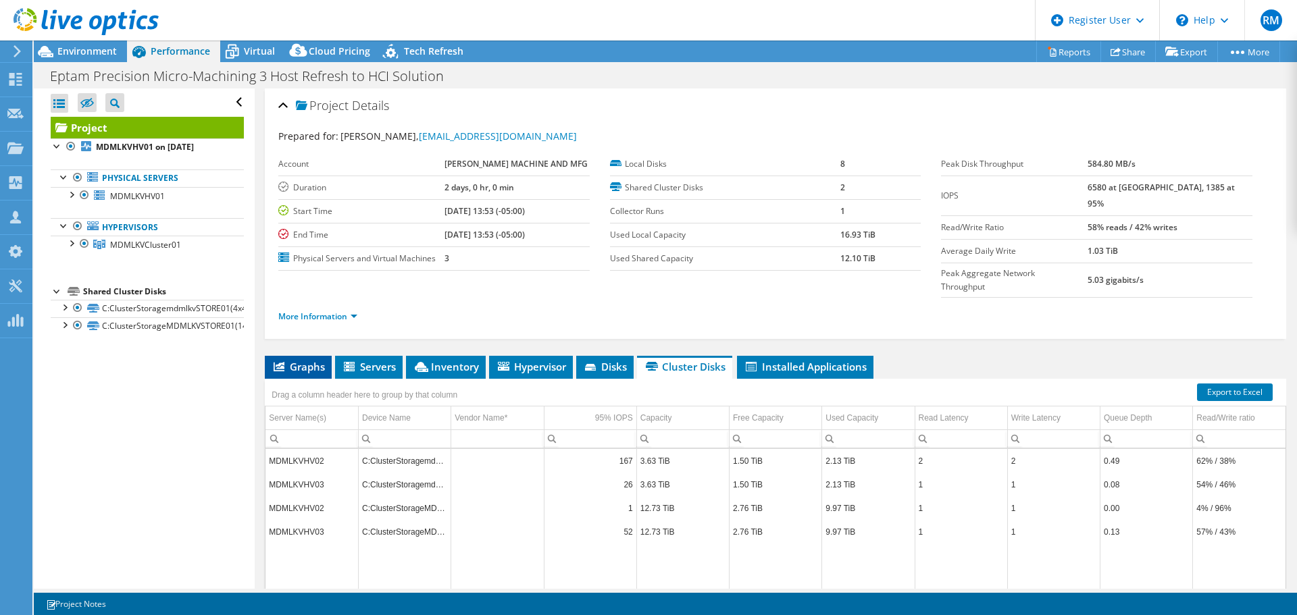
click at [313, 356] on li "Graphs" at bounding box center [298, 367] width 67 height 23
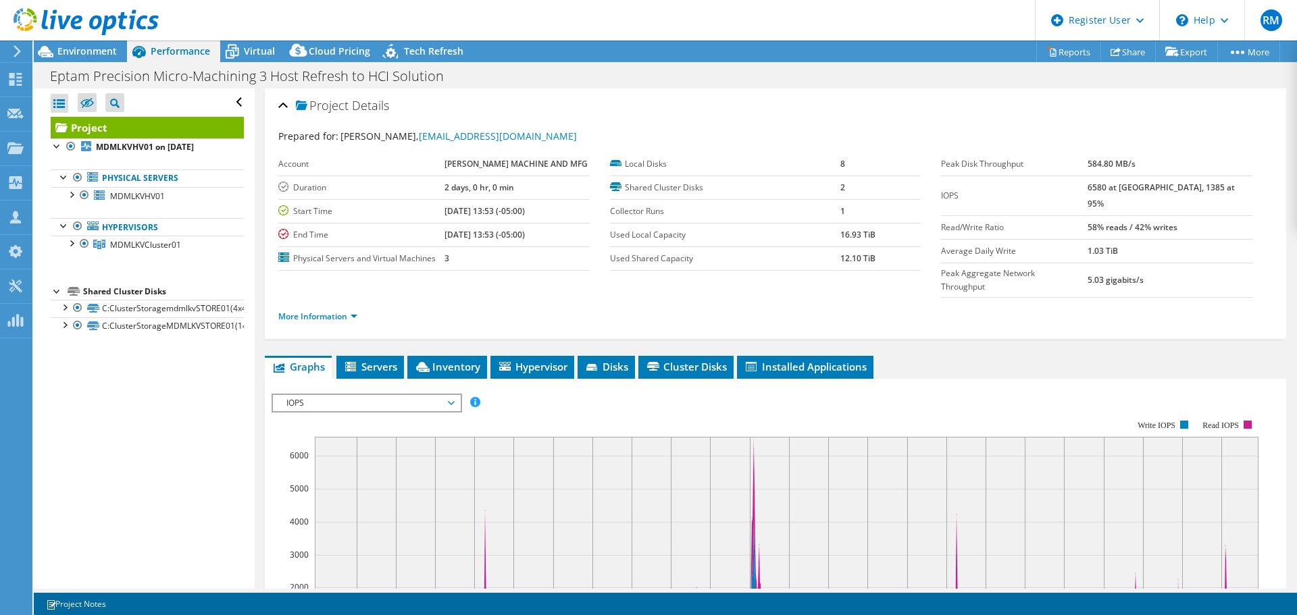
click at [364, 395] on span "IOPS" at bounding box center [367, 403] width 174 height 16
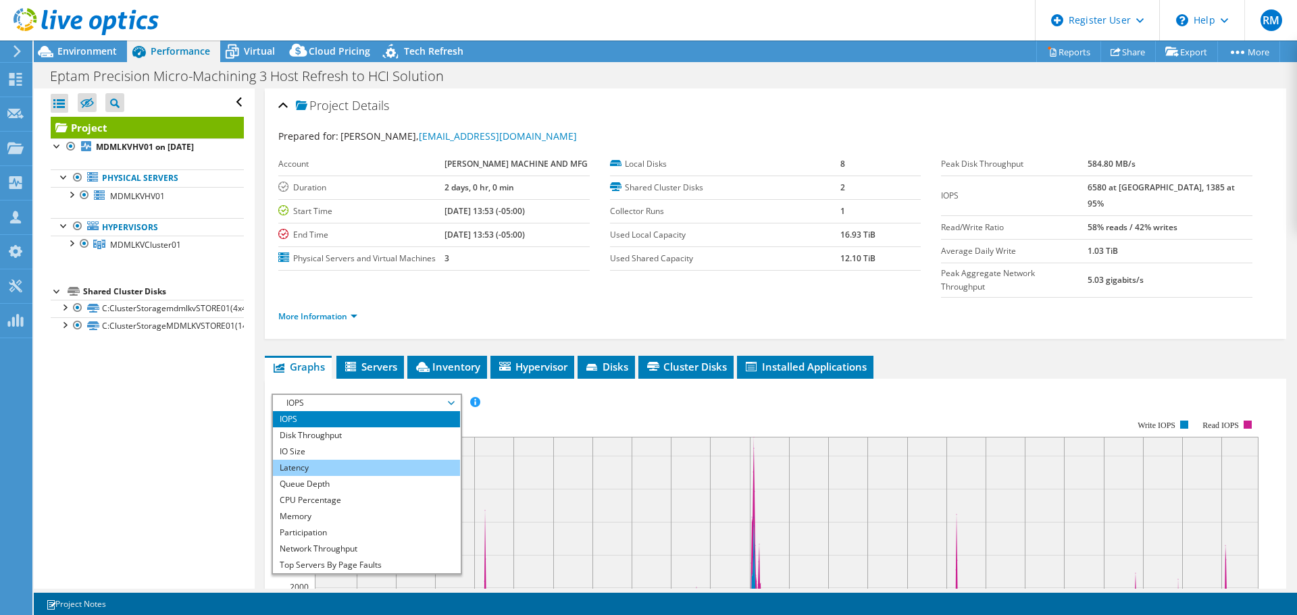
click at [367, 460] on li "Latency" at bounding box center [366, 468] width 187 height 16
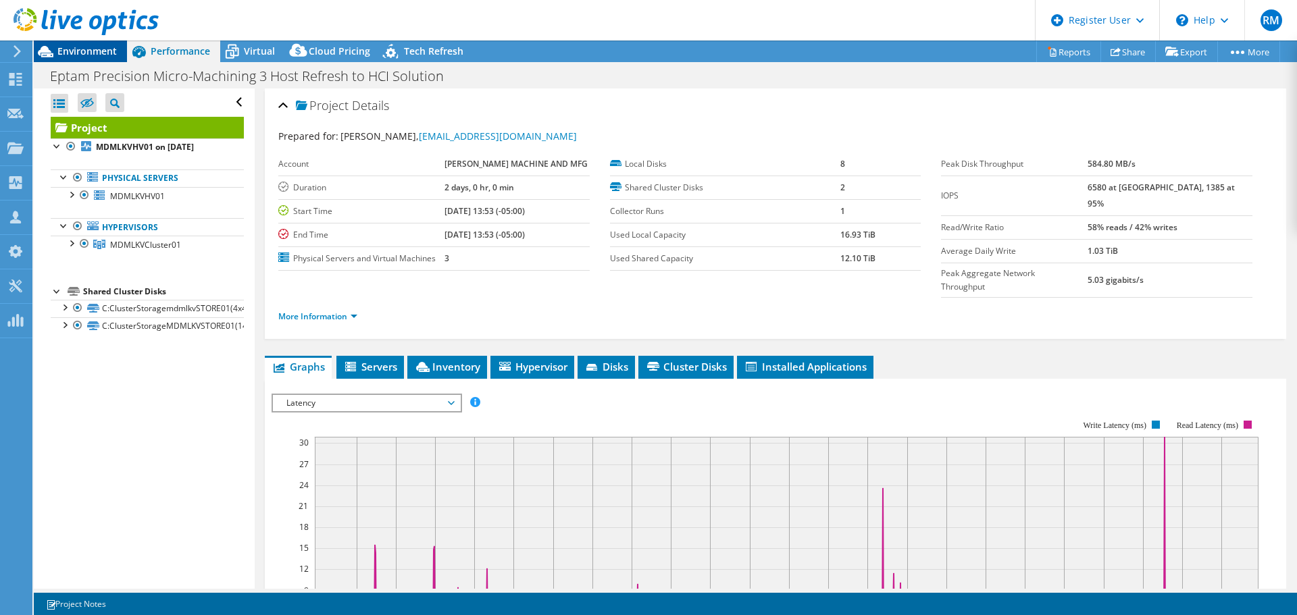
click at [109, 52] on span "Environment" at bounding box center [86, 51] width 59 height 13
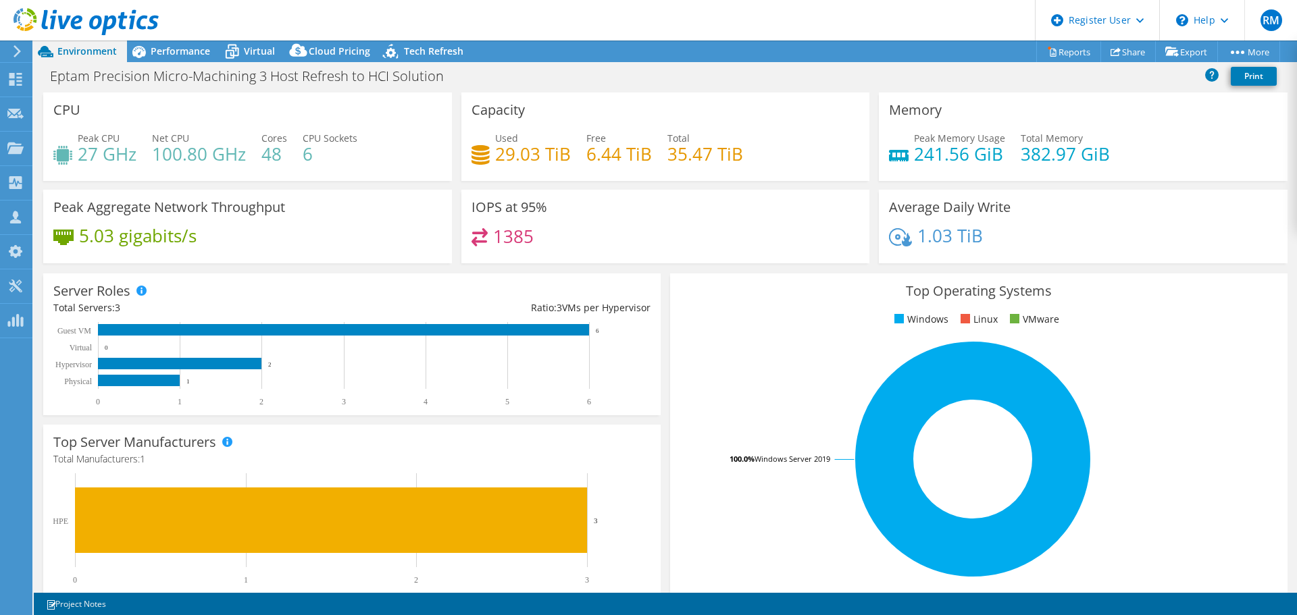
drag, startPoint x: 583, startPoint y: 26, endPoint x: 545, endPoint y: 23, distance: 38.6
click at [545, 23] on header "RM Dell User Ryann Mannan Ryann.Mannan@dell.com Dell My Profile Log Out \n Help…" at bounding box center [648, 20] width 1297 height 41
click at [209, 50] on span "Performance" at bounding box center [180, 51] width 59 height 13
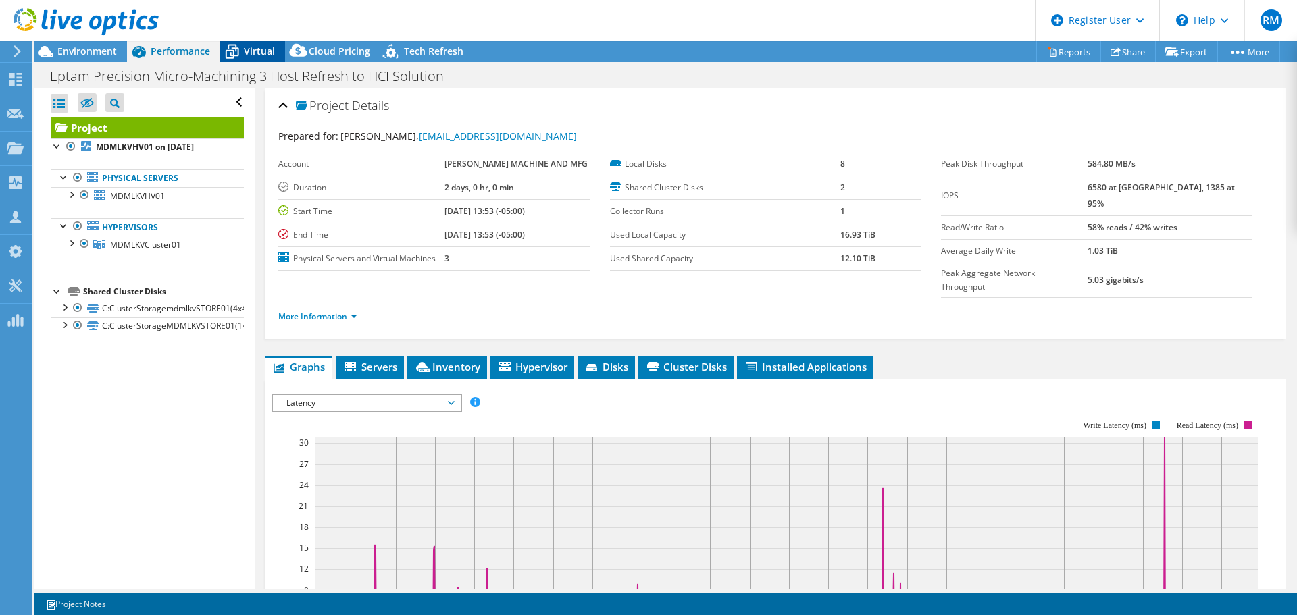
click at [274, 45] on div "Virtual" at bounding box center [252, 52] width 65 height 22
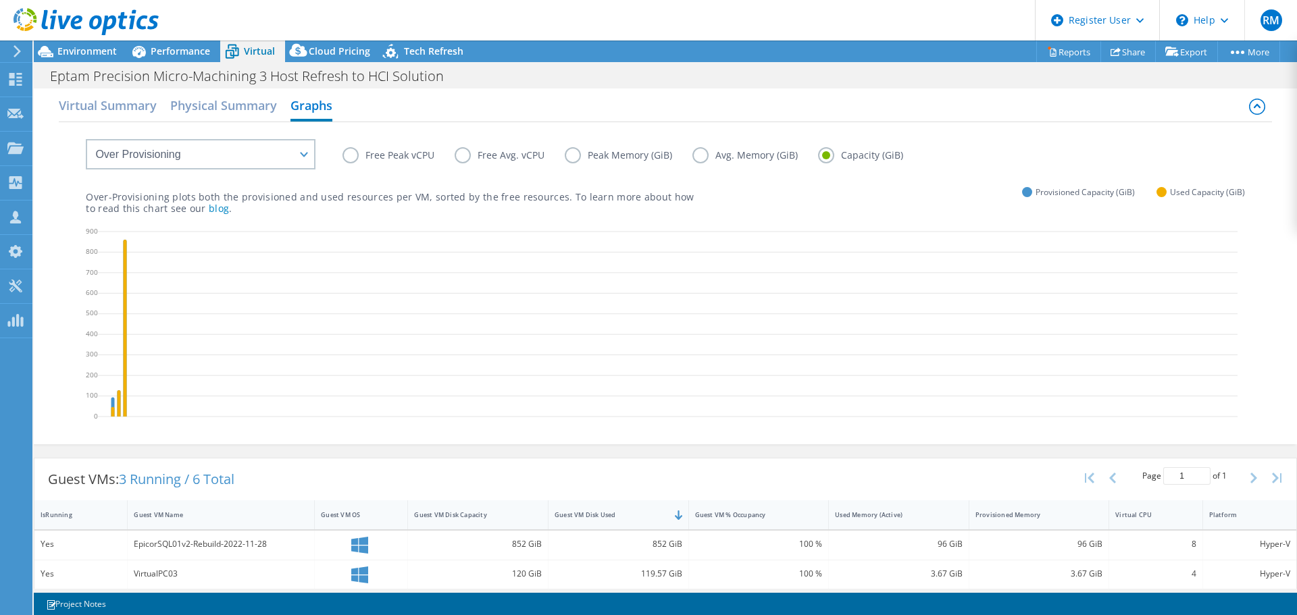
scroll to position [128, 0]
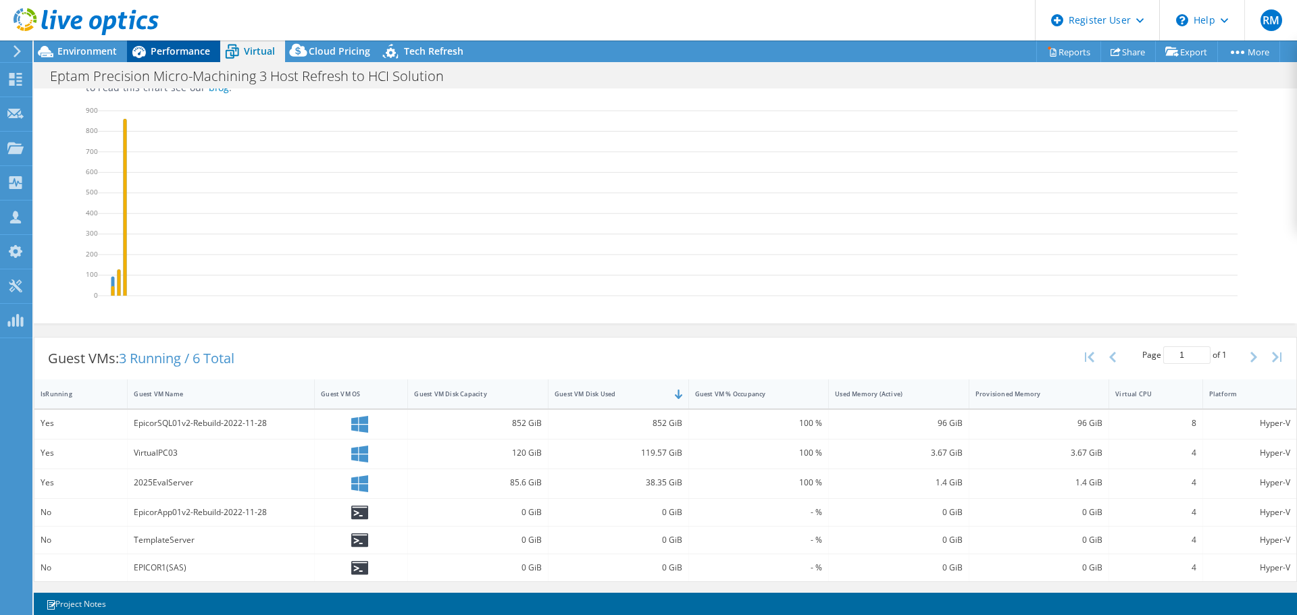
click at [189, 51] on span "Performance" at bounding box center [180, 51] width 59 height 13
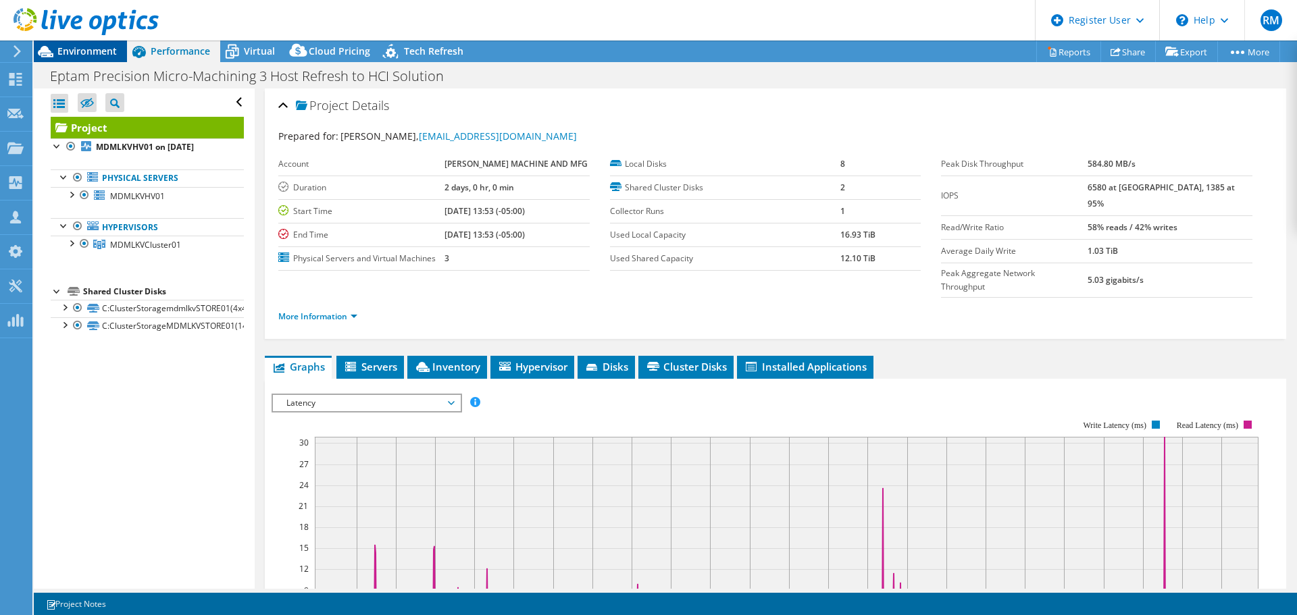
click at [98, 58] on div "Environment" at bounding box center [80, 52] width 93 height 22
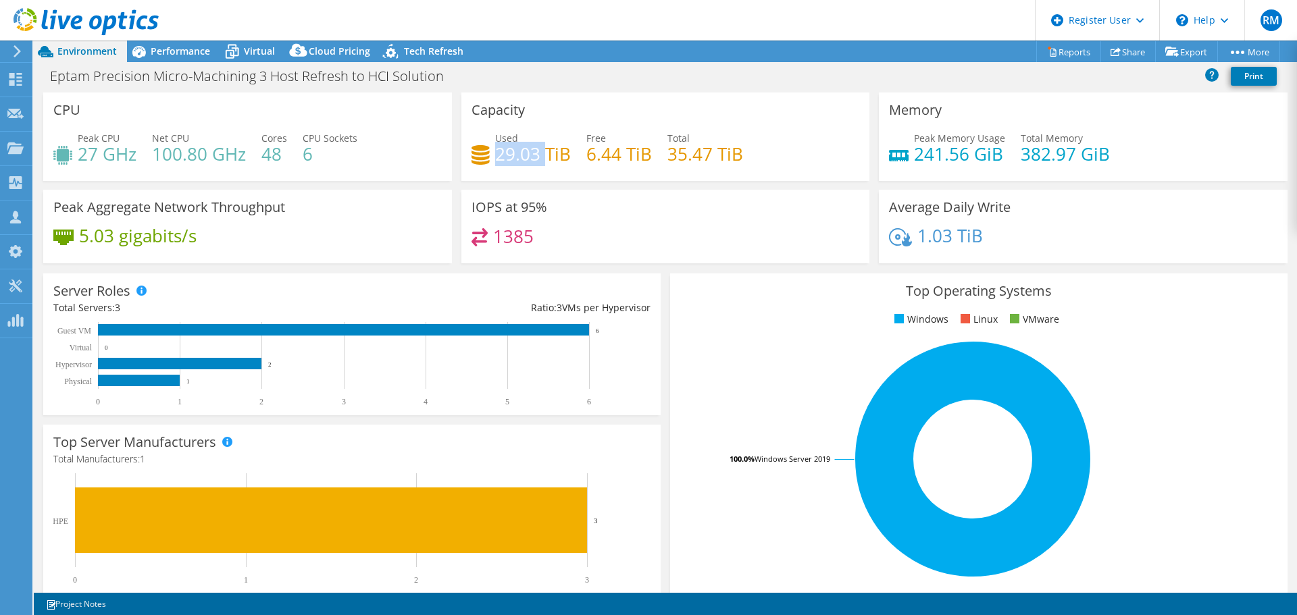
drag, startPoint x: 494, startPoint y: 153, endPoint x: 540, endPoint y: 151, distance: 45.3
click at [540, 151] on h4 "29.03 TiB" at bounding box center [533, 154] width 76 height 15
click at [185, 58] on div "Performance" at bounding box center [173, 52] width 93 height 22
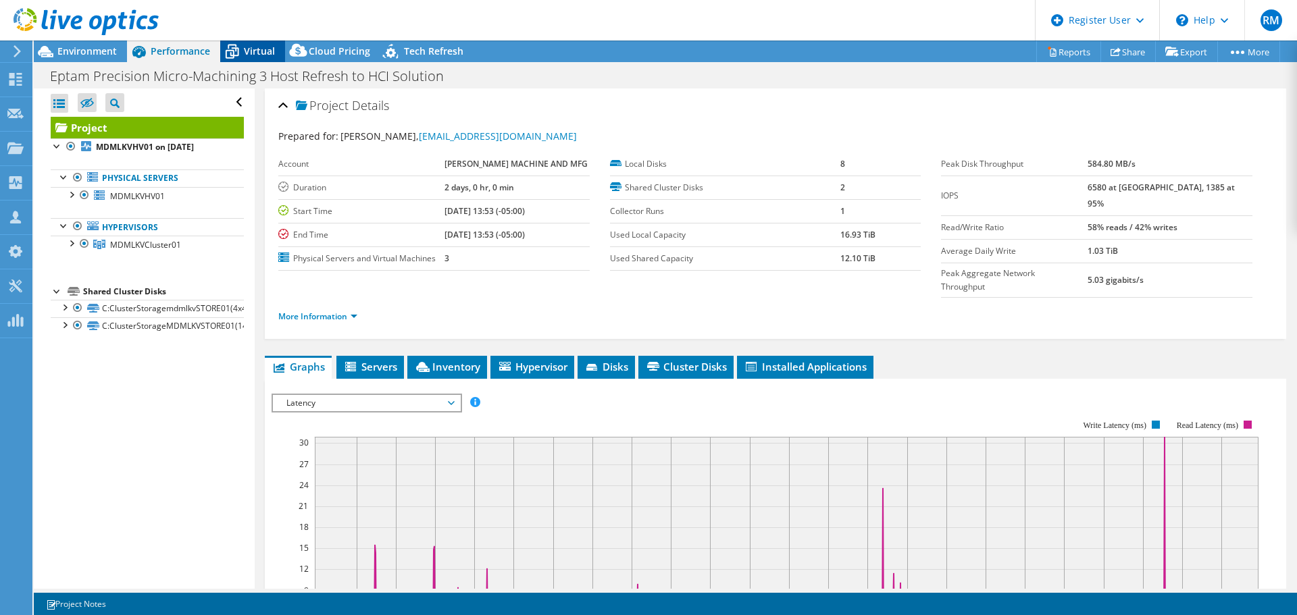
click at [260, 55] on span "Virtual" at bounding box center [259, 51] width 31 height 13
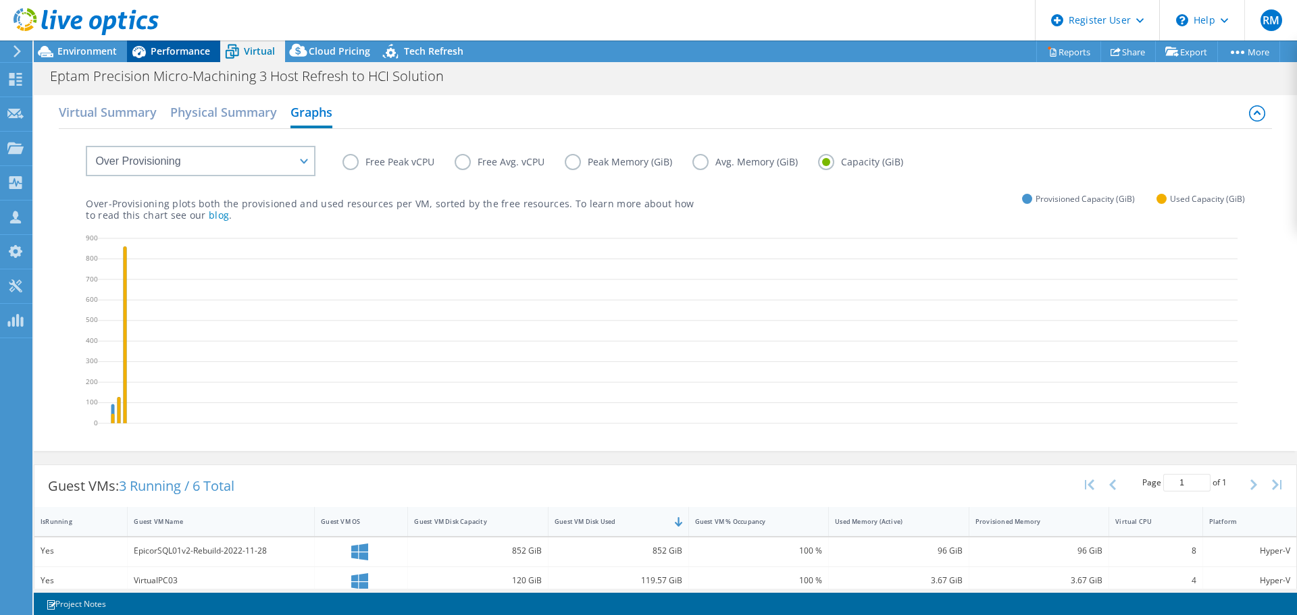
click at [184, 53] on span "Performance" at bounding box center [180, 51] width 59 height 13
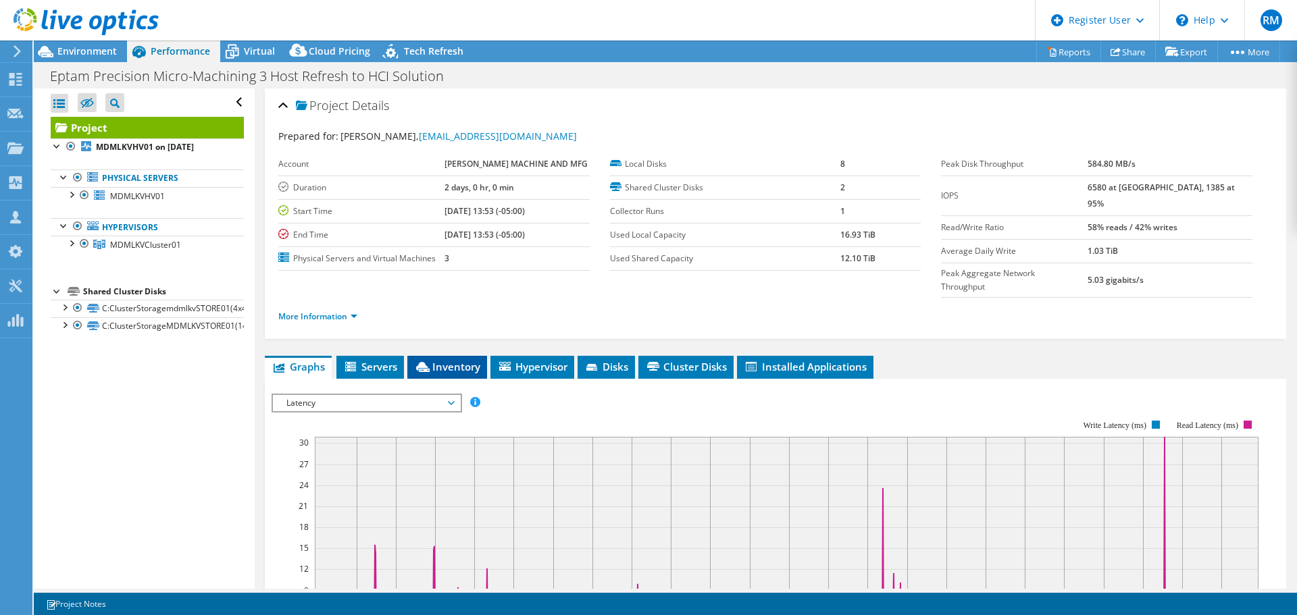
click at [452, 360] on span "Inventory" at bounding box center [447, 367] width 66 height 14
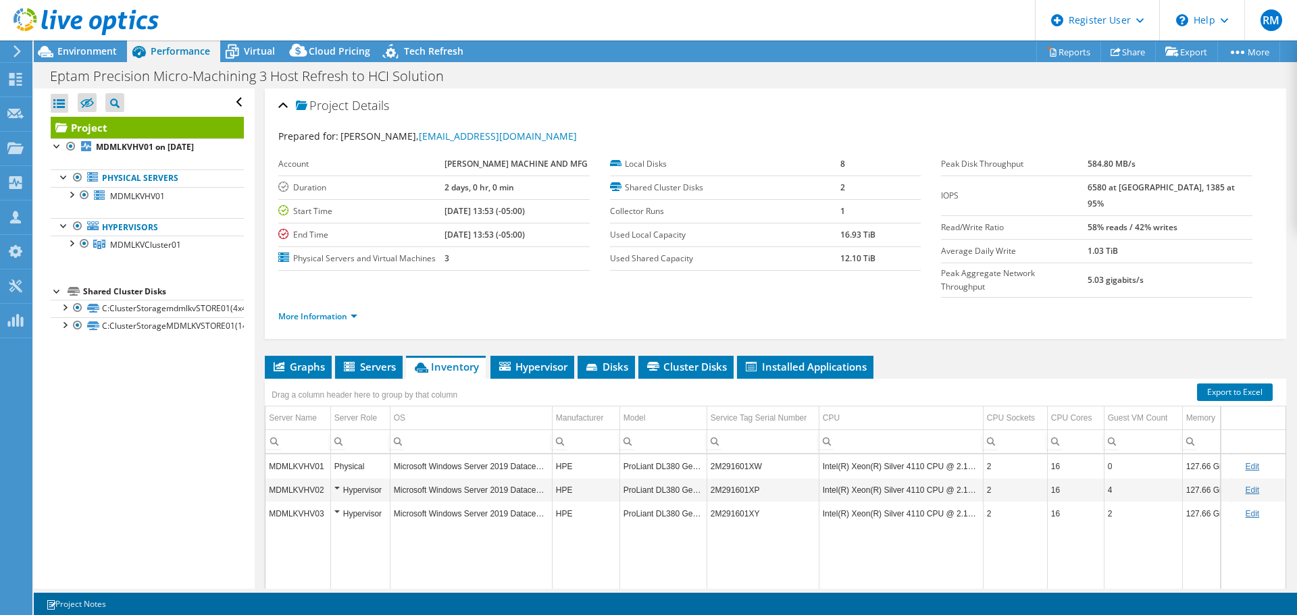
scroll to position [61, 0]
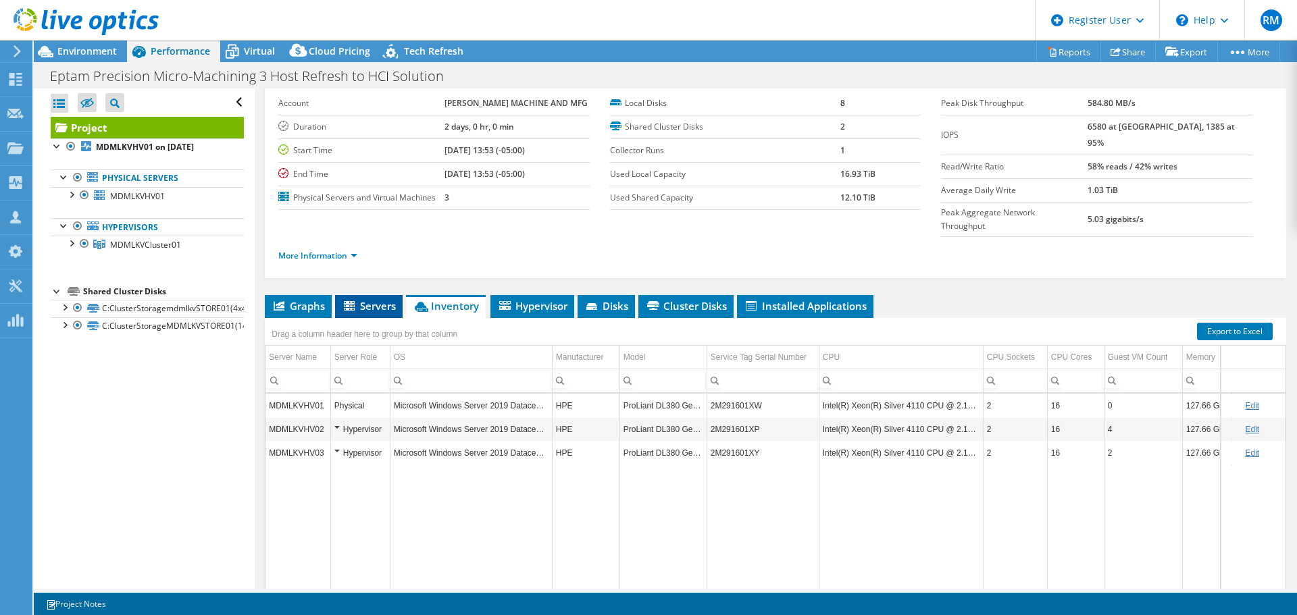
click at [355, 301] on icon at bounding box center [351, 306] width 14 height 11
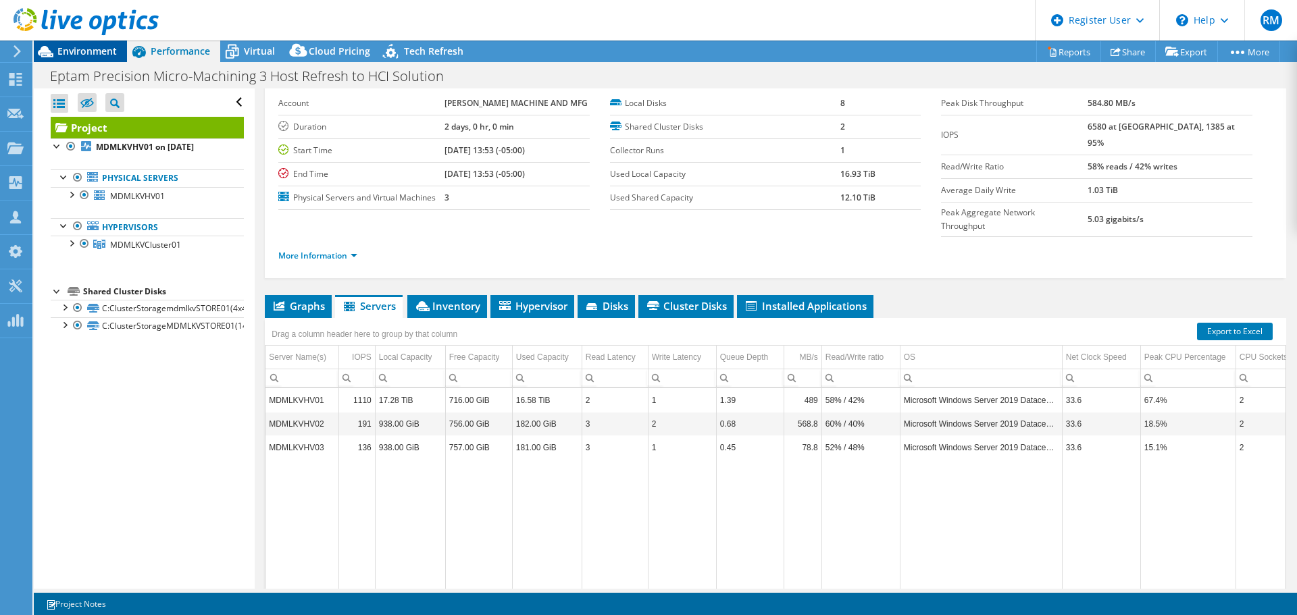
click at [116, 58] on div "Environment" at bounding box center [80, 52] width 93 height 22
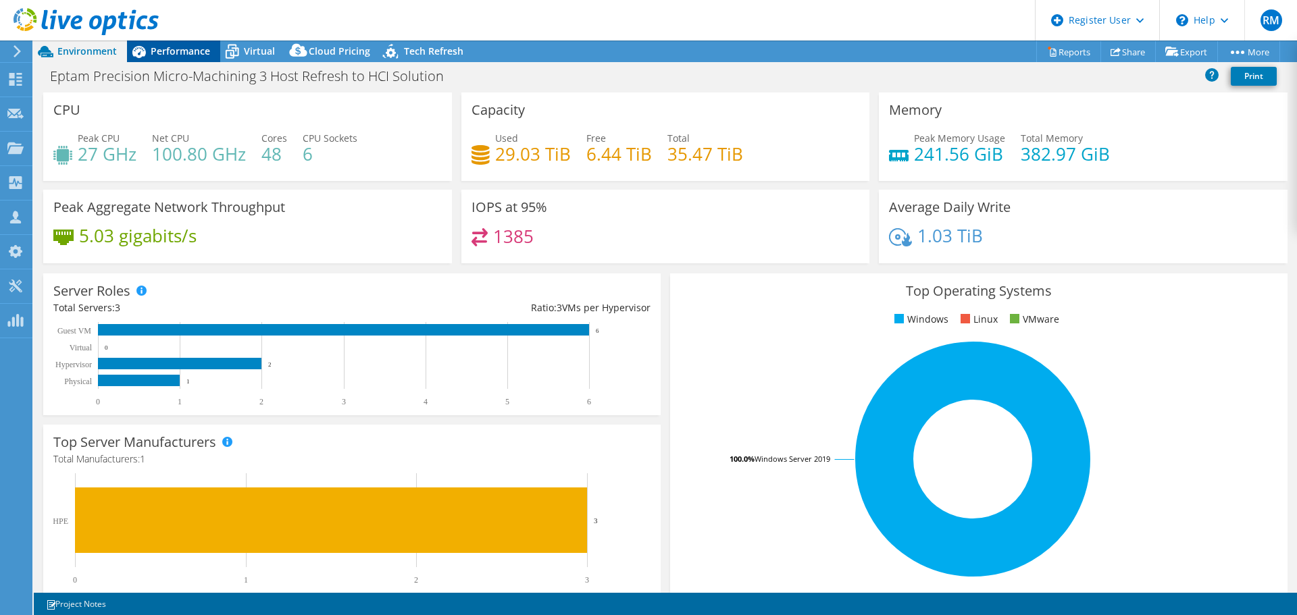
click at [207, 57] on span "Performance" at bounding box center [180, 51] width 59 height 13
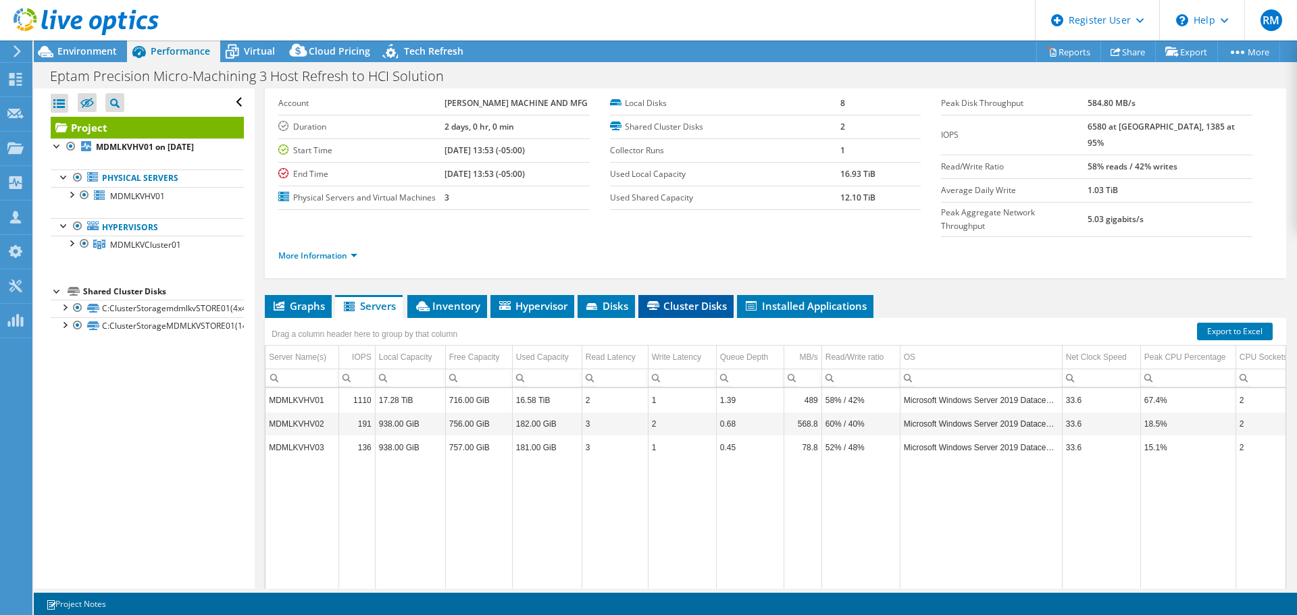
click at [689, 299] on span "Cluster Disks" at bounding box center [686, 306] width 82 height 14
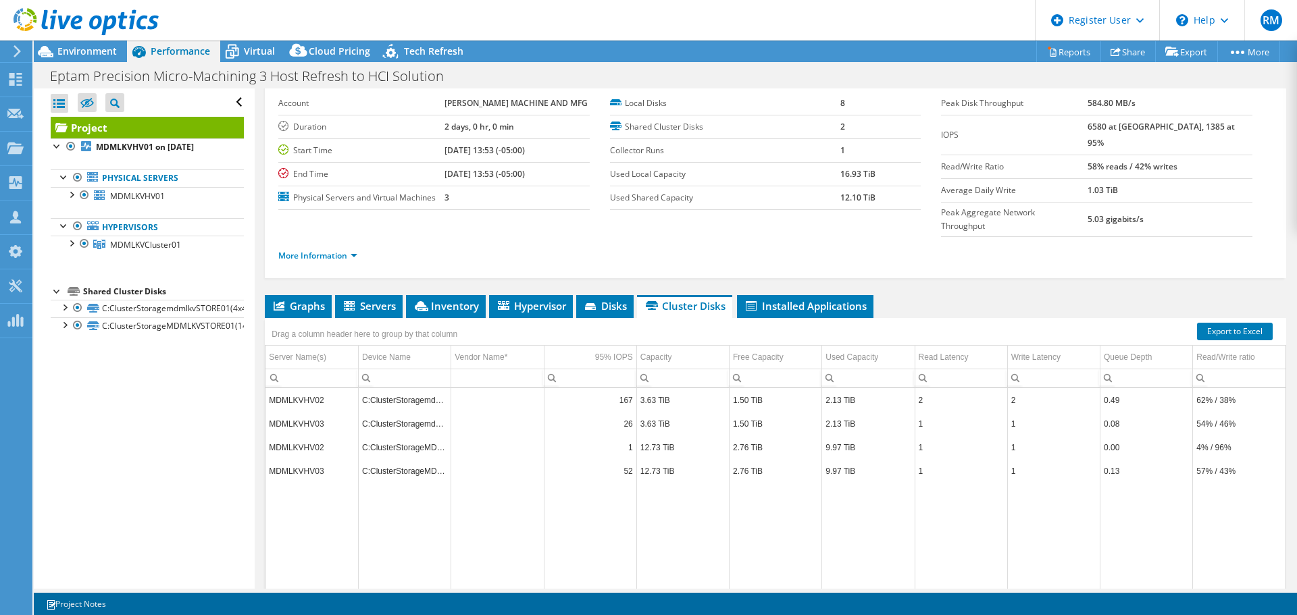
scroll to position [101, 0]
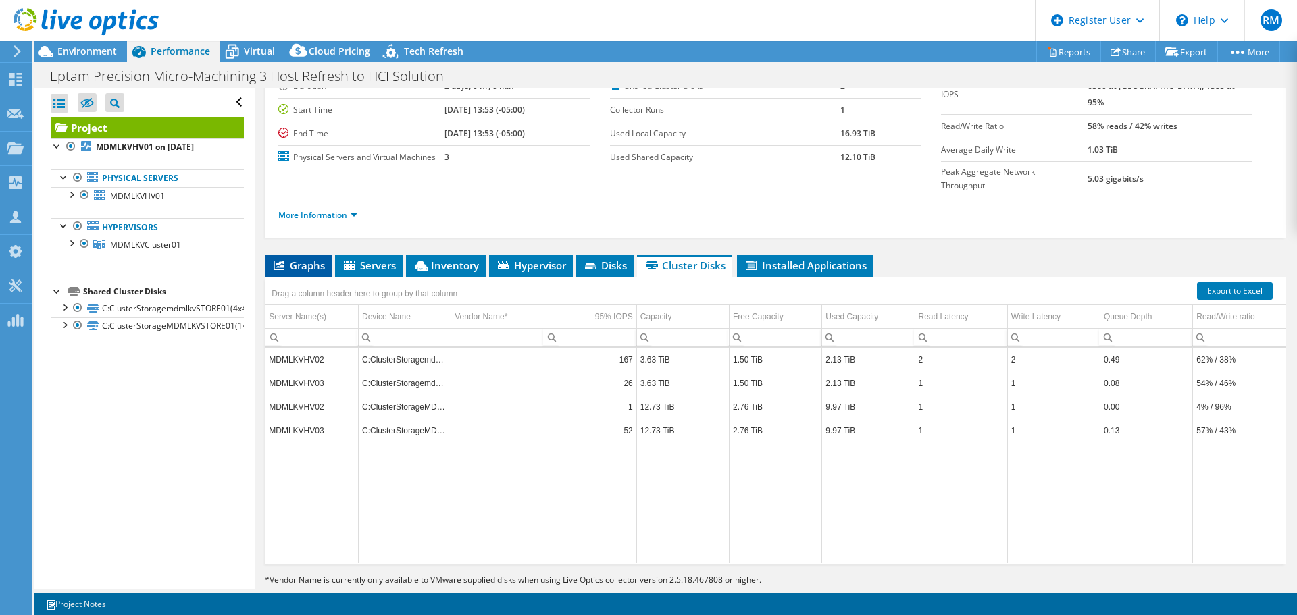
click at [308, 259] on span "Graphs" at bounding box center [297, 266] width 53 height 14
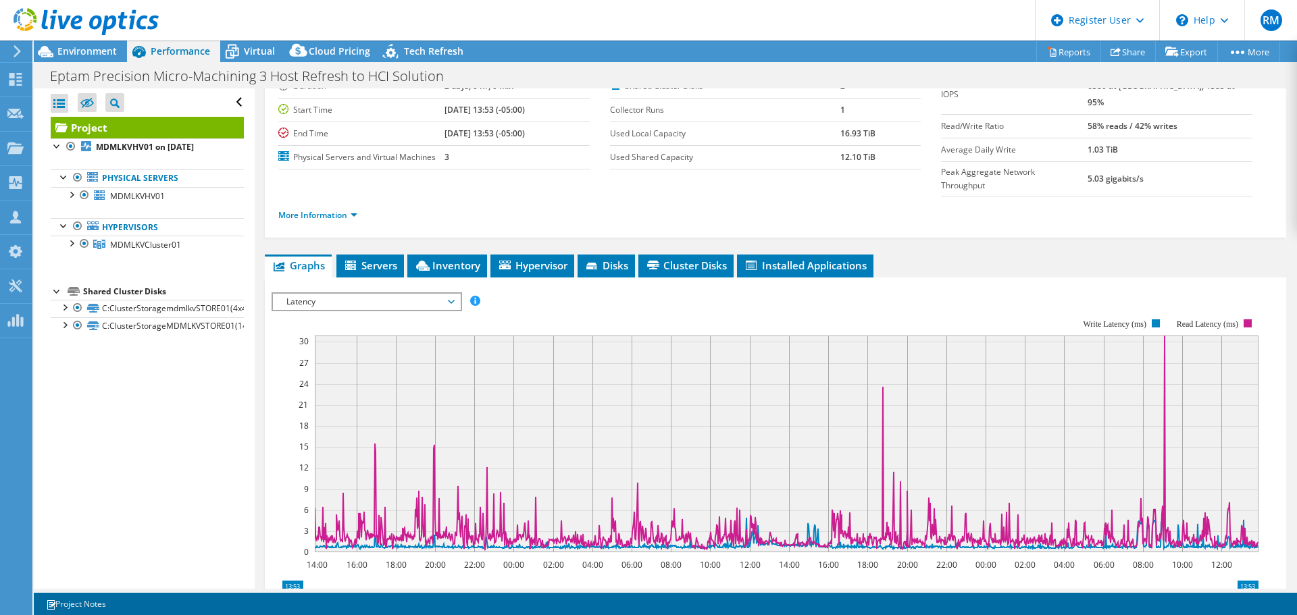
scroll to position [0, 0]
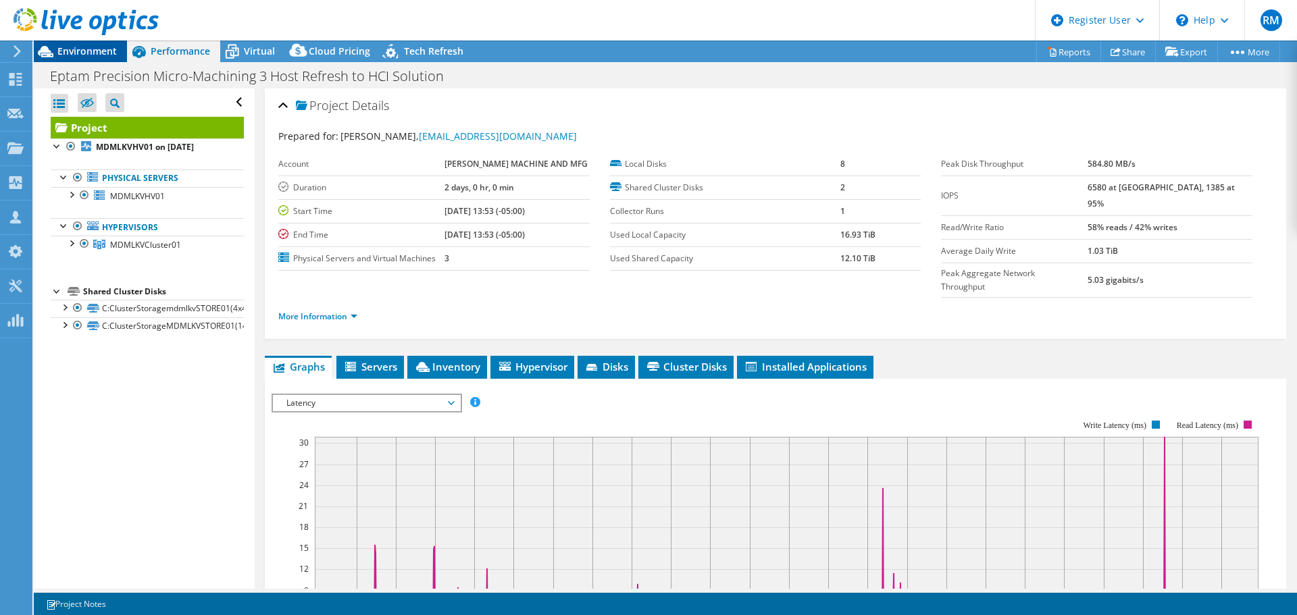
click at [112, 58] on div "Environment" at bounding box center [80, 52] width 93 height 22
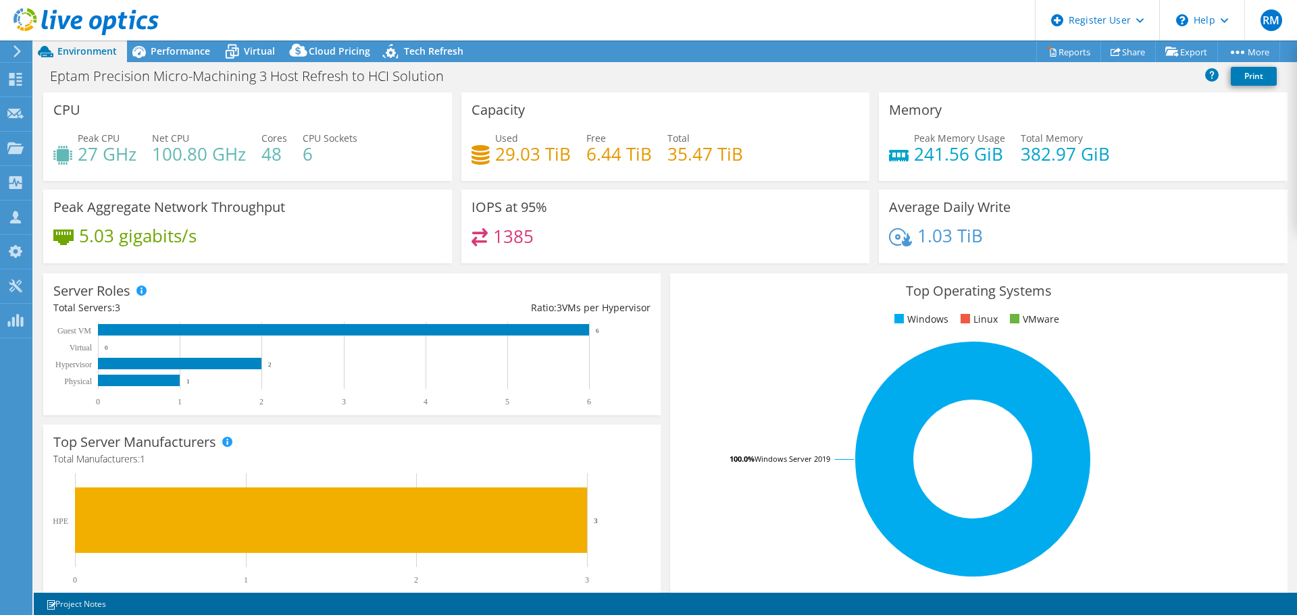
drag, startPoint x: 565, startPoint y: 25, endPoint x: 514, endPoint y: 32, distance: 51.1
click at [514, 32] on header "RM Dell User Ryann Mannan Ryann.Mannan@dell.com Dell My Profile Log Out \n Help…" at bounding box center [648, 20] width 1297 height 41
